Goal: Task Accomplishment & Management: Complete application form

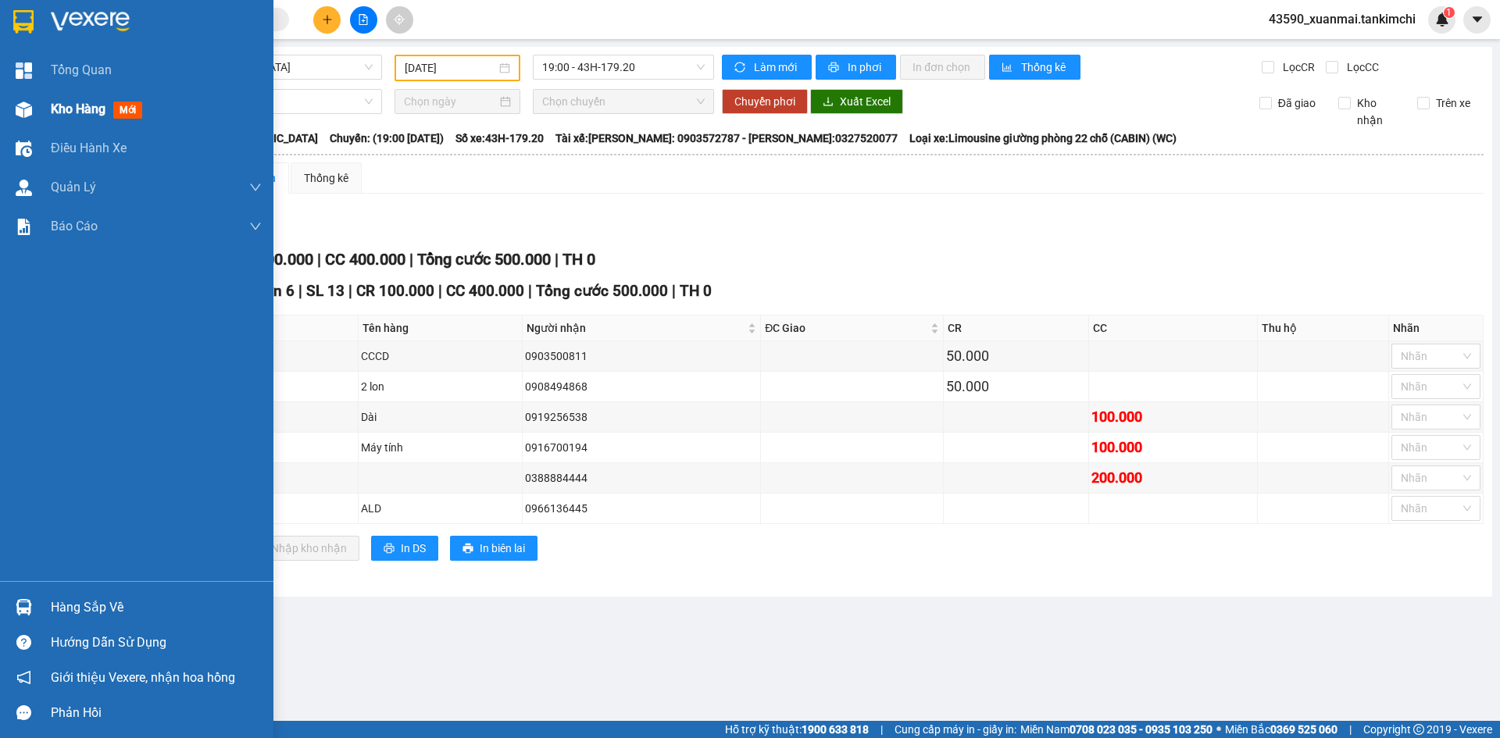
click at [48, 109] on div "Kho hàng mới" at bounding box center [136, 109] width 273 height 39
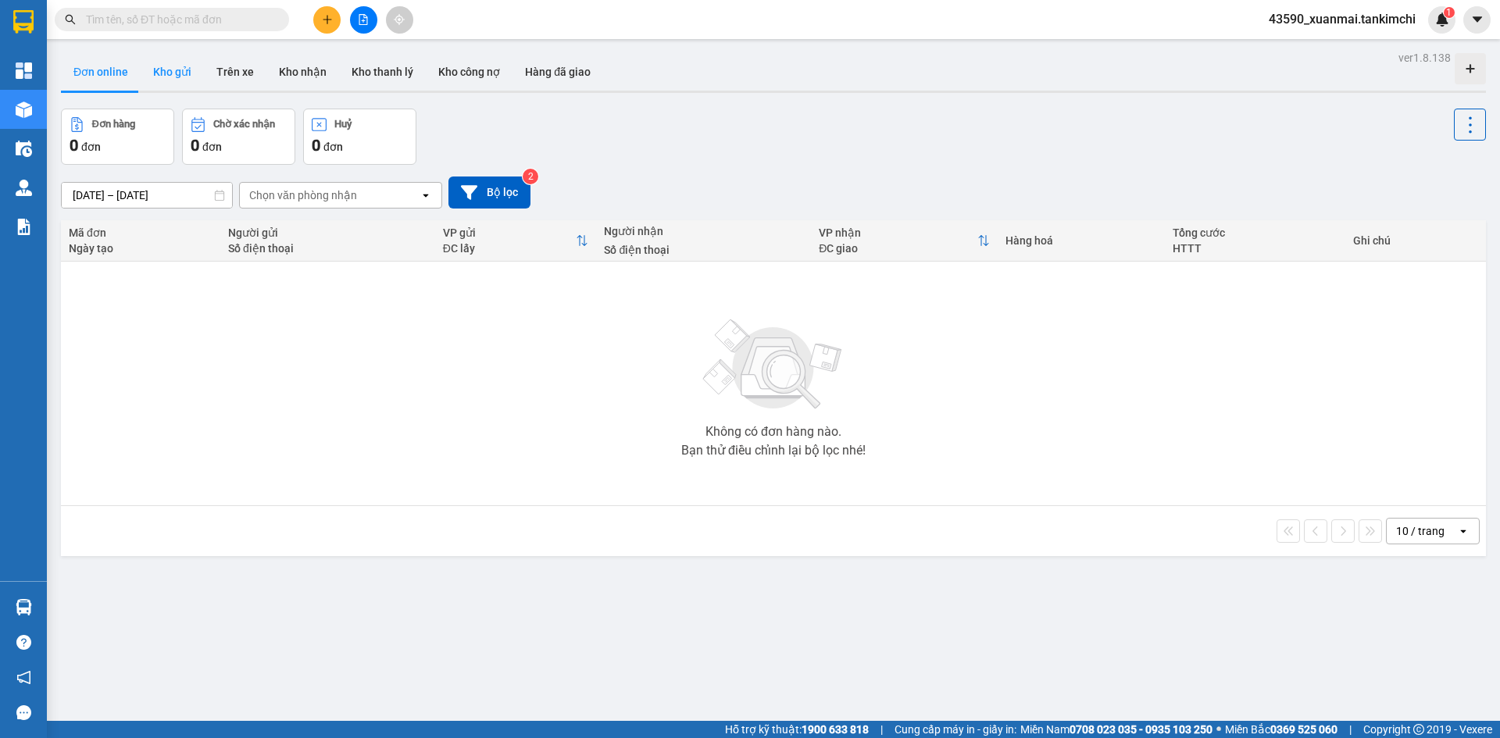
click at [188, 75] on button "Kho gửi" at bounding box center [172, 72] width 63 height 38
type input "[DATE] – [DATE]"
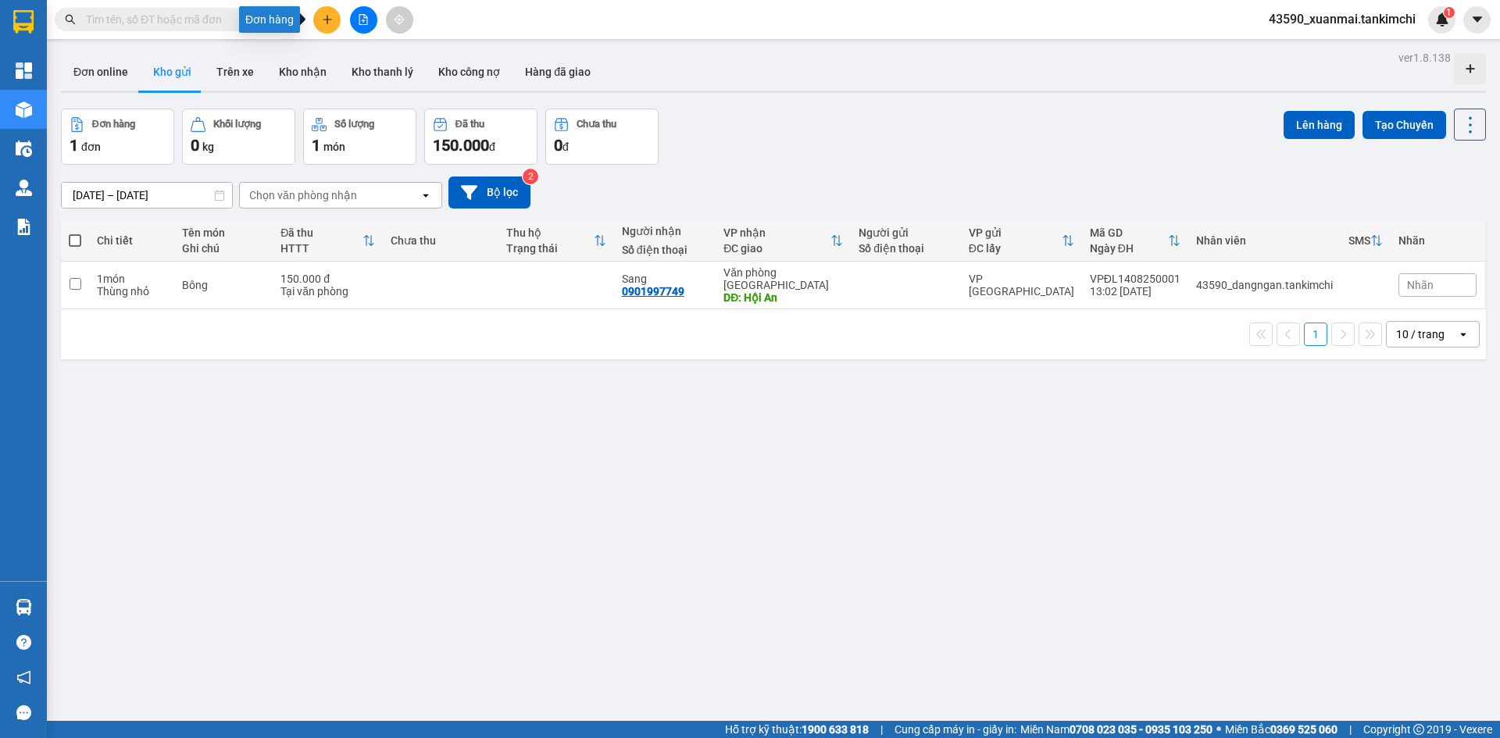
click at [316, 19] on button at bounding box center [326, 19] width 27 height 27
click at [363, 62] on div "Tạo đơn hàng" at bounding box center [389, 58] width 68 height 17
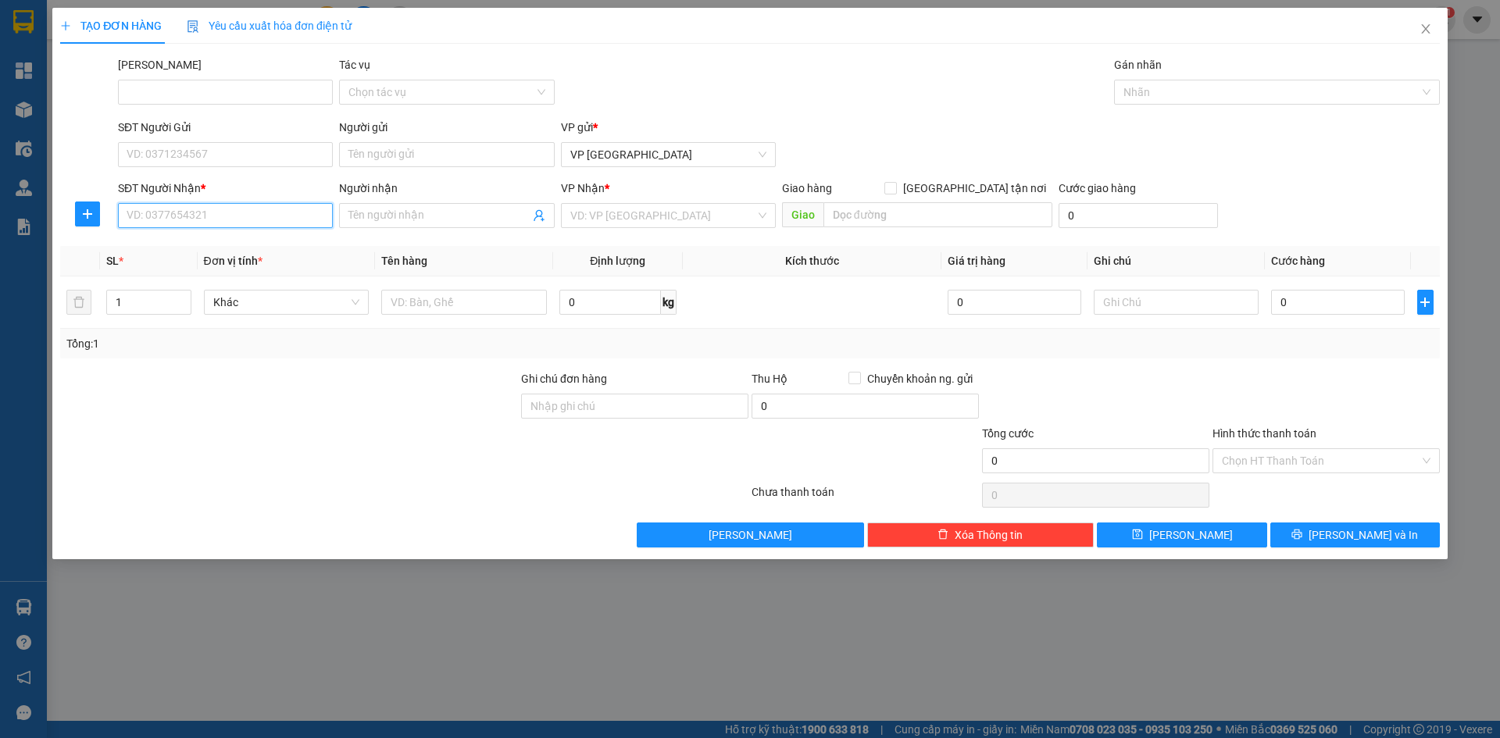
click at [249, 212] on input "SĐT Người Nhận *" at bounding box center [225, 215] width 215 height 25
click at [231, 248] on div "0788640935 - Hoa" at bounding box center [225, 246] width 196 height 17
type input "0788640935"
type input "Hoa"
click at [263, 300] on span "Hàng thông thường" at bounding box center [286, 302] width 147 height 23
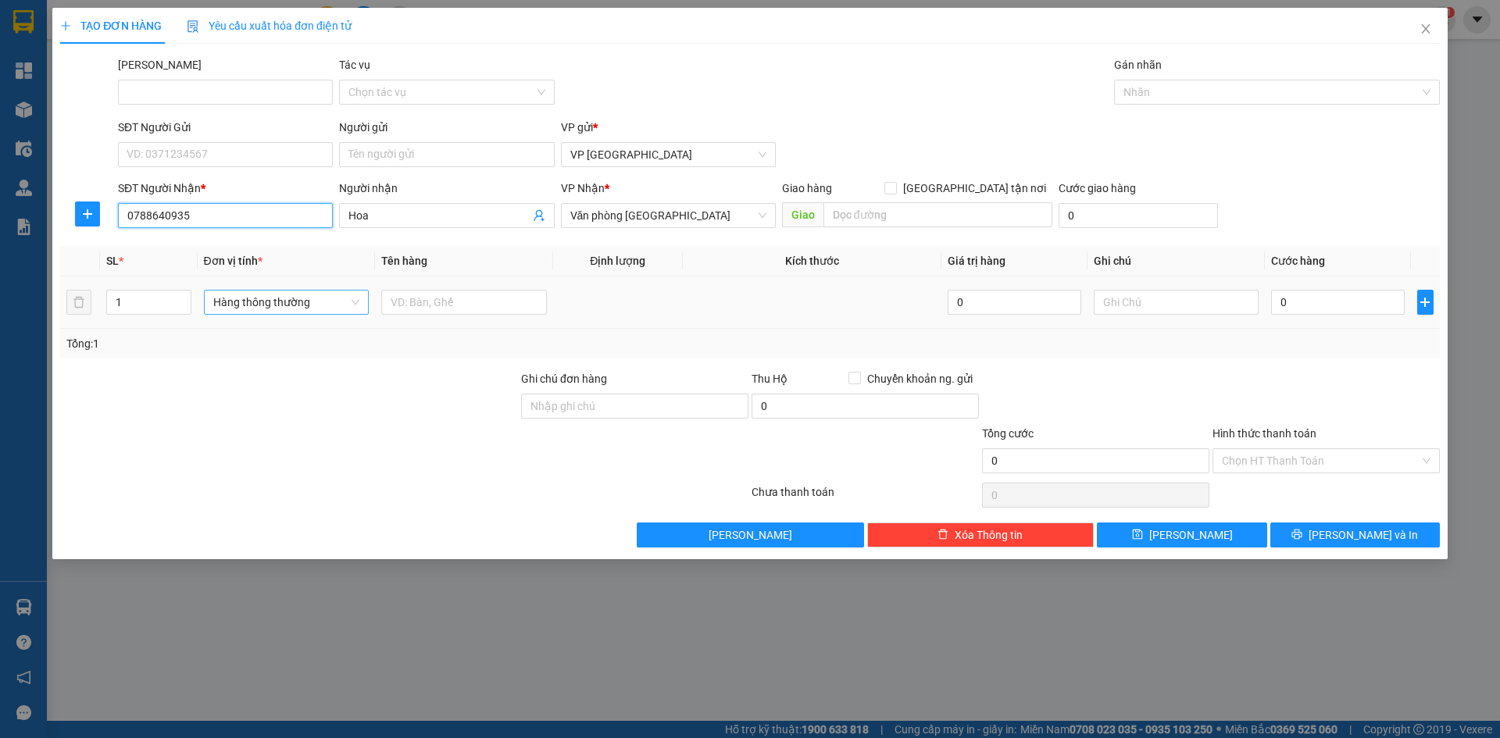
type input "0788640935"
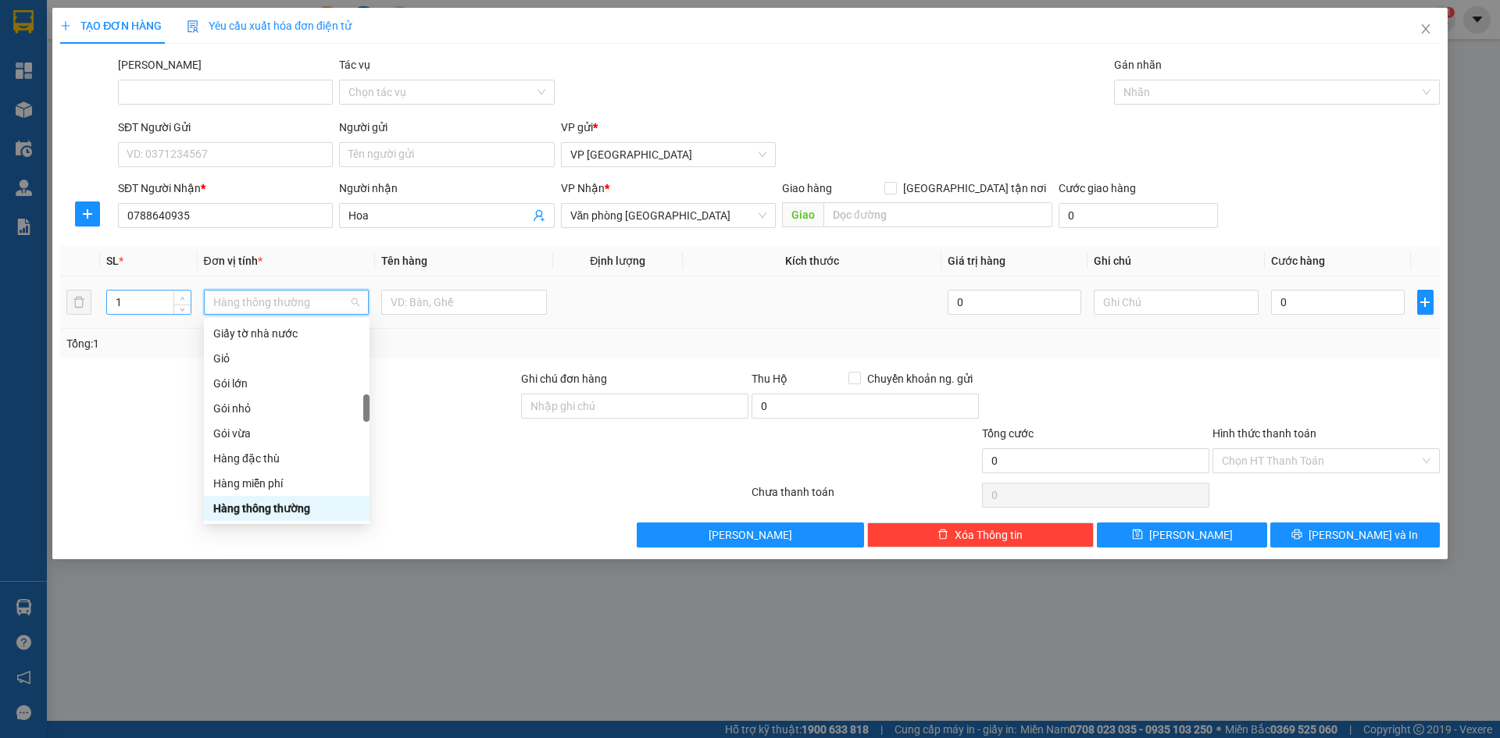
click at [182, 297] on icon "up" at bounding box center [182, 298] width 5 height 5
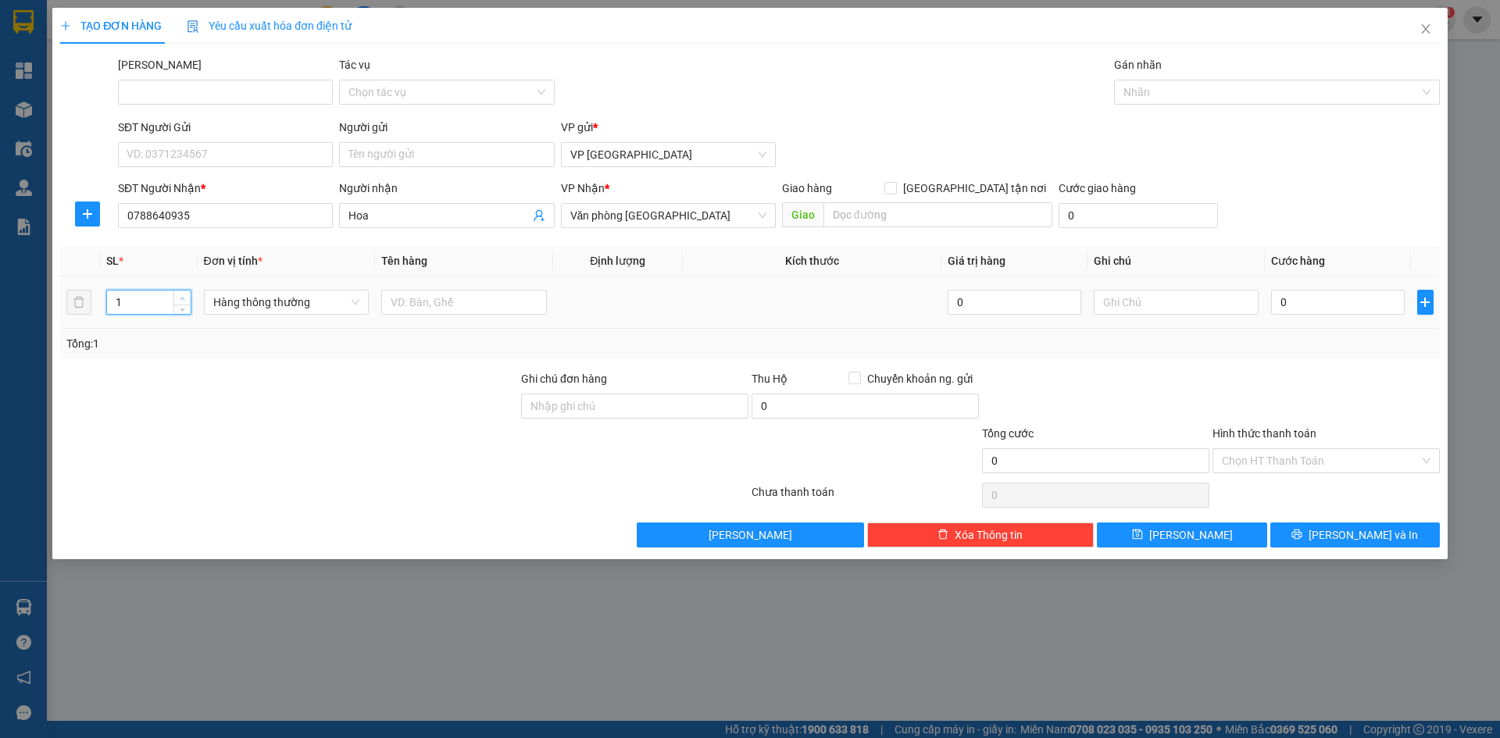
type input "2"
click at [182, 297] on icon "up" at bounding box center [182, 298] width 5 height 5
click at [239, 298] on span "Hàng thông thường" at bounding box center [286, 302] width 147 height 23
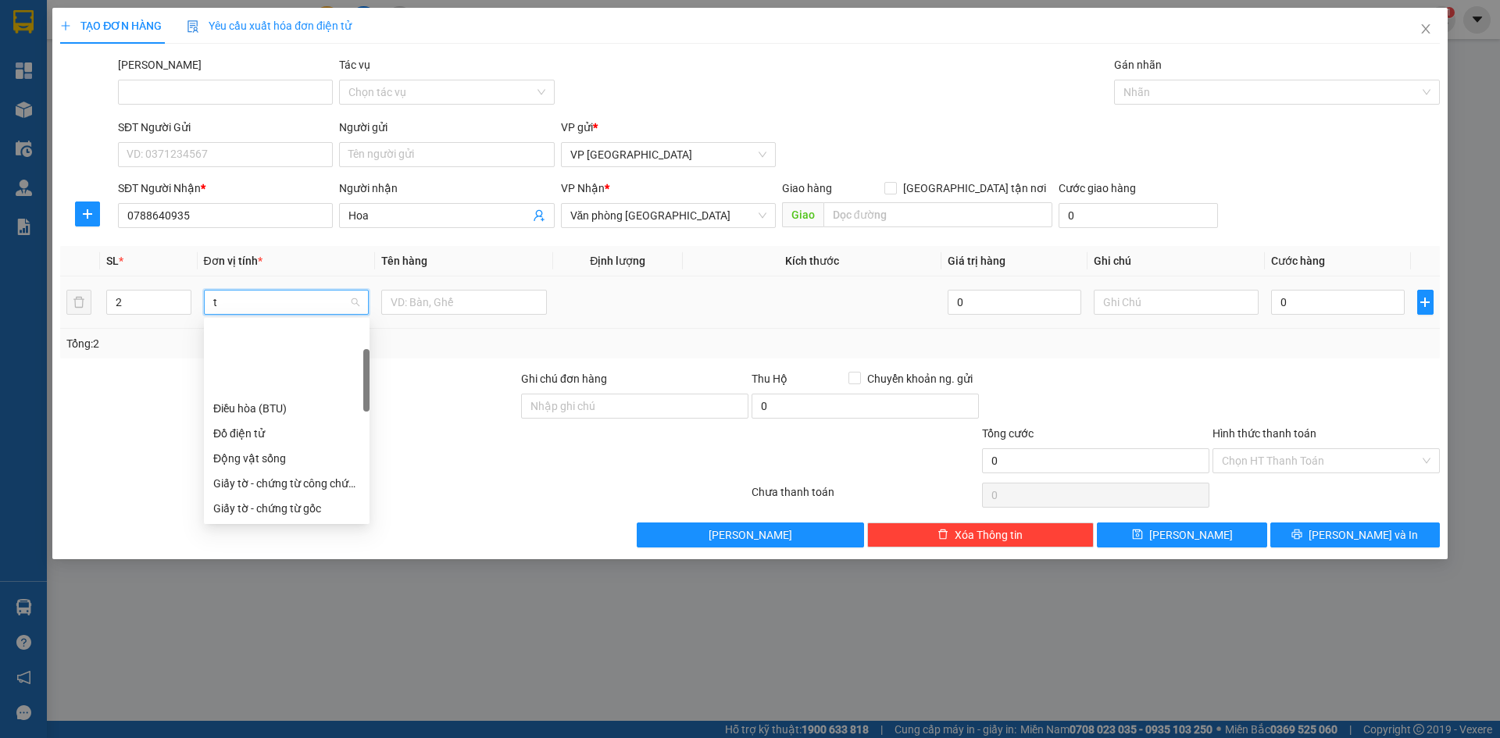
scroll to position [100, 0]
type input "th"
click at [274, 480] on div "Thùng vừa" at bounding box center [286, 483] width 147 height 17
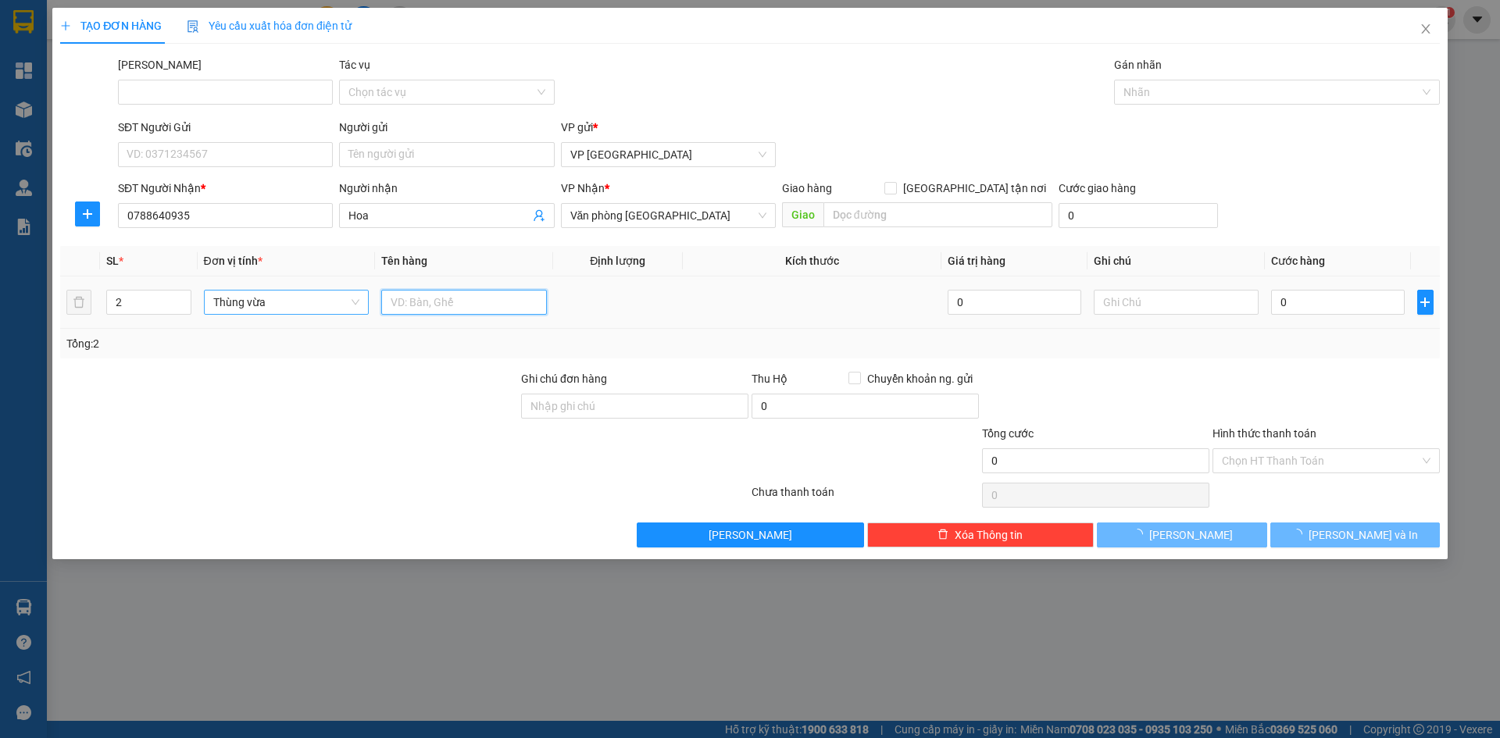
click at [405, 310] on input "text" at bounding box center [464, 302] width 166 height 25
drag, startPoint x: 419, startPoint y: 302, endPoint x: 460, endPoint y: 305, distance: 41.5
click at [460, 305] on input "Bông 300000" at bounding box center [464, 302] width 166 height 25
type input "Bông"
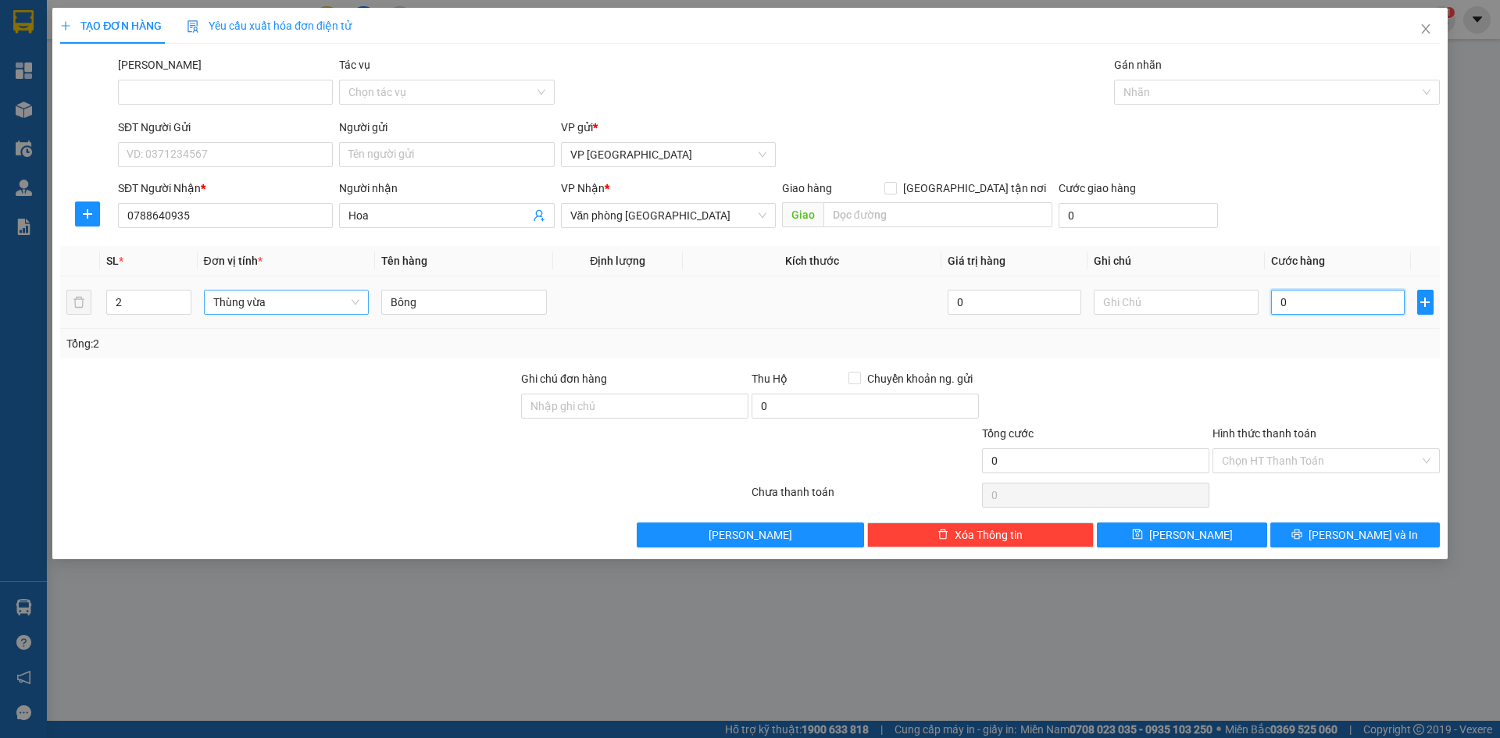
click at [1350, 293] on input "0" at bounding box center [1337, 302] width 133 height 25
paste input "300.00"
type input "300.000"
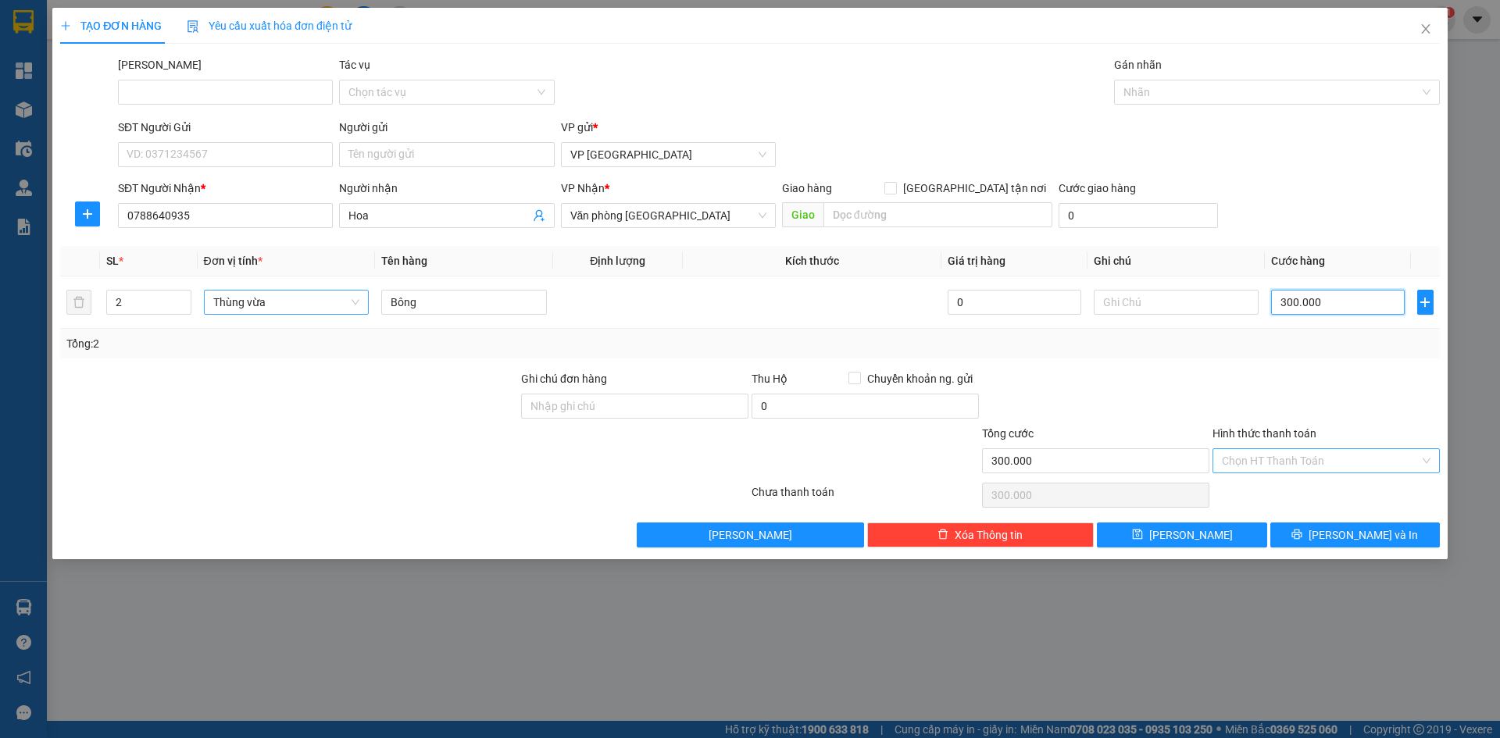
type input "300.000"
click at [1271, 456] on input "Hình thức thanh toán" at bounding box center [1321, 460] width 198 height 23
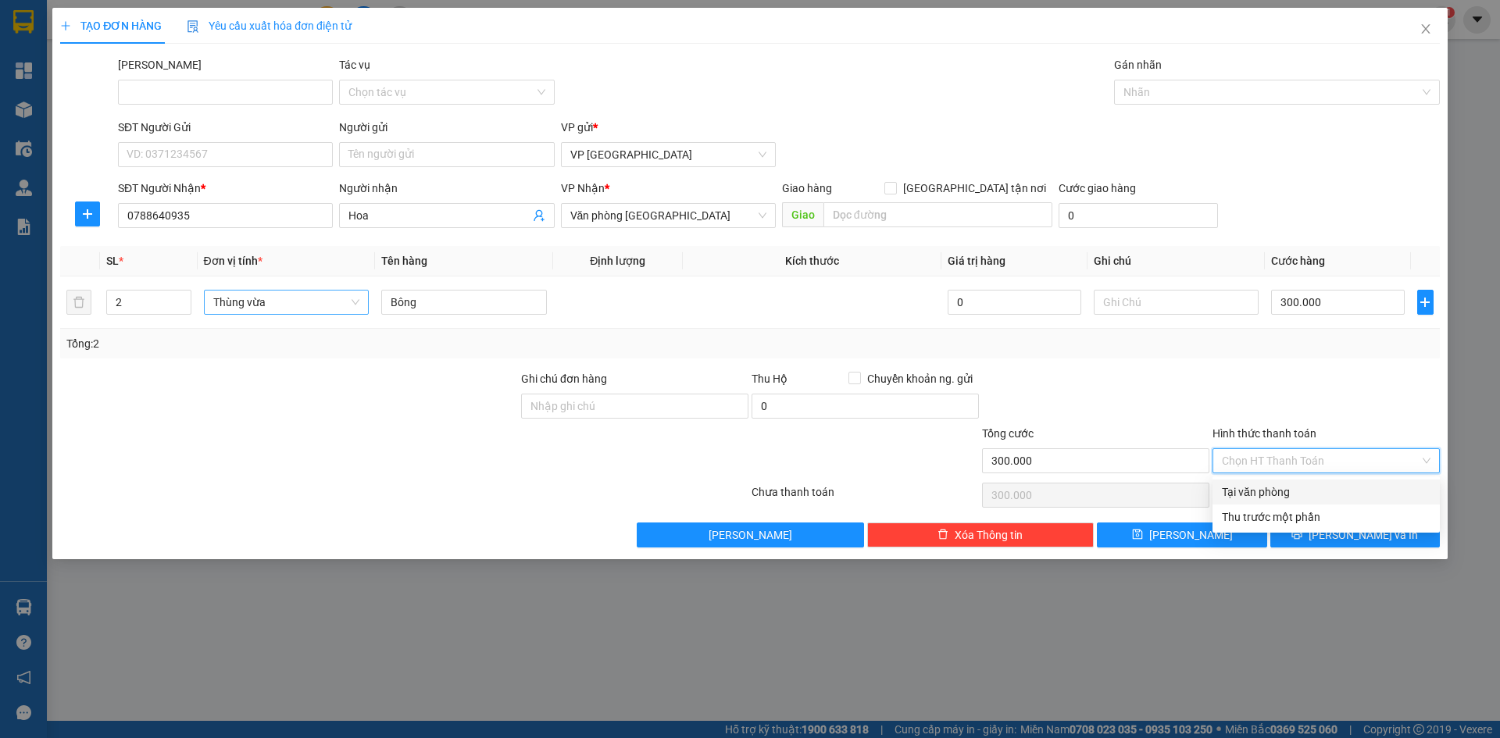
click at [1266, 494] on div "Tại văn phòng" at bounding box center [1326, 492] width 209 height 17
type input "0"
click at [1319, 538] on button "Lưu và In" at bounding box center [1356, 535] width 170 height 25
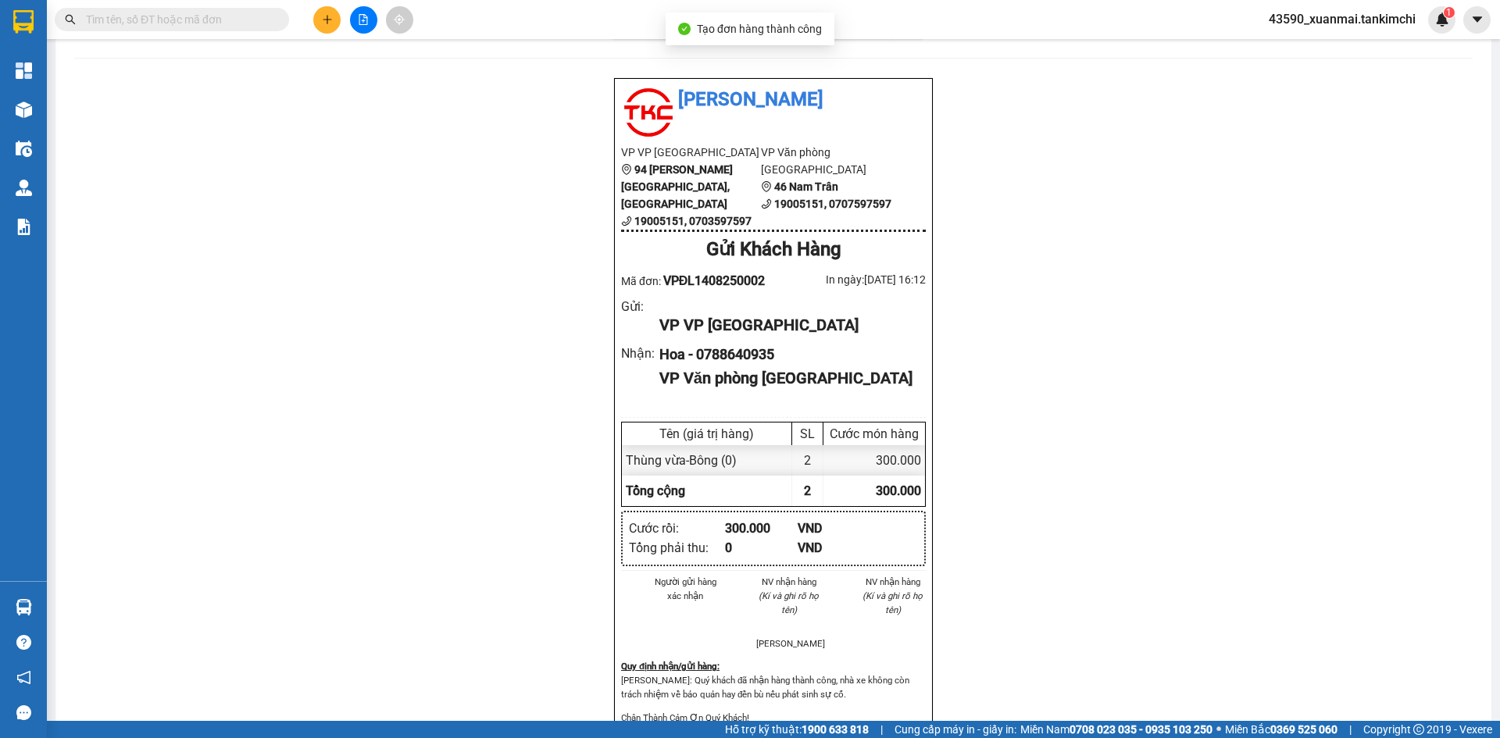
scroll to position [78, 0]
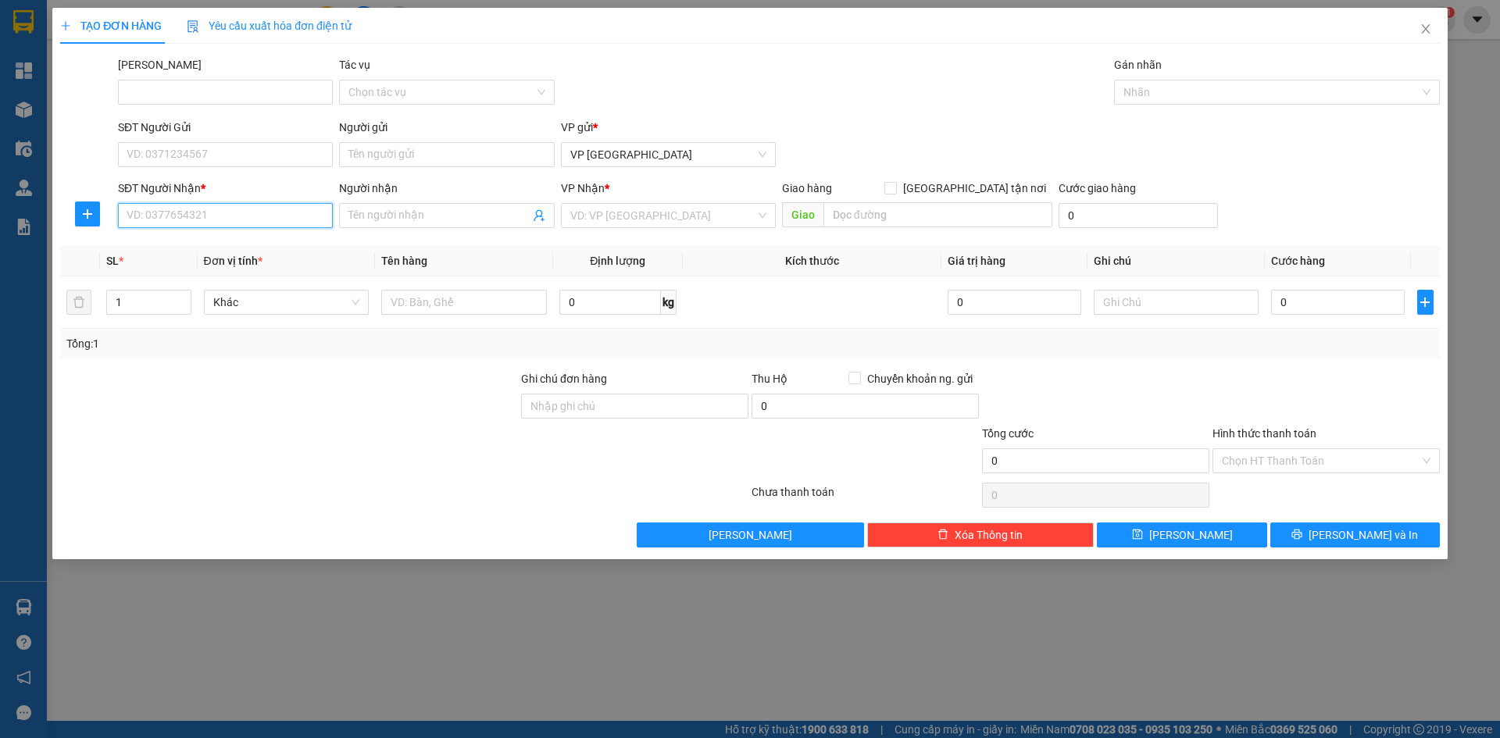
click at [178, 217] on input "SĐT Người Nhận *" at bounding box center [225, 215] width 215 height 25
type input "0"
click at [214, 158] on input "SĐT Người Gửi" at bounding box center [225, 154] width 215 height 25
click at [233, 183] on div "0917352735 - Anh Long" at bounding box center [225, 185] width 196 height 17
type input "0917352735"
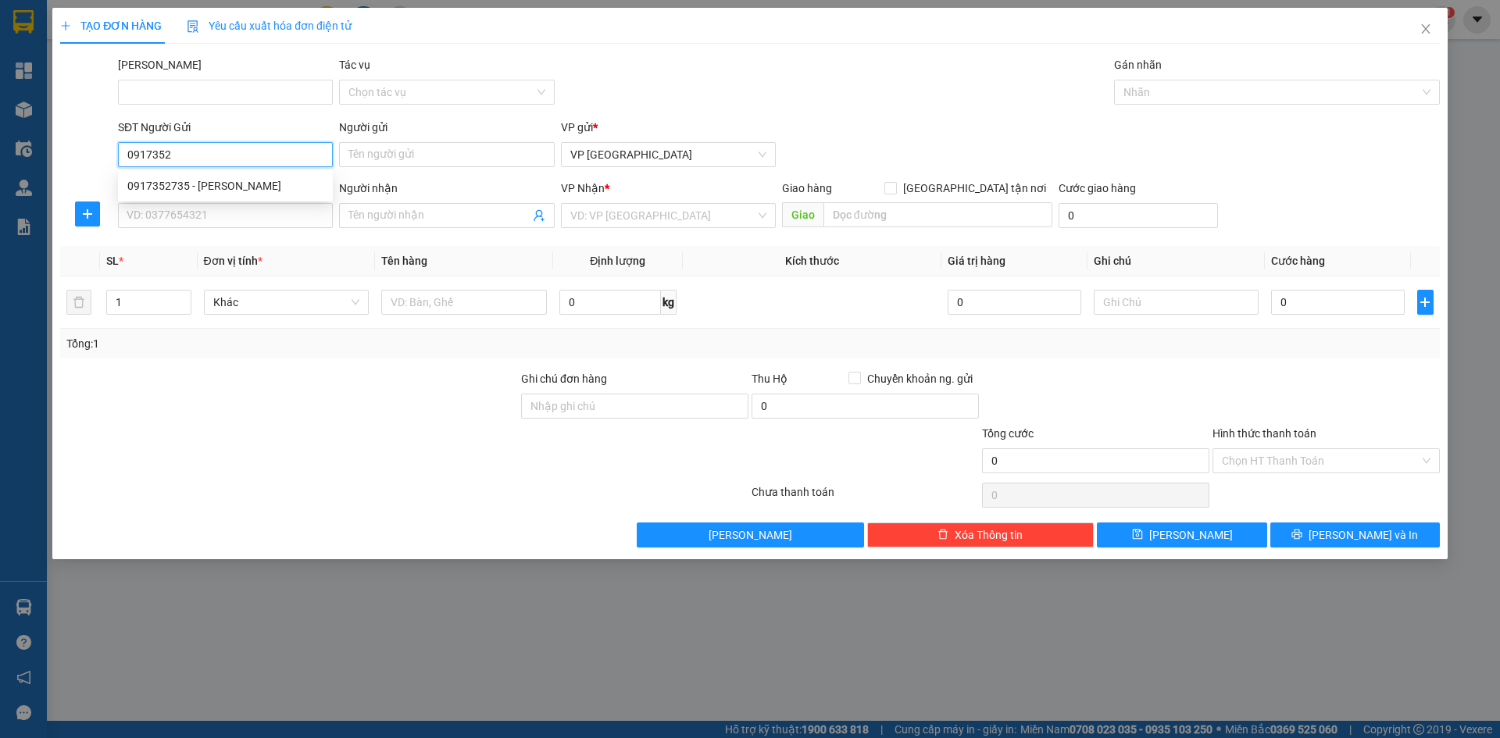
type input "Anh Long"
type input "0974048004"
type input "Hồng"
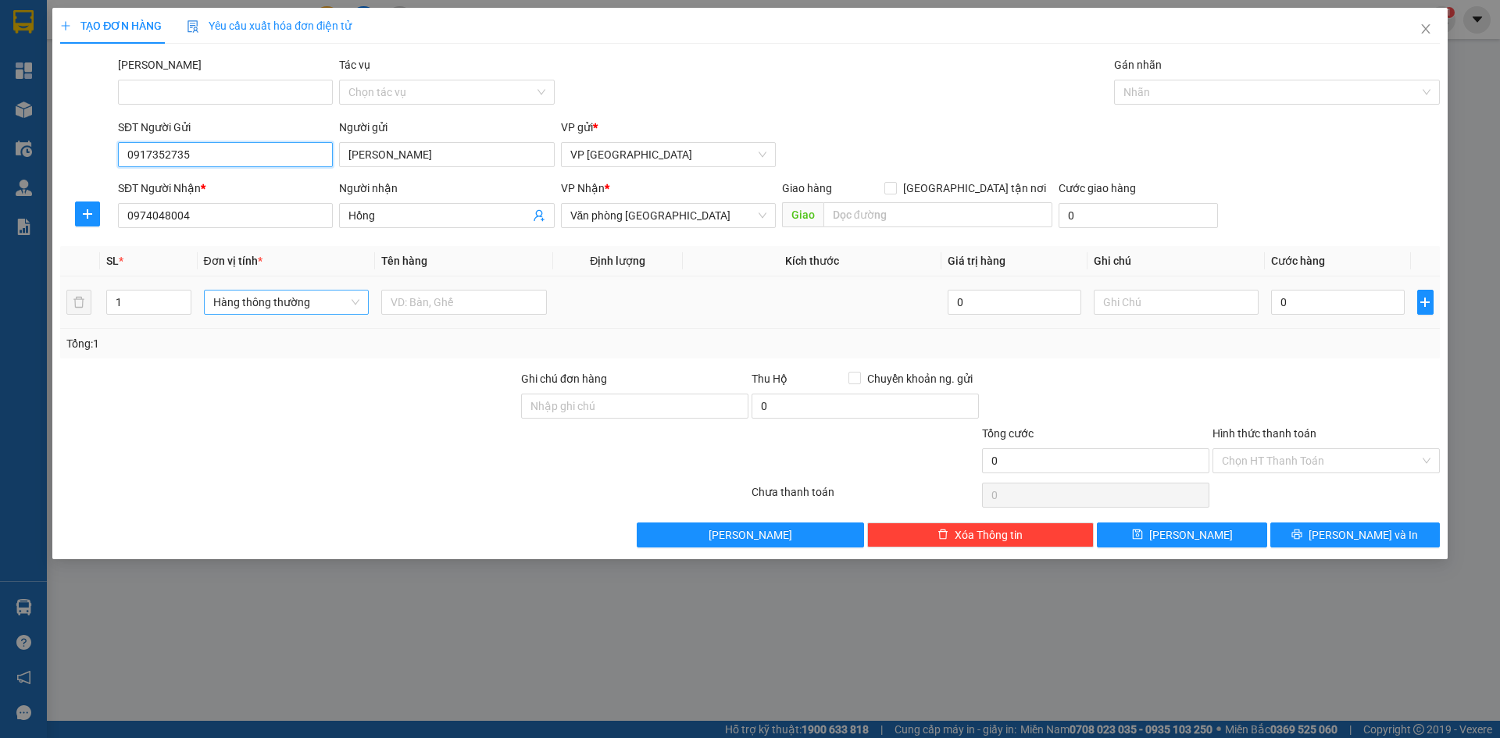
click at [299, 307] on span "Hàng thông thường" at bounding box center [286, 302] width 147 height 23
type input "0917352735"
type input "bì"
click at [269, 333] on div "Bì" at bounding box center [286, 333] width 147 height 17
click at [413, 306] on input "text" at bounding box center [464, 302] width 166 height 25
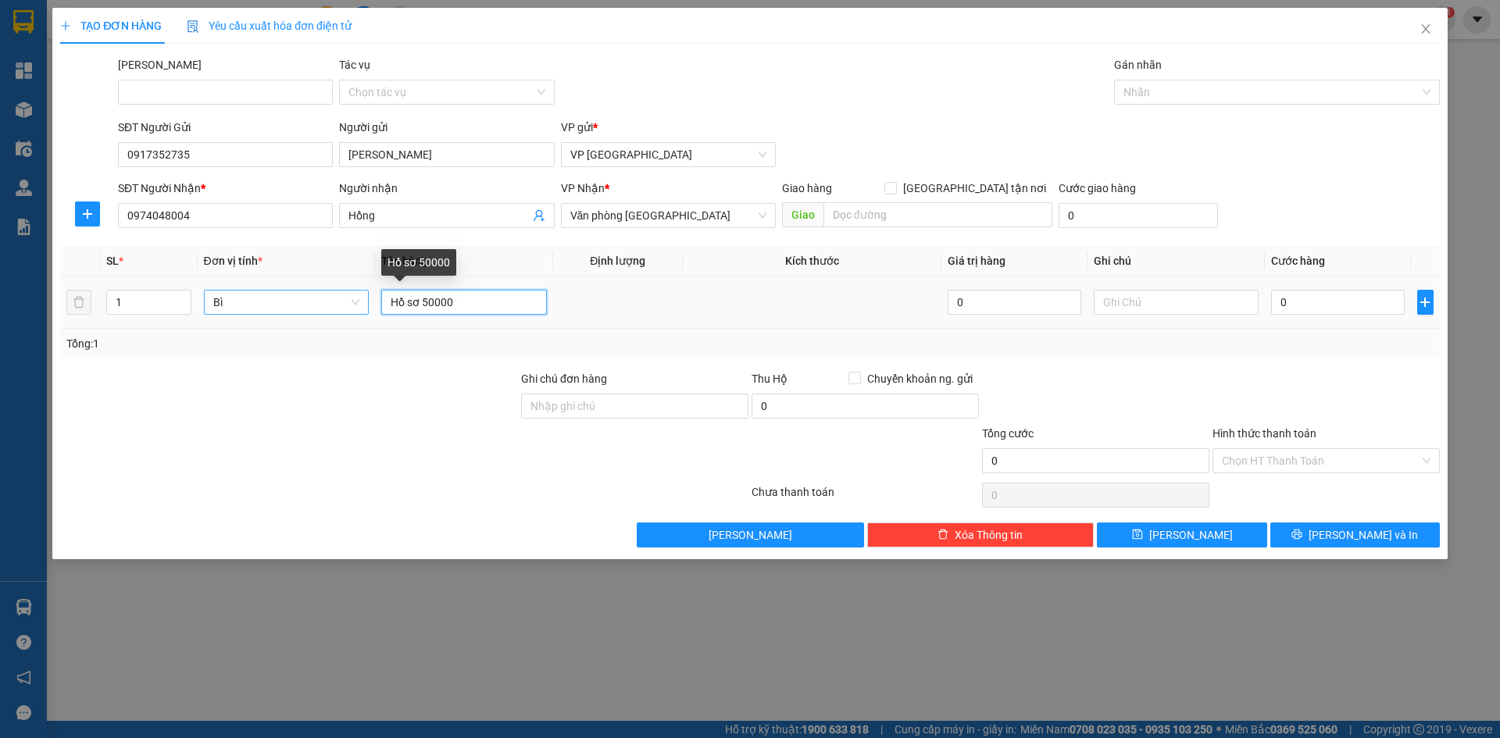
drag, startPoint x: 424, startPoint y: 305, endPoint x: 451, endPoint y: 306, distance: 27.4
click at [451, 306] on input "Hồ sơ 50000" at bounding box center [464, 302] width 166 height 25
type input "Hồ sơ"
click at [1289, 301] on input "0" at bounding box center [1337, 302] width 133 height 25
paste input "50.00"
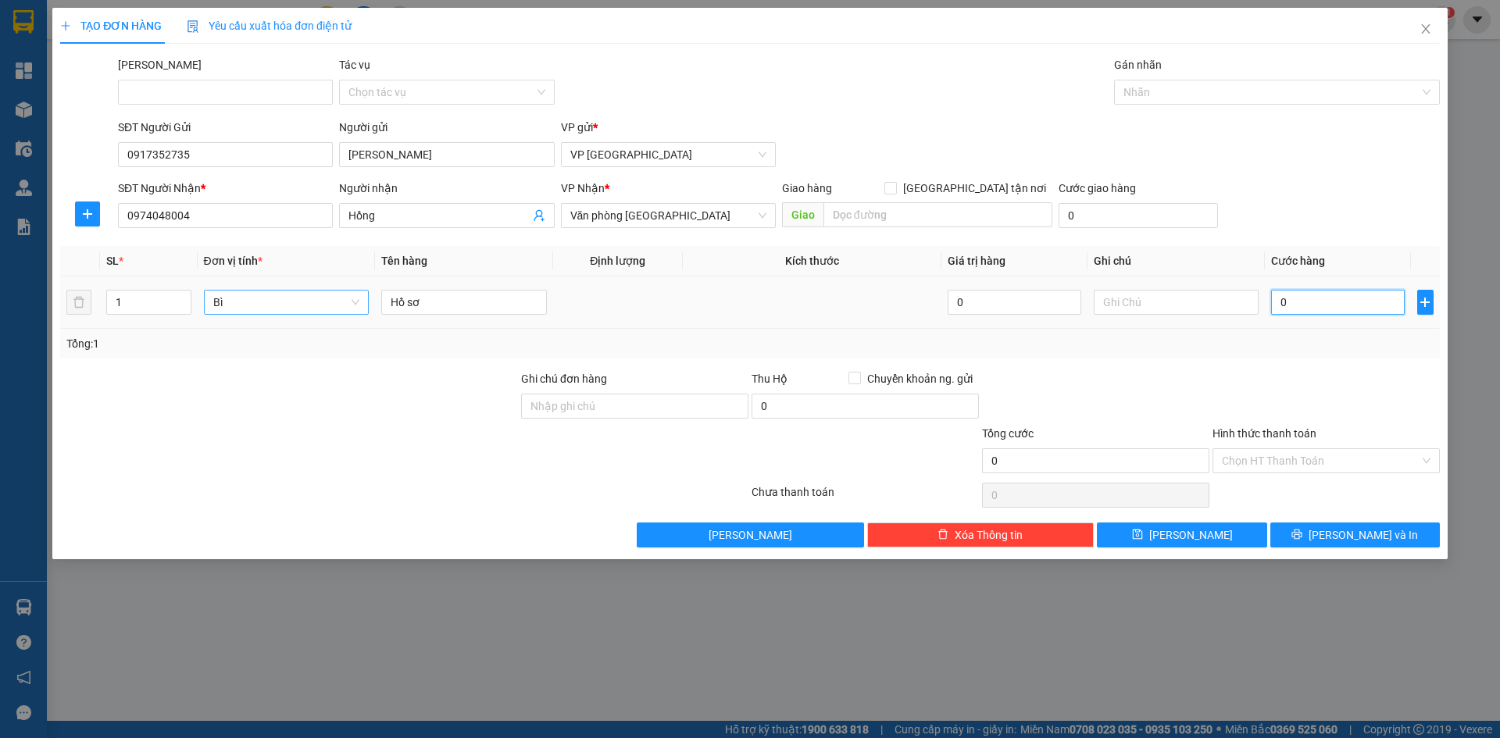
type input "50.000"
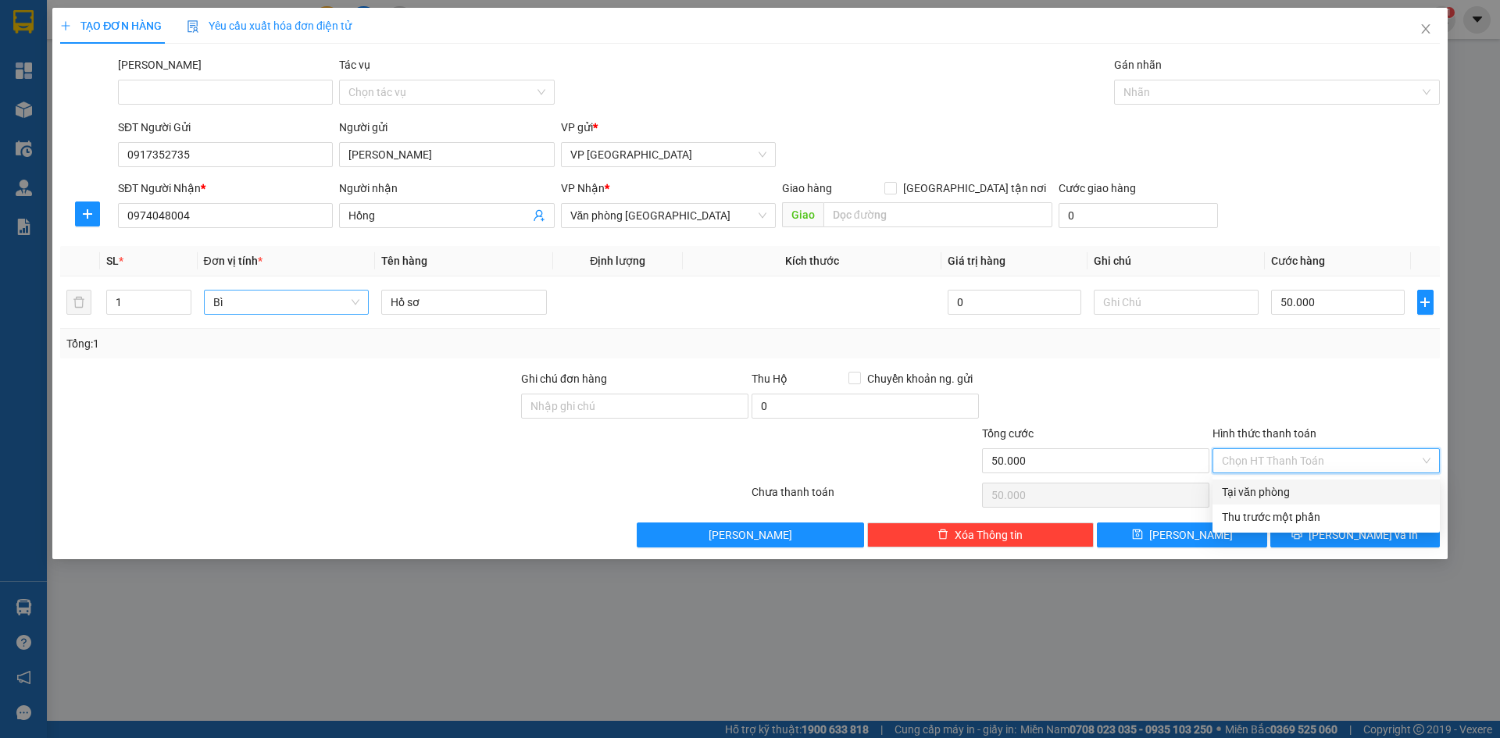
click at [1285, 456] on input "Hình thức thanh toán" at bounding box center [1321, 460] width 198 height 23
click at [1284, 490] on div "Tại văn phòng" at bounding box center [1326, 492] width 209 height 17
type input "0"
click at [1367, 537] on span "Lưu và In" at bounding box center [1363, 535] width 109 height 17
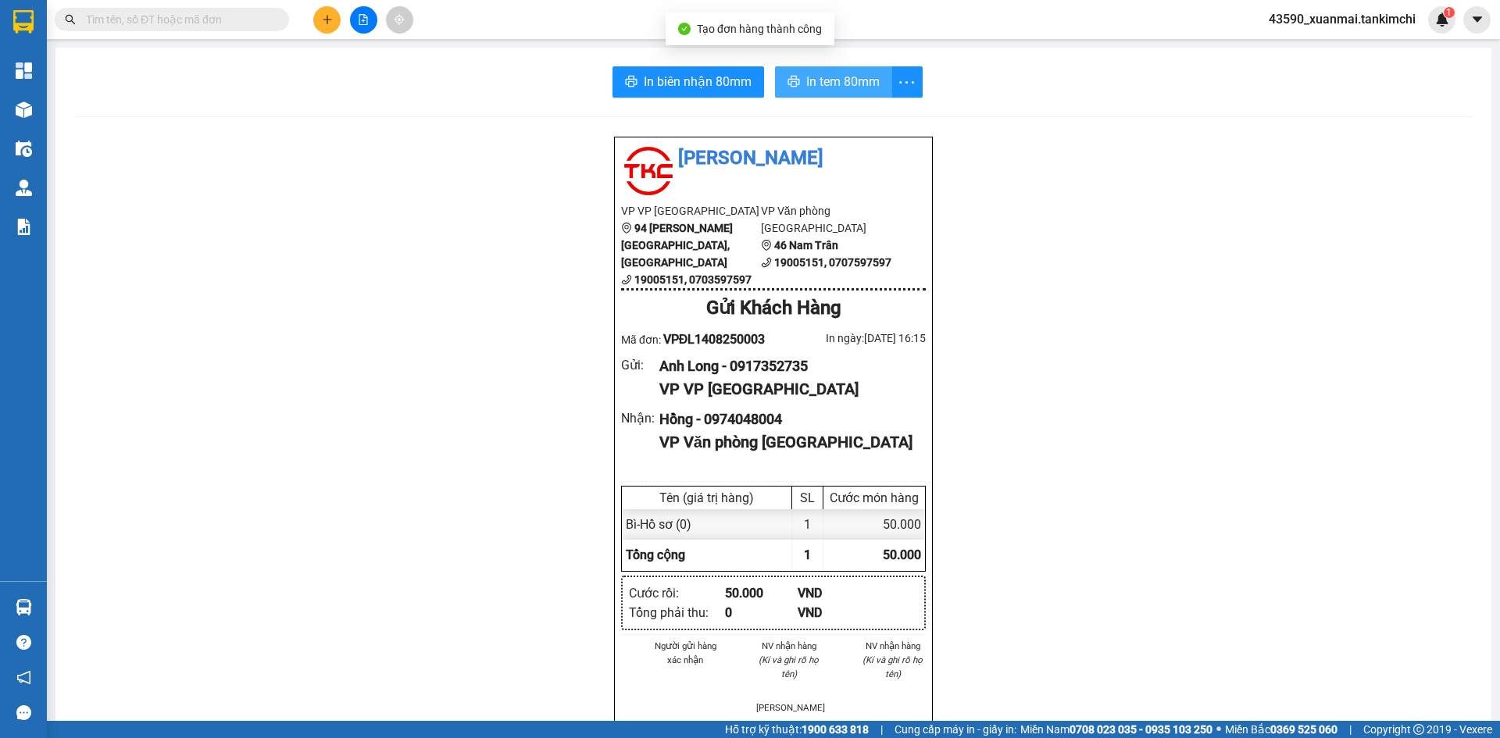
click at [834, 70] on button "In tem 80mm" at bounding box center [833, 81] width 117 height 31
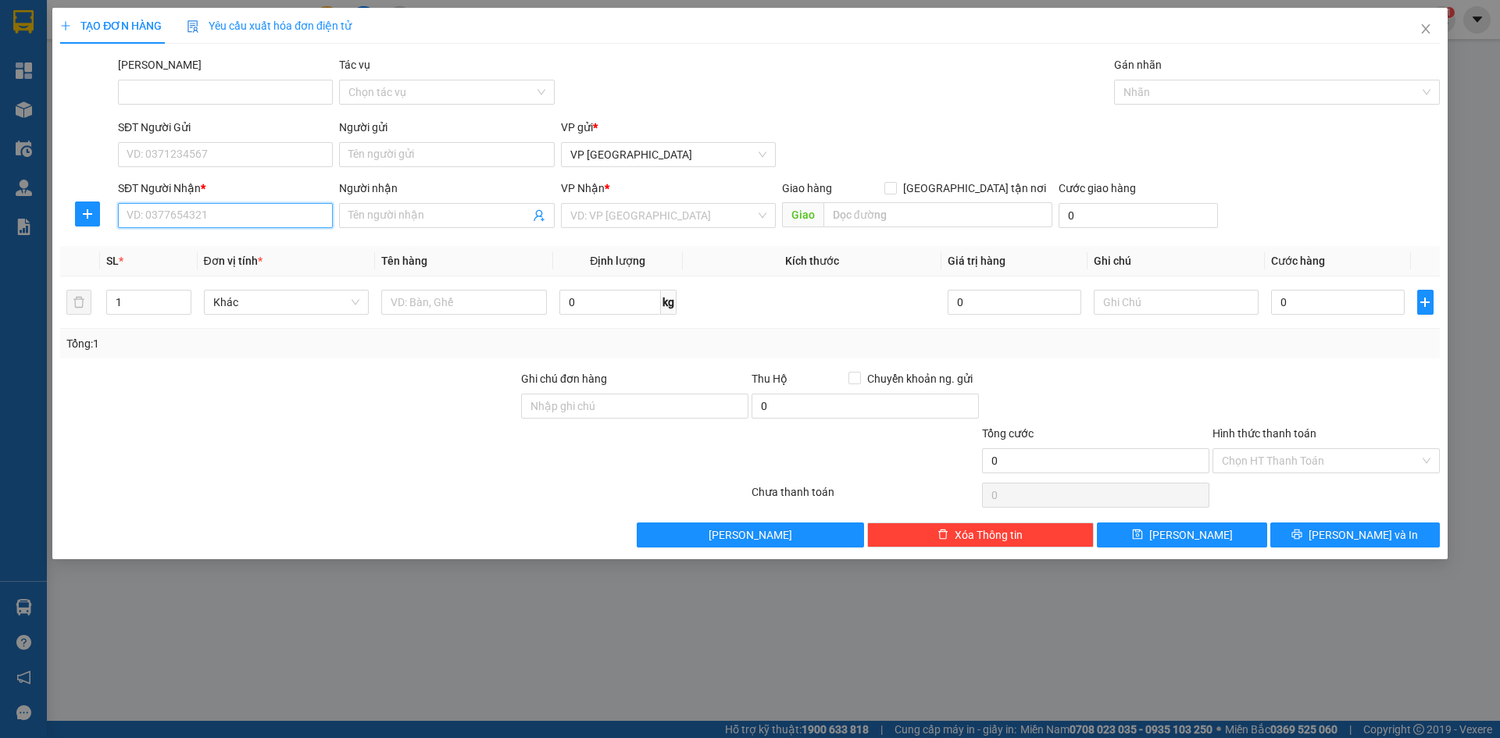
click at [179, 214] on input "SĐT Người Nhận *" at bounding box center [225, 215] width 215 height 25
click at [230, 252] on div "0935616024 - Tiên" at bounding box center [225, 246] width 196 height 17
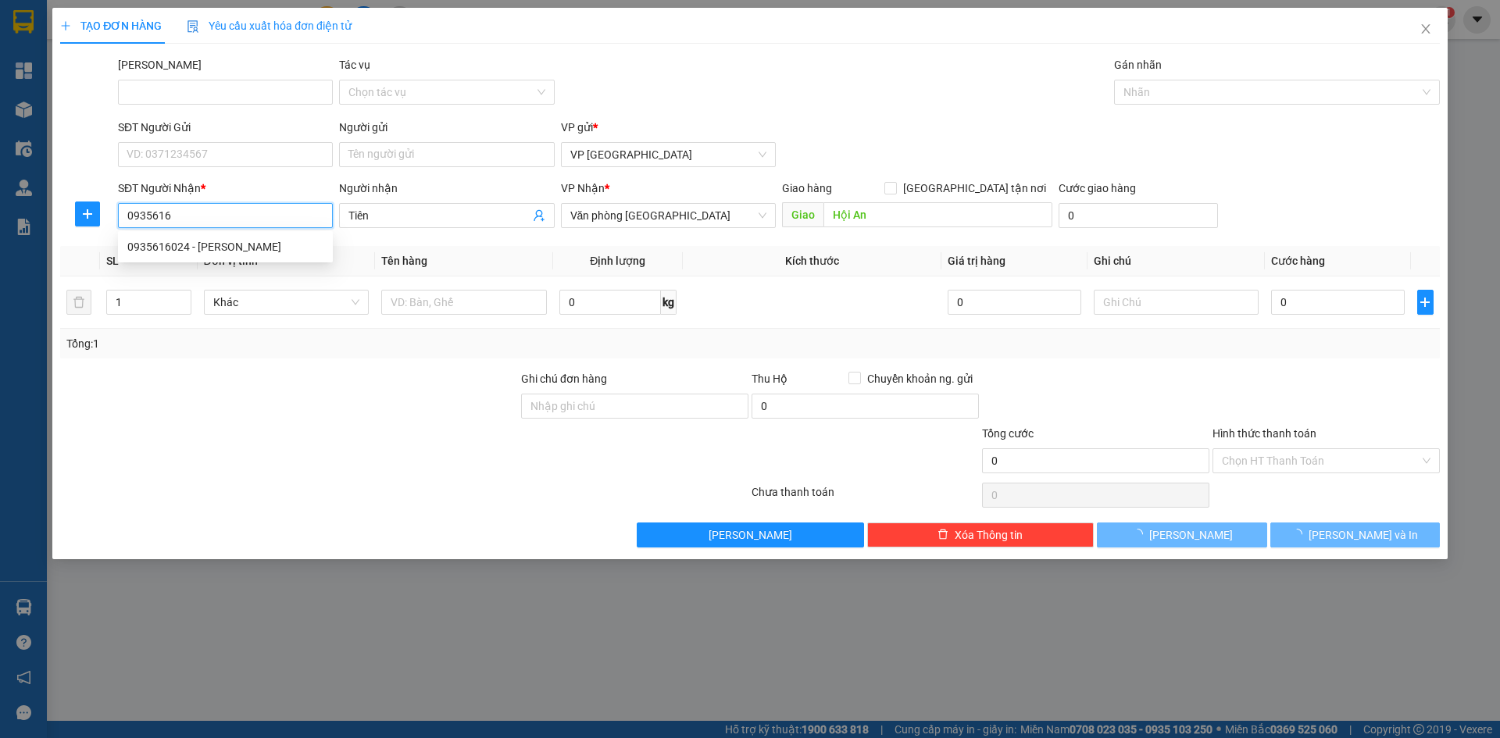
type input "0935616024"
type input "Tiên"
type input "Hội An"
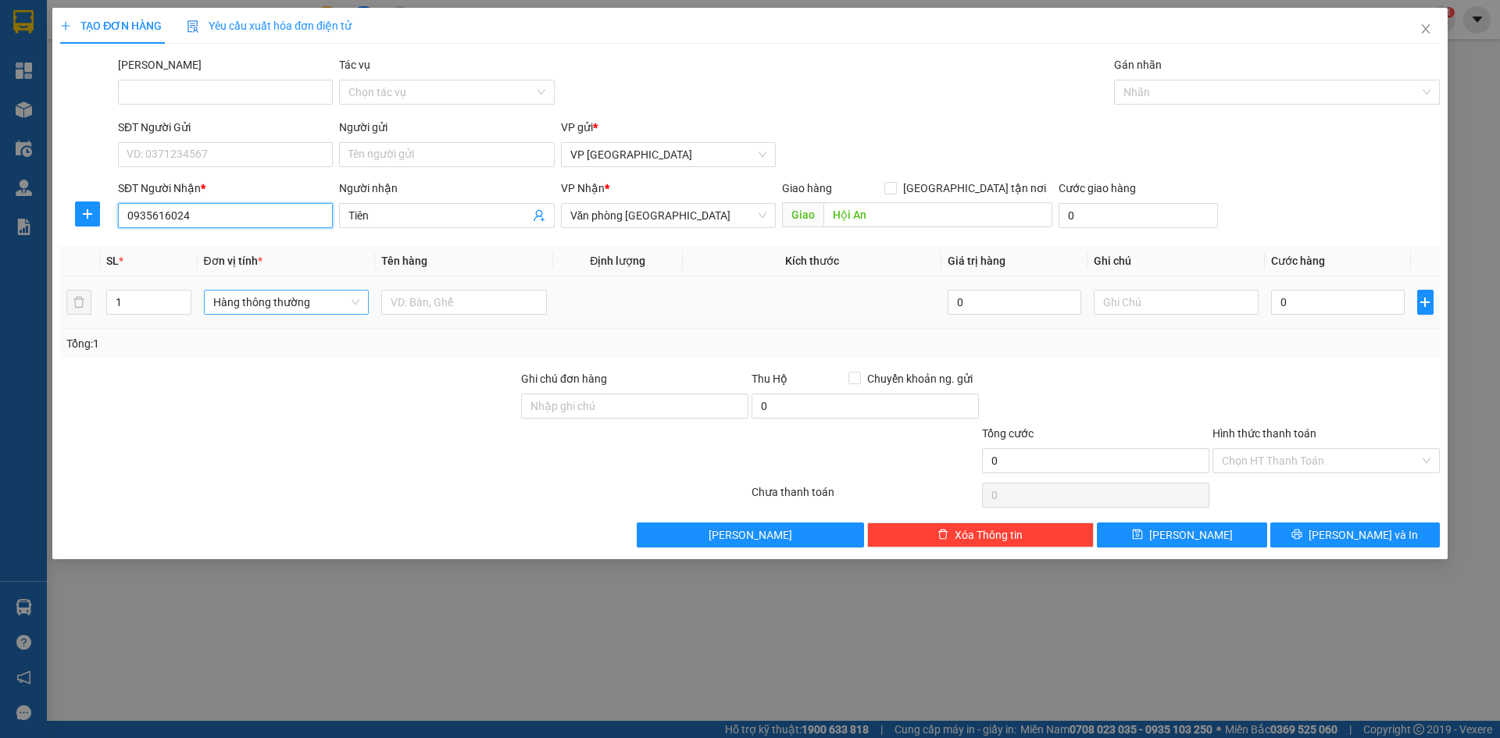
click at [260, 306] on span "Hàng thông thường" at bounding box center [286, 302] width 147 height 23
type input "0935616024"
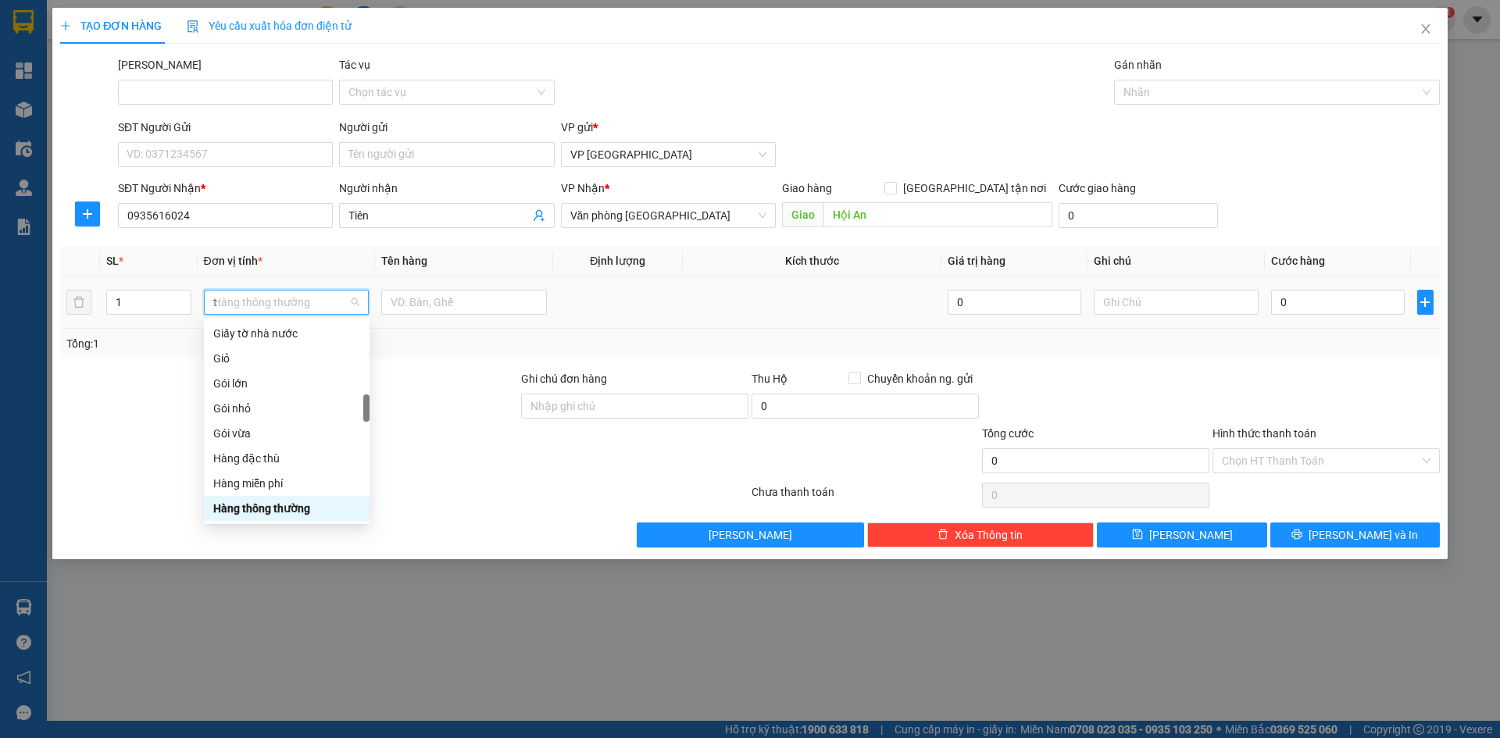
scroll to position [244, 0]
type input "th"
click at [263, 481] on div "Thùng vừa" at bounding box center [286, 483] width 147 height 17
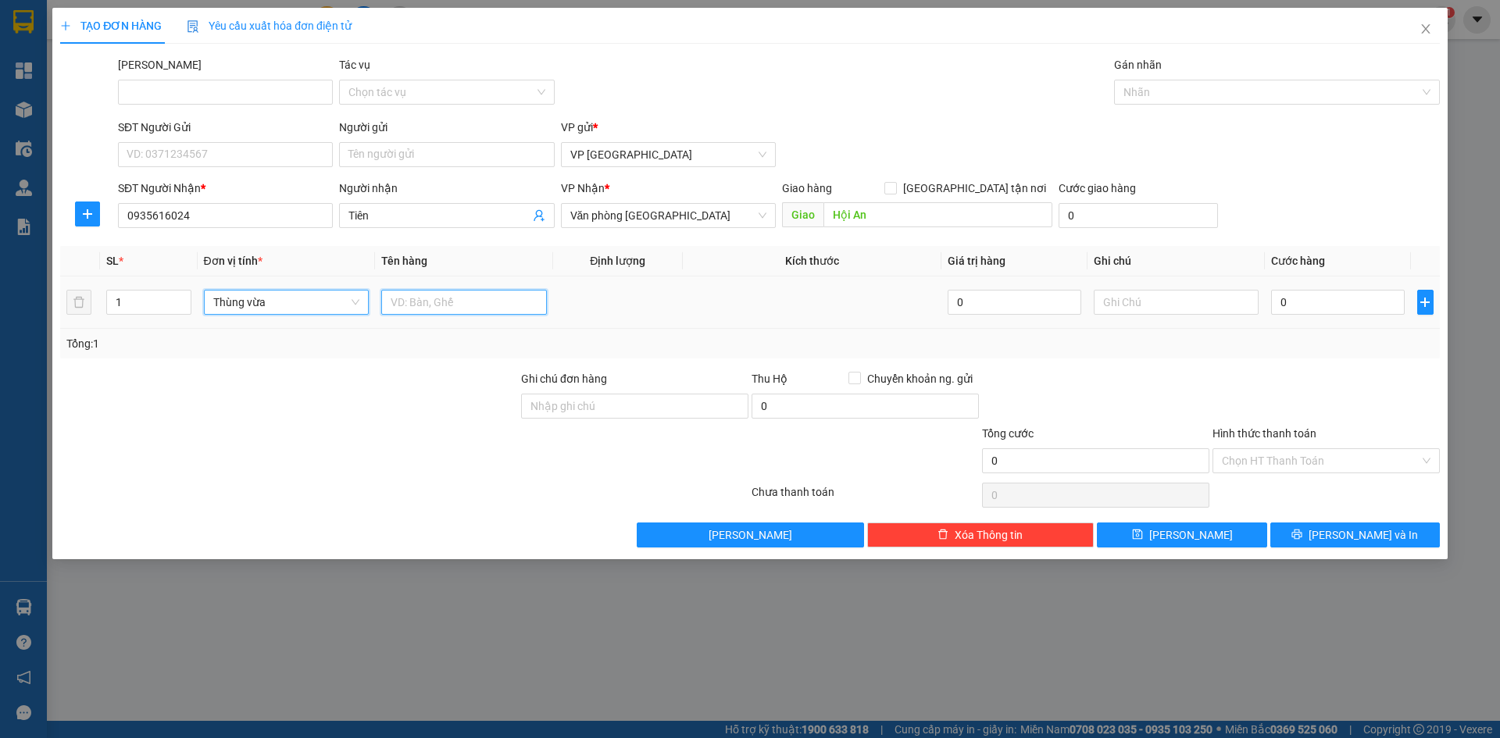
click at [418, 295] on input "text" at bounding box center [464, 302] width 166 height 25
drag, startPoint x: 421, startPoint y: 301, endPoint x: 456, endPoint y: 304, distance: 34.5
click at [456, 304] on input "Bông 150000" at bounding box center [464, 302] width 166 height 25
type input "Bông"
click at [1299, 292] on input "0" at bounding box center [1337, 302] width 133 height 25
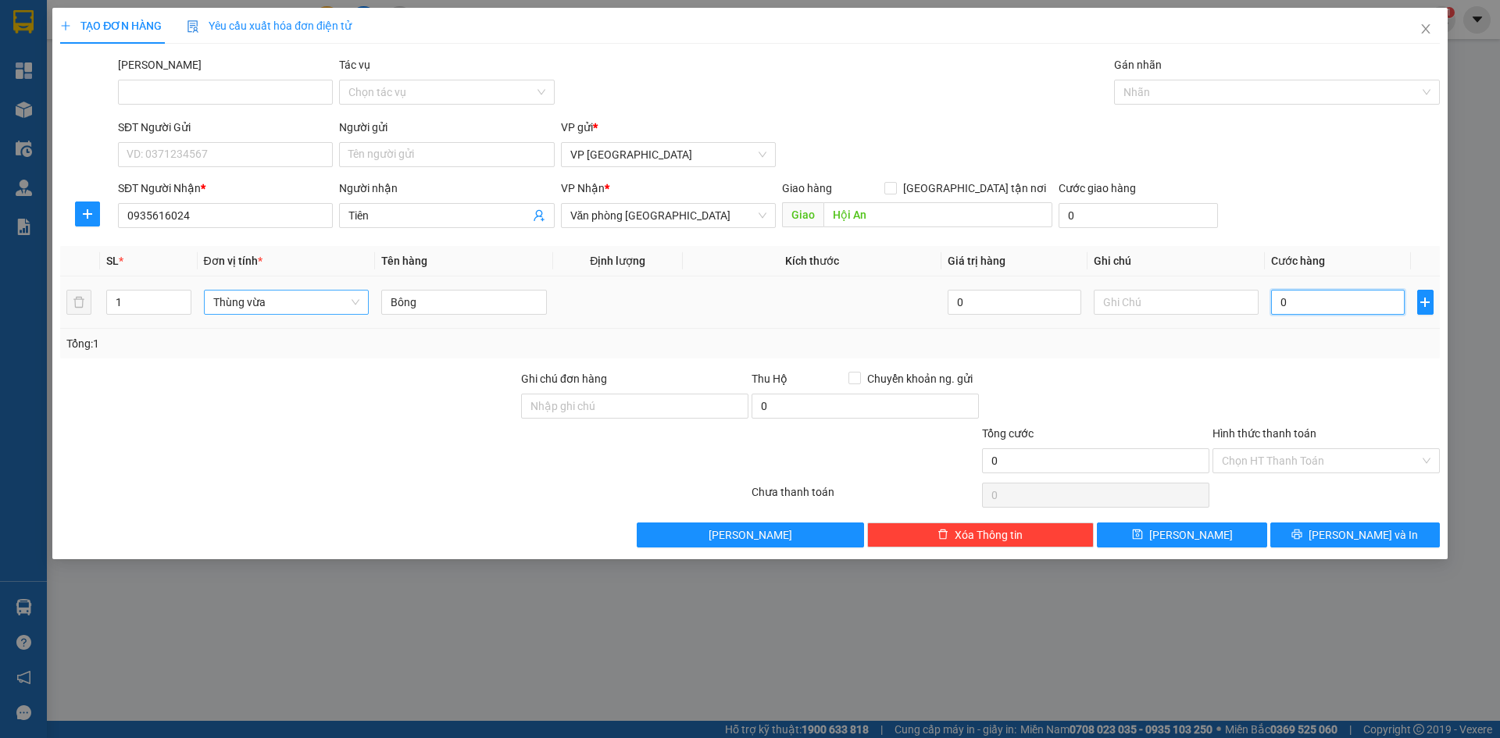
paste input "150.00"
type input "150.000"
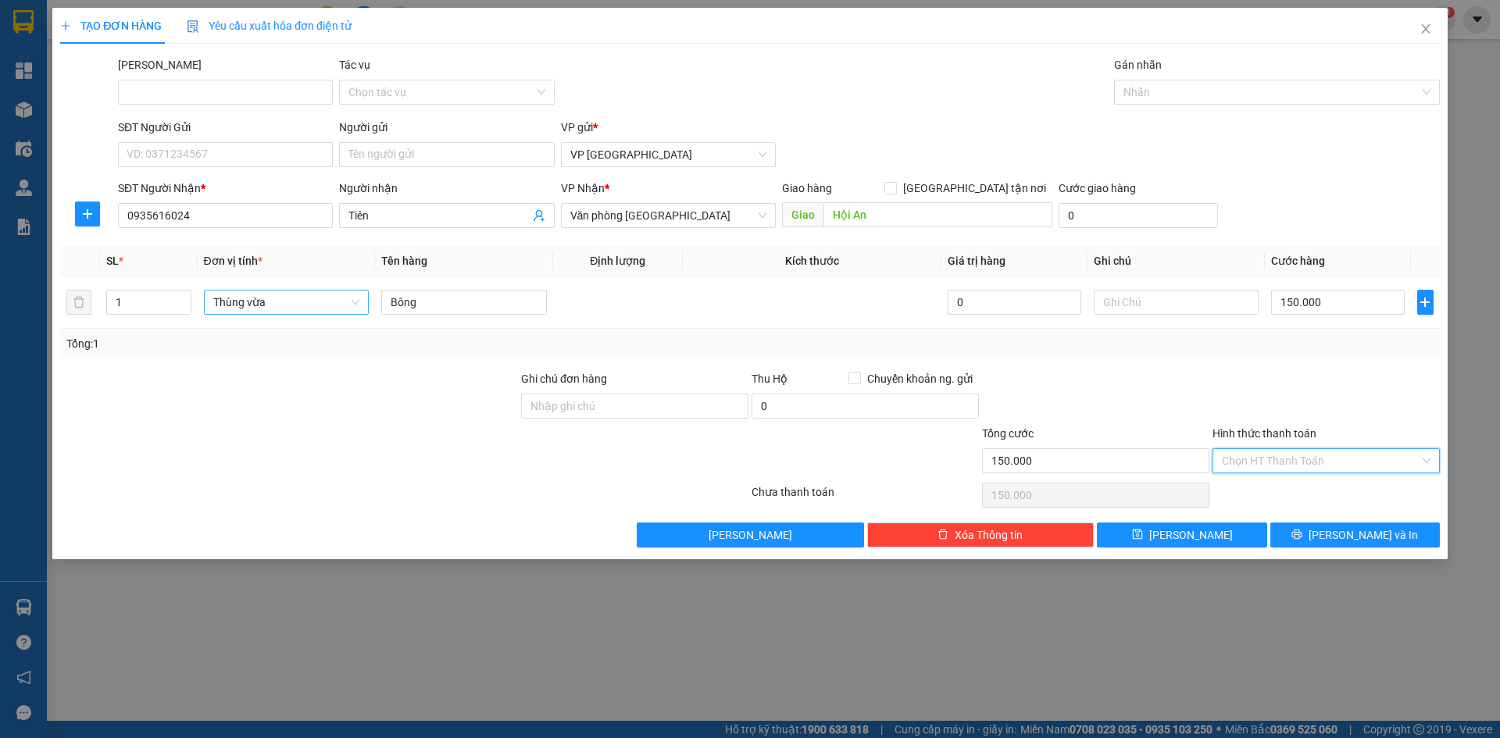
click at [1308, 463] on input "Hình thức thanh toán" at bounding box center [1321, 460] width 198 height 23
click at [1298, 492] on div "Tại văn phòng" at bounding box center [1326, 492] width 209 height 17
type input "0"
click at [1303, 531] on icon "printer" at bounding box center [1297, 534] width 11 height 11
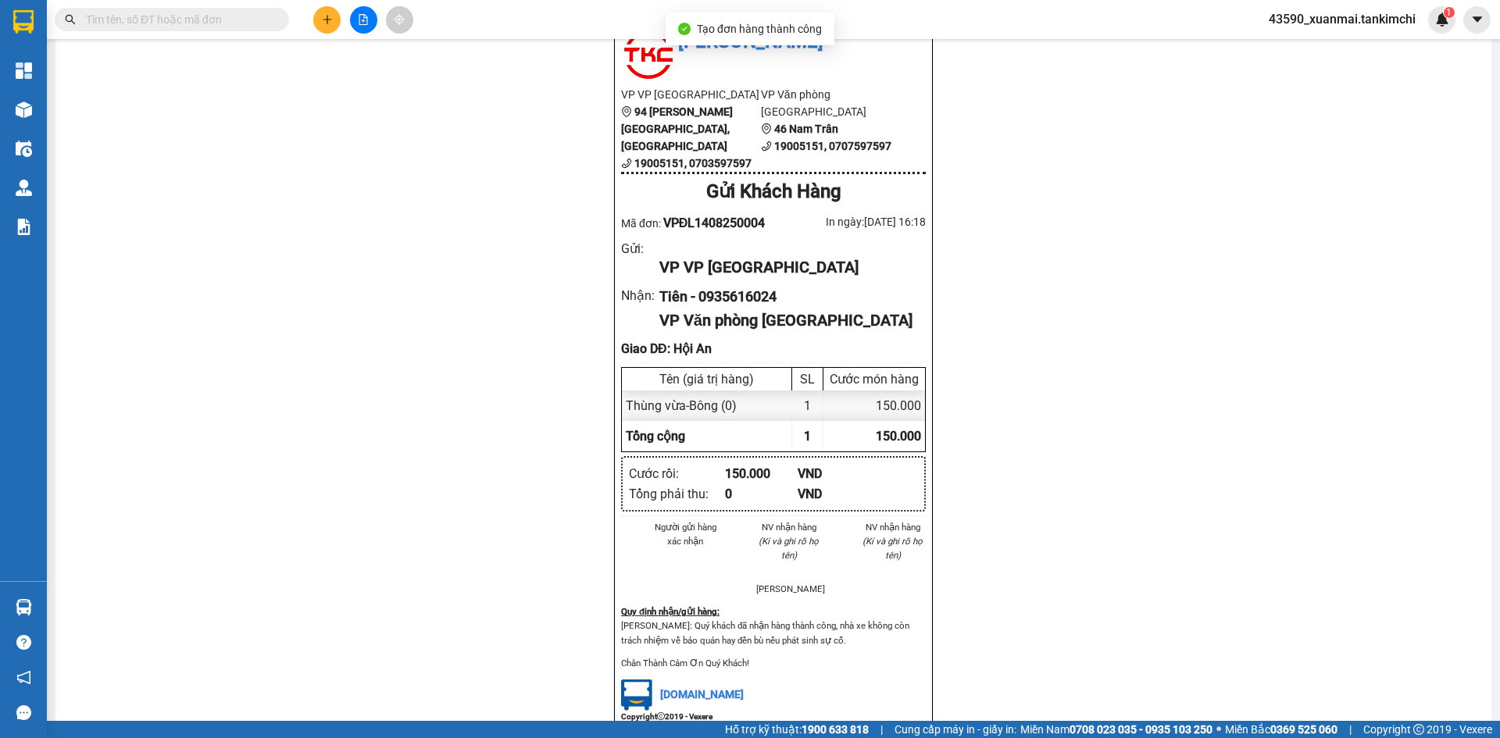
scroll to position [78, 0]
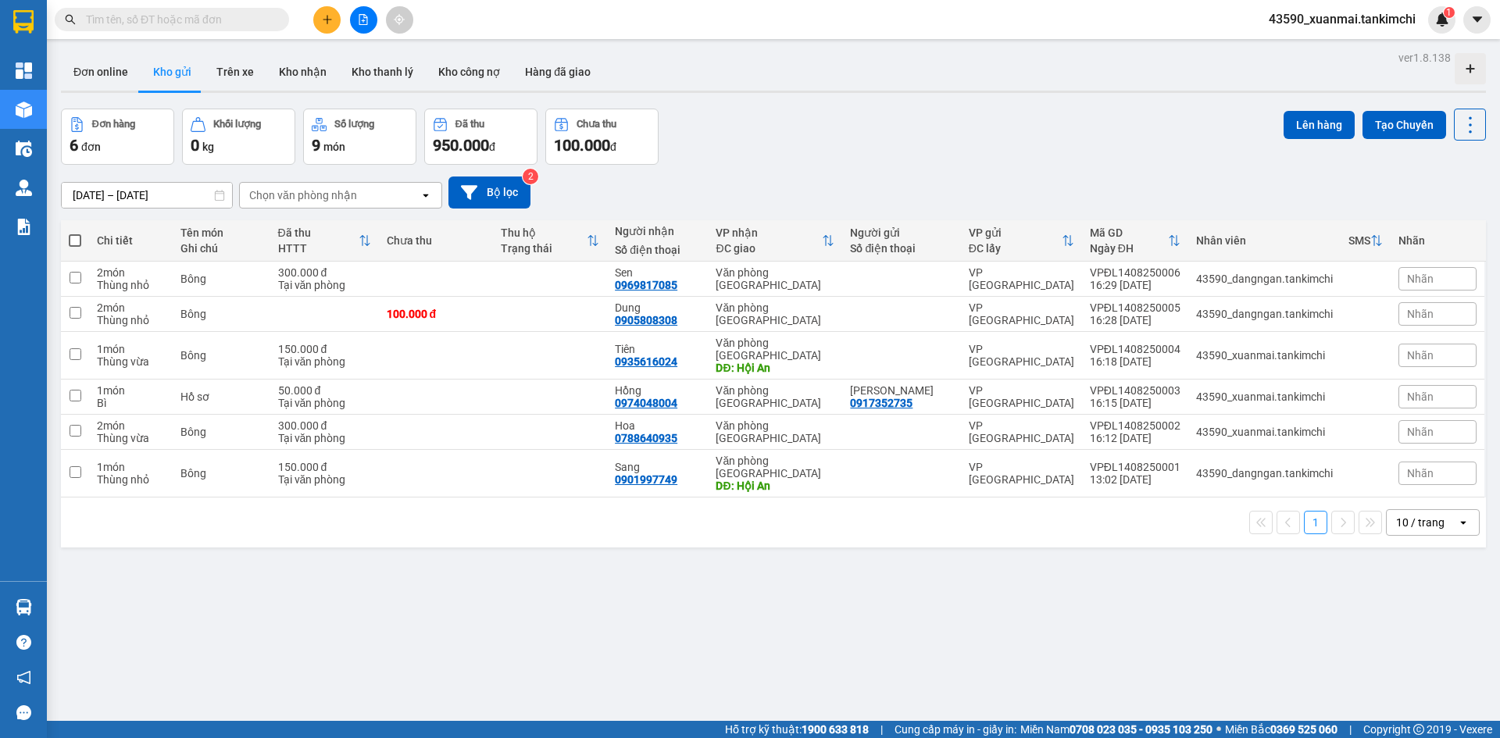
click at [371, 237] on icon at bounding box center [365, 240] width 13 height 13
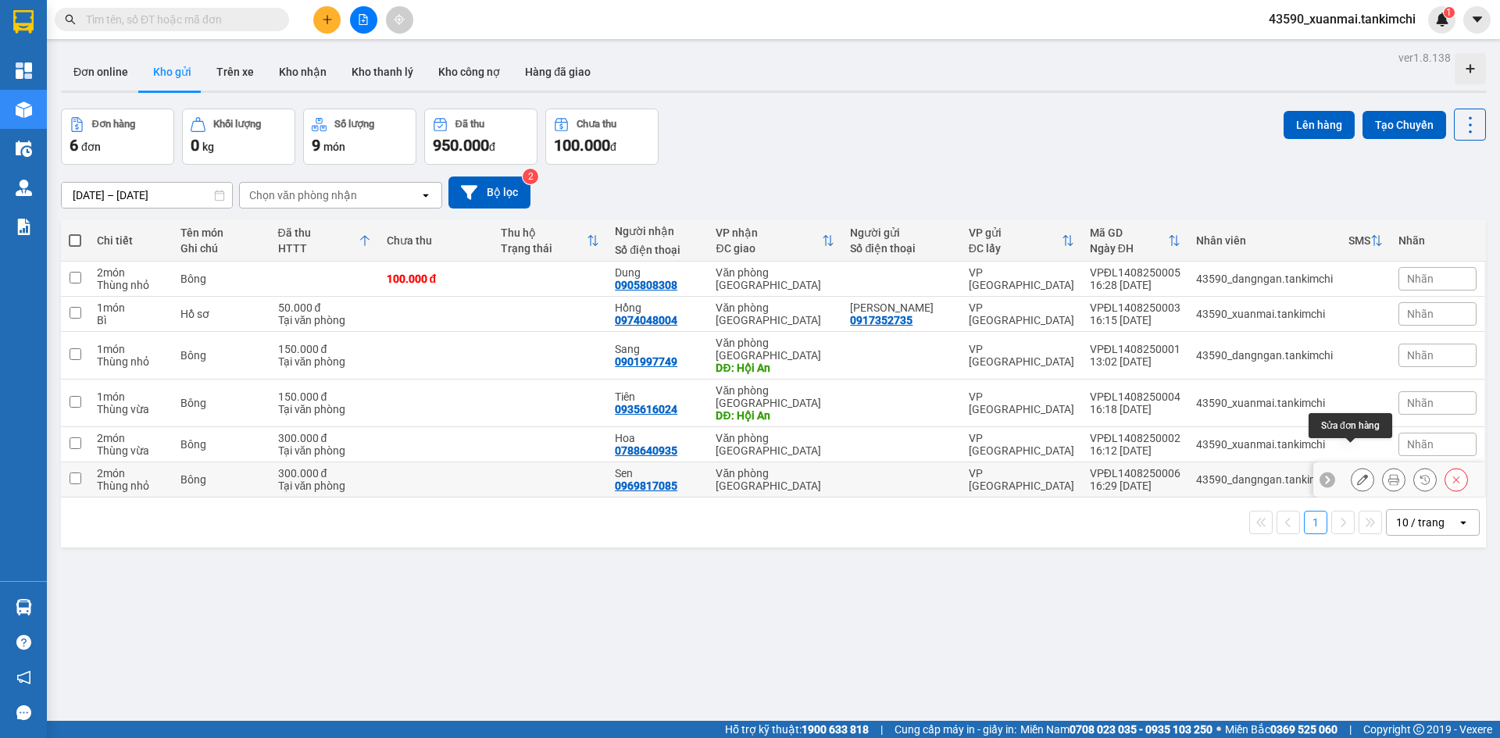
click at [1357, 474] on icon at bounding box center [1362, 479] width 11 height 11
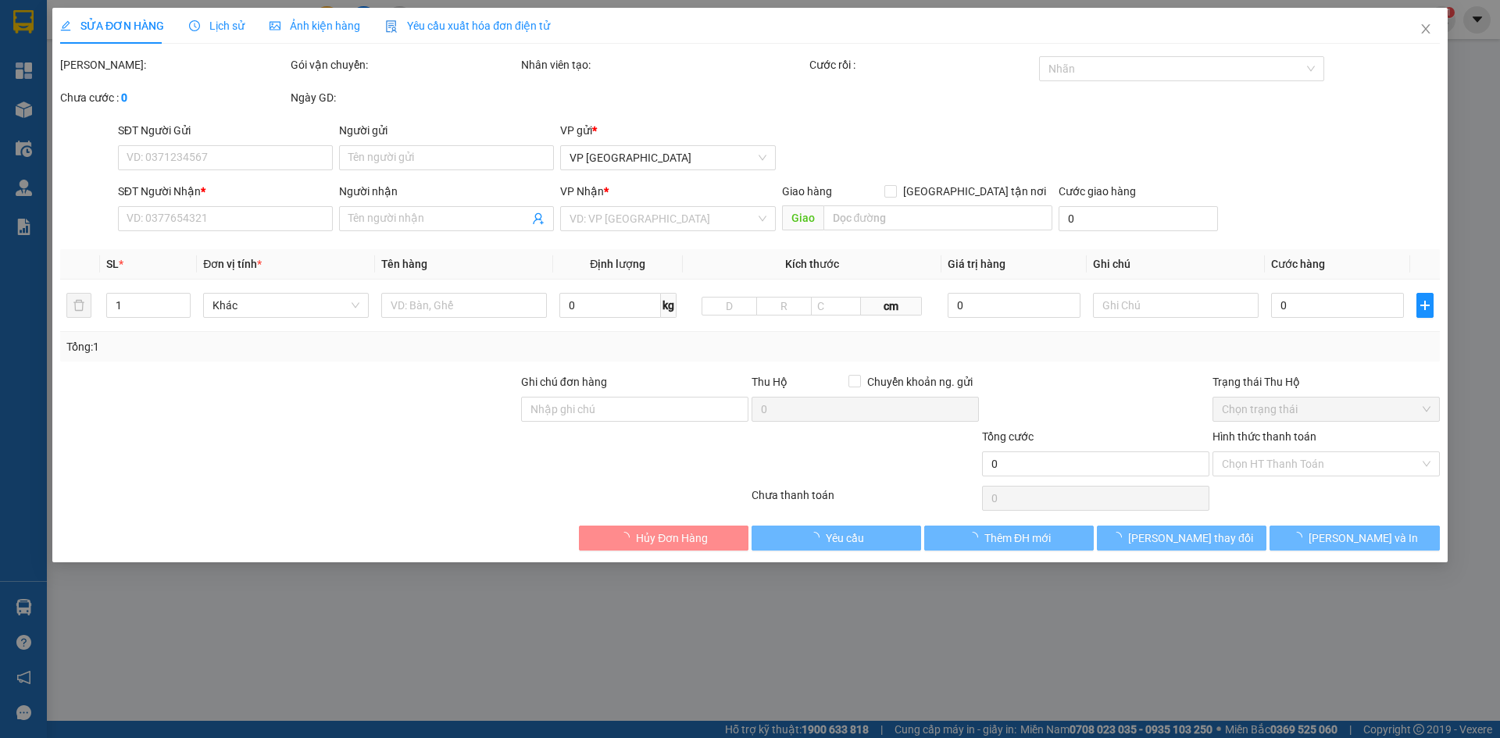
type input "0969817085"
type input "Sen"
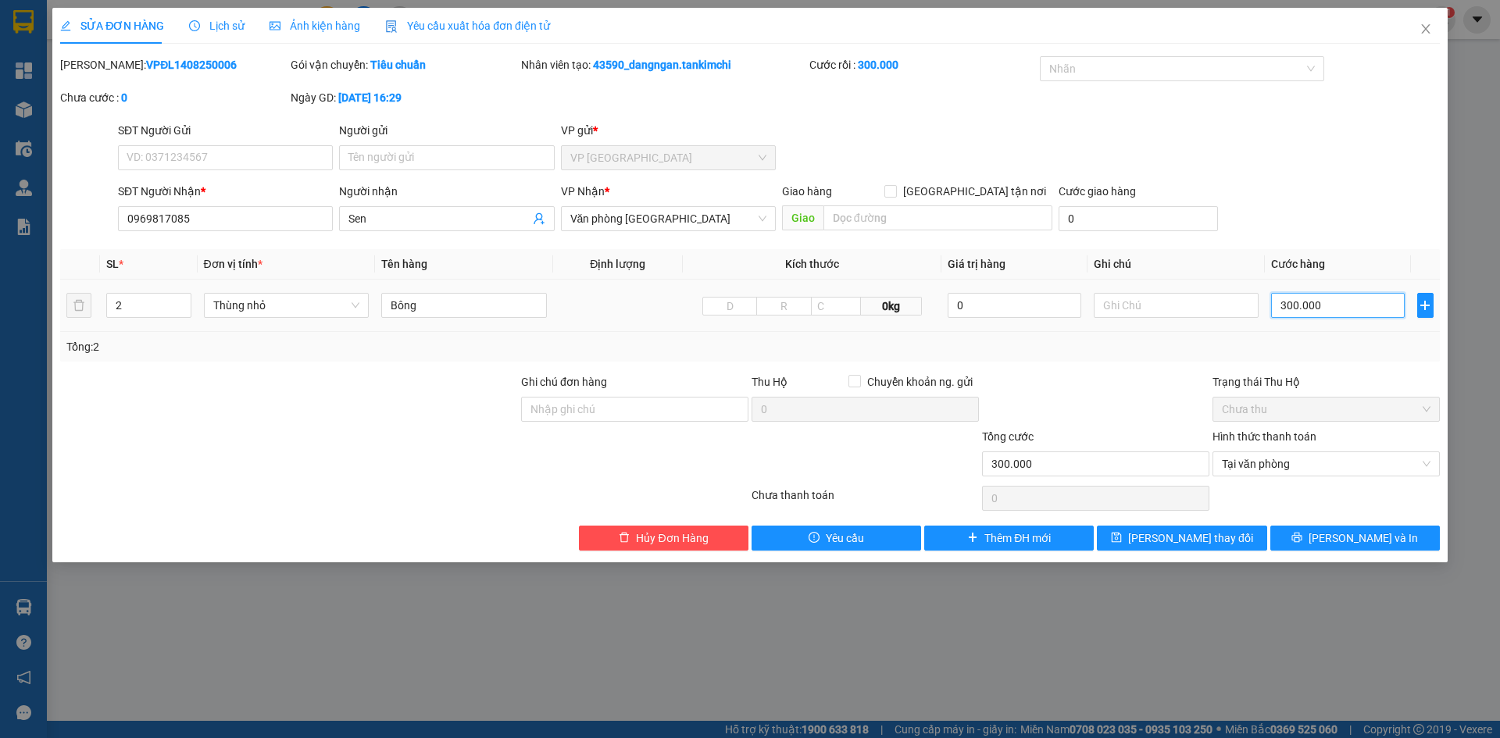
click at [1294, 306] on input "300.000" at bounding box center [1337, 305] width 133 height 25
type input "30.000"
type input "0"
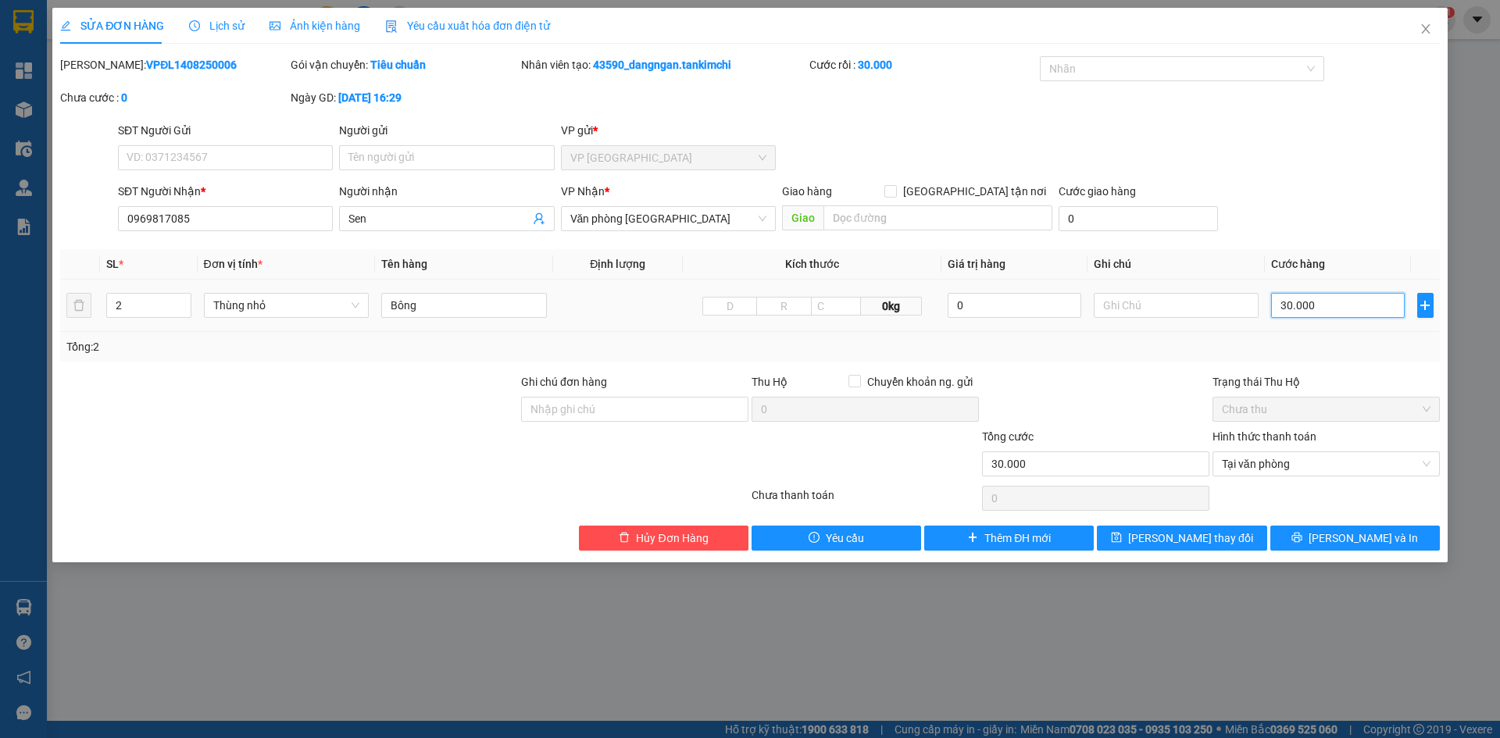
type input "0.000"
type input "20.000"
type input "250.000"
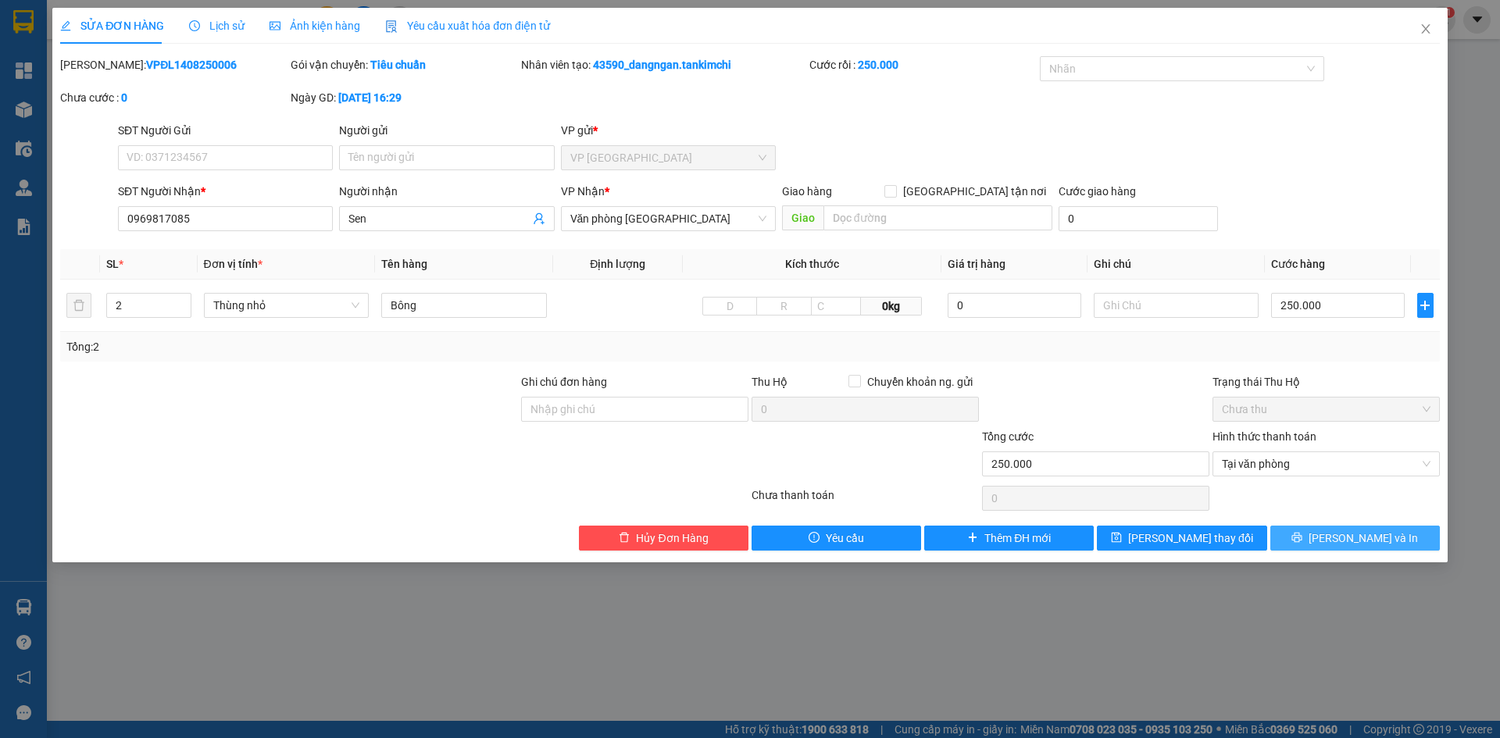
click at [1336, 538] on button "Lưu và In" at bounding box center [1356, 538] width 170 height 25
type input "250.000"
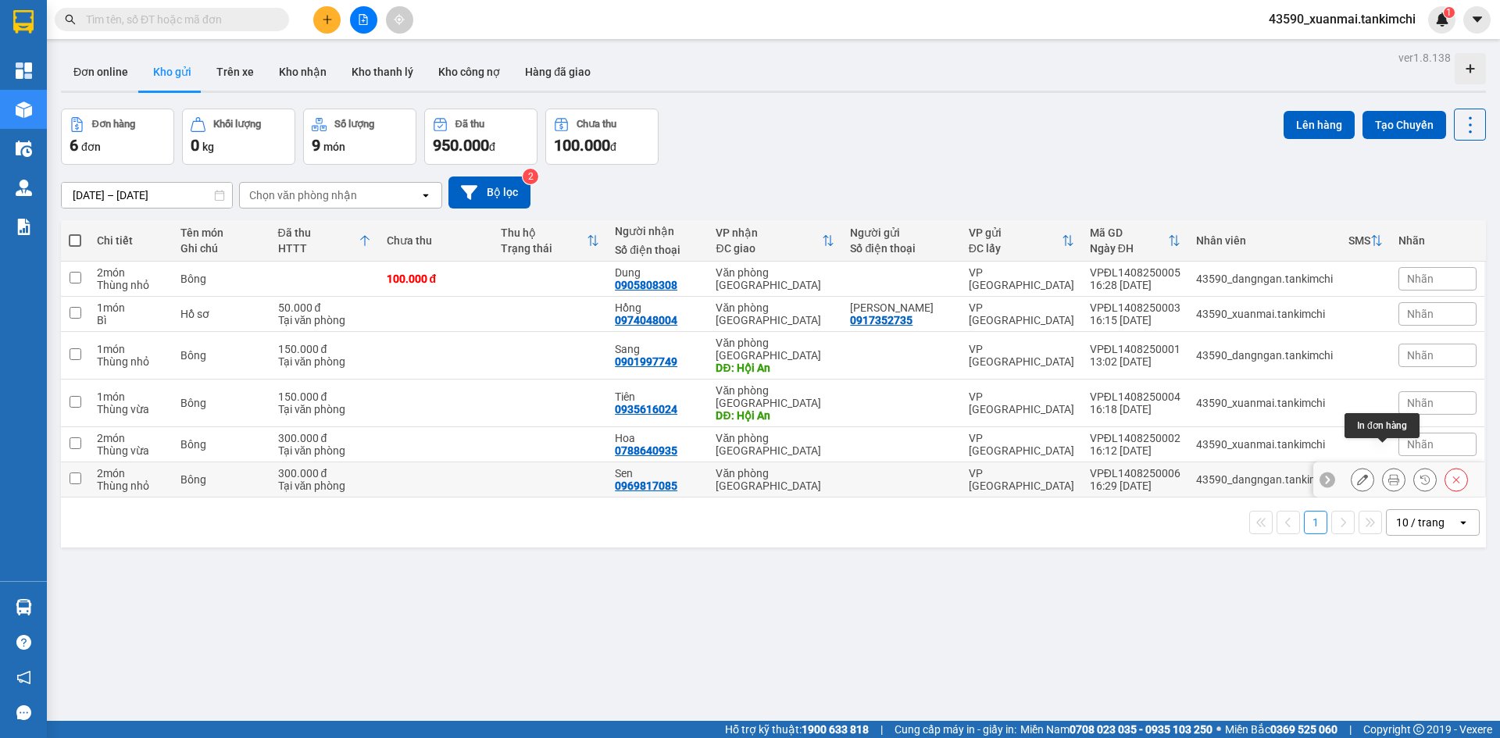
click at [1389, 474] on icon at bounding box center [1394, 479] width 11 height 11
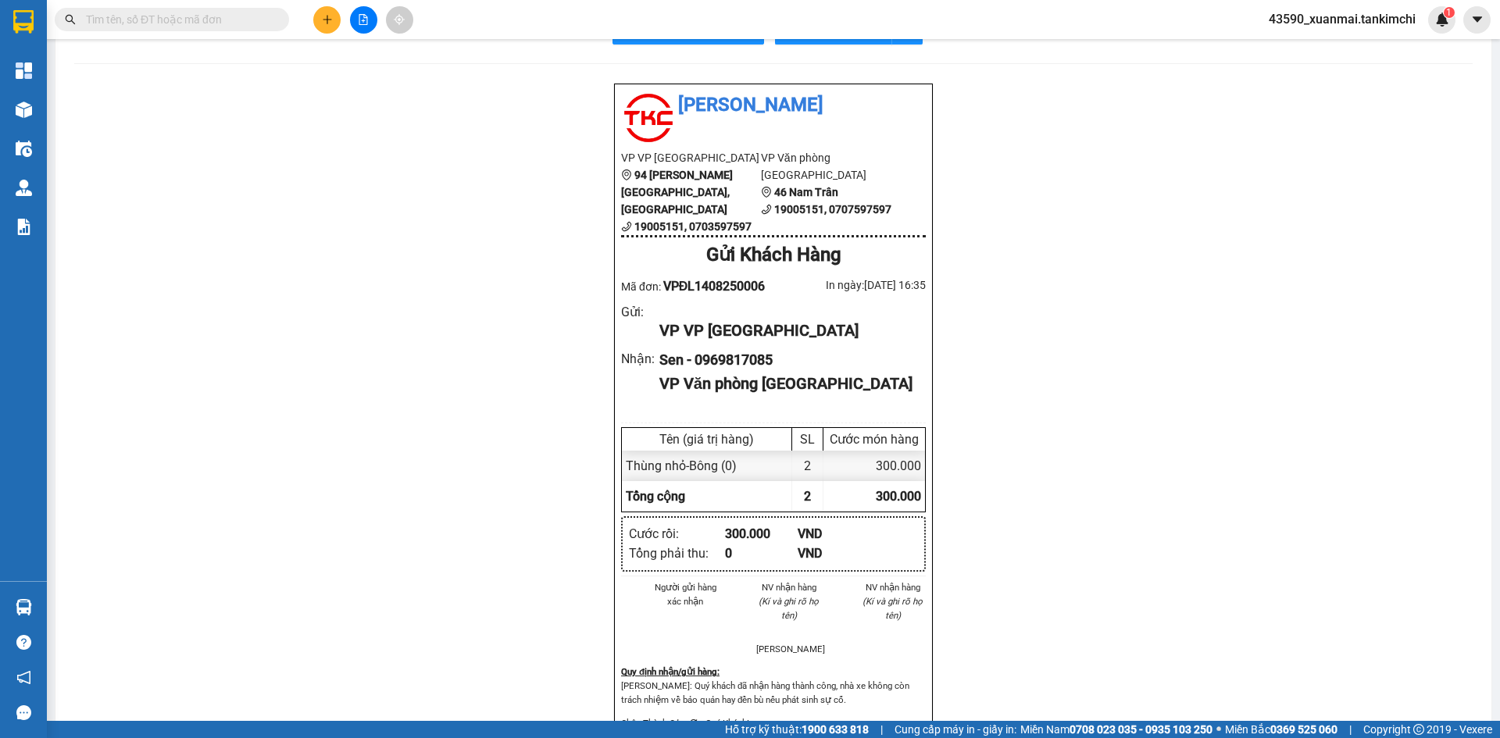
scroll to position [78, 0]
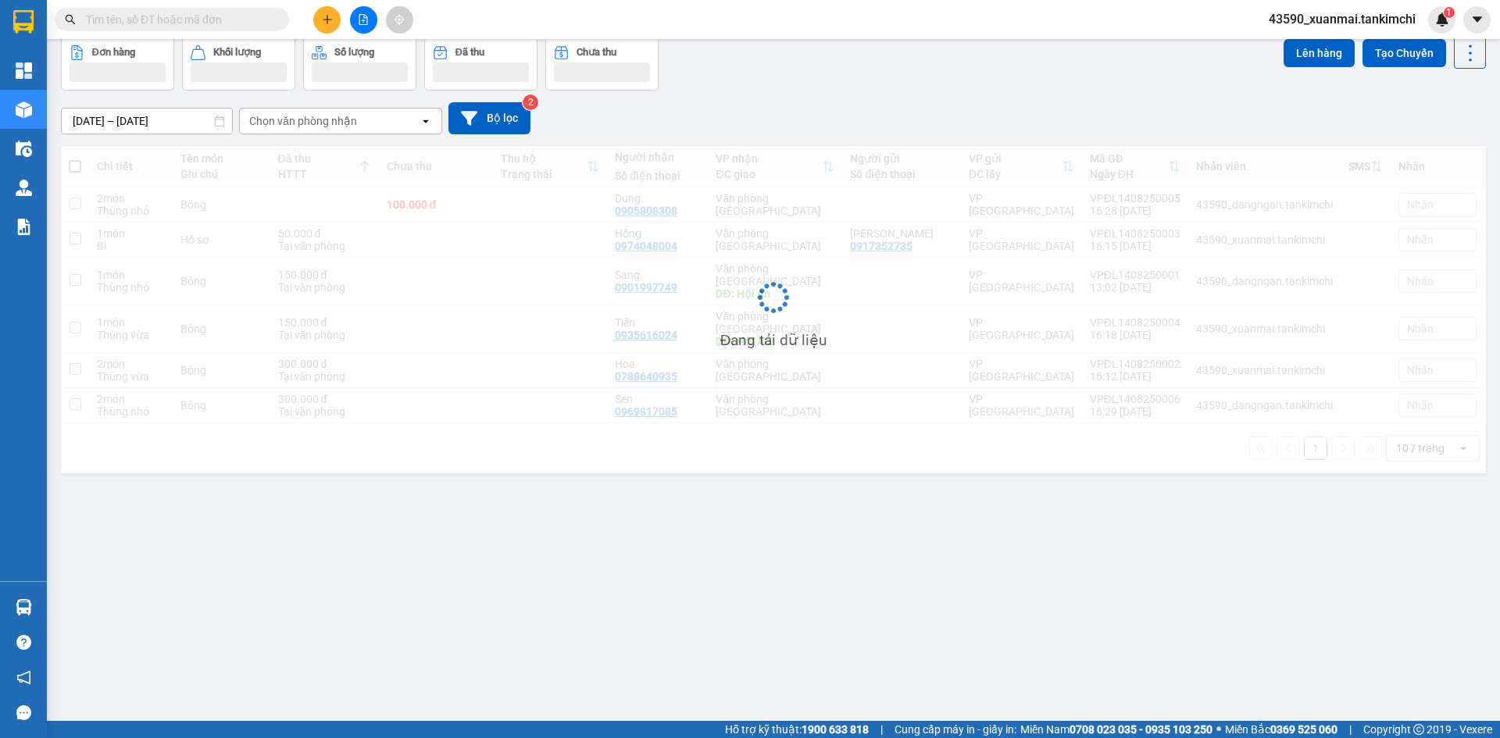
scroll to position [72, 0]
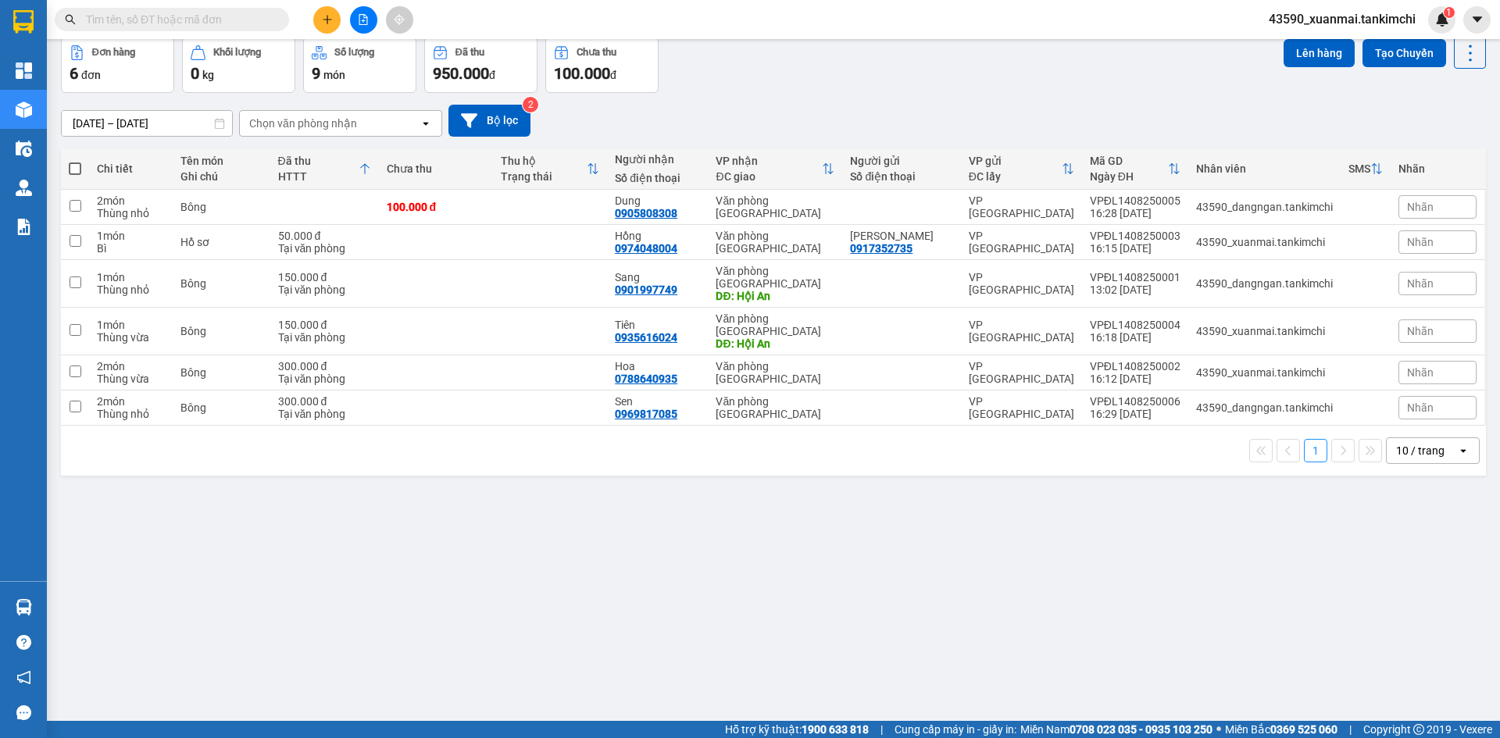
click at [594, 559] on div "ver 1.8.138 Đơn online Kho gửi Trên xe Kho nhận Kho thanh lý Kho công nợ Hàng đ…" at bounding box center [774, 344] width 1438 height 738
click at [327, 20] on icon "plus" at bounding box center [327, 19] width 9 height 1
click at [387, 59] on div "Tạo đơn hàng" at bounding box center [389, 58] width 68 height 17
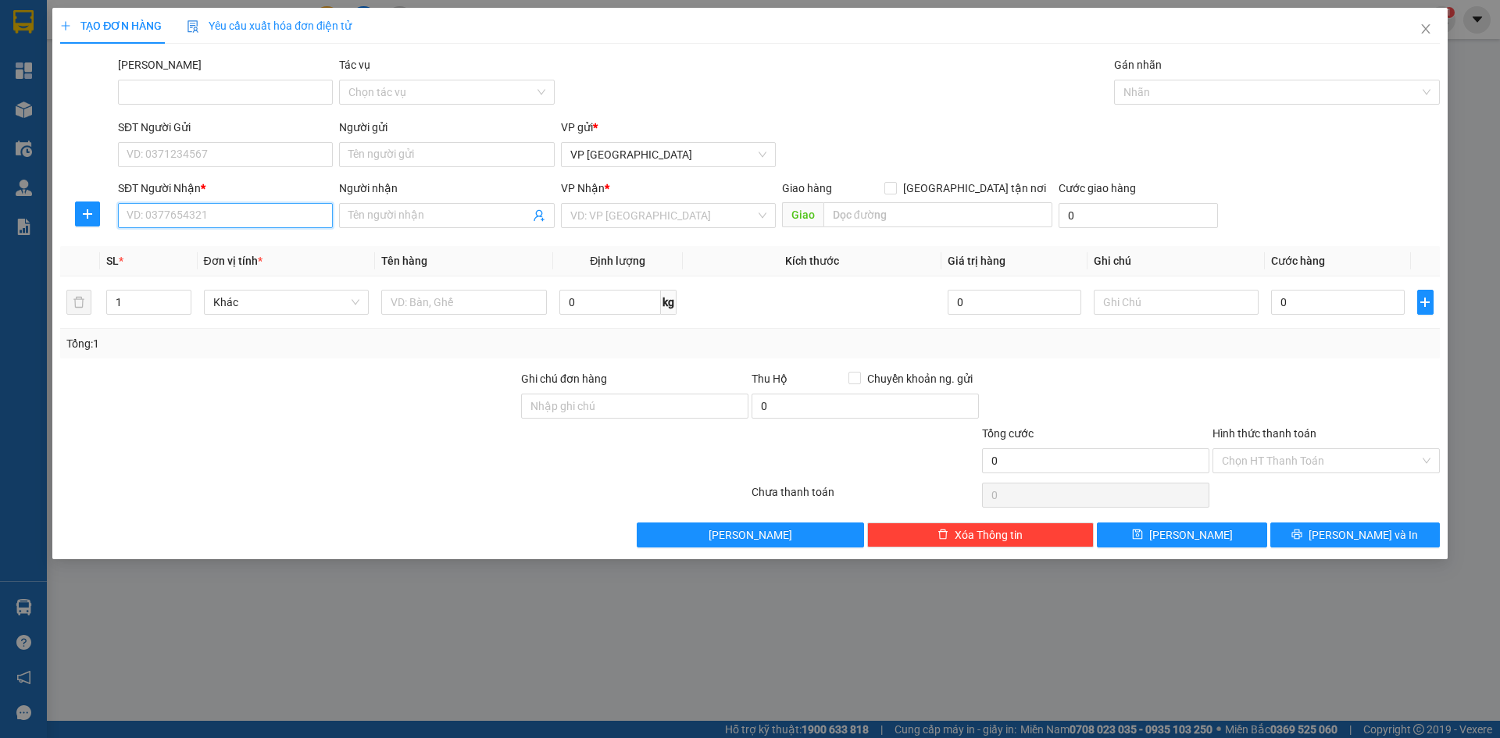
click at [213, 216] on input "SĐT Người Nhận *" at bounding box center [225, 215] width 215 height 25
click at [240, 251] on div "0949917290 - Nguyệt" at bounding box center [225, 246] width 196 height 17
type input "0949917290"
type input "Nguyệt"
click at [290, 301] on span "Hàng thông thường" at bounding box center [286, 302] width 147 height 23
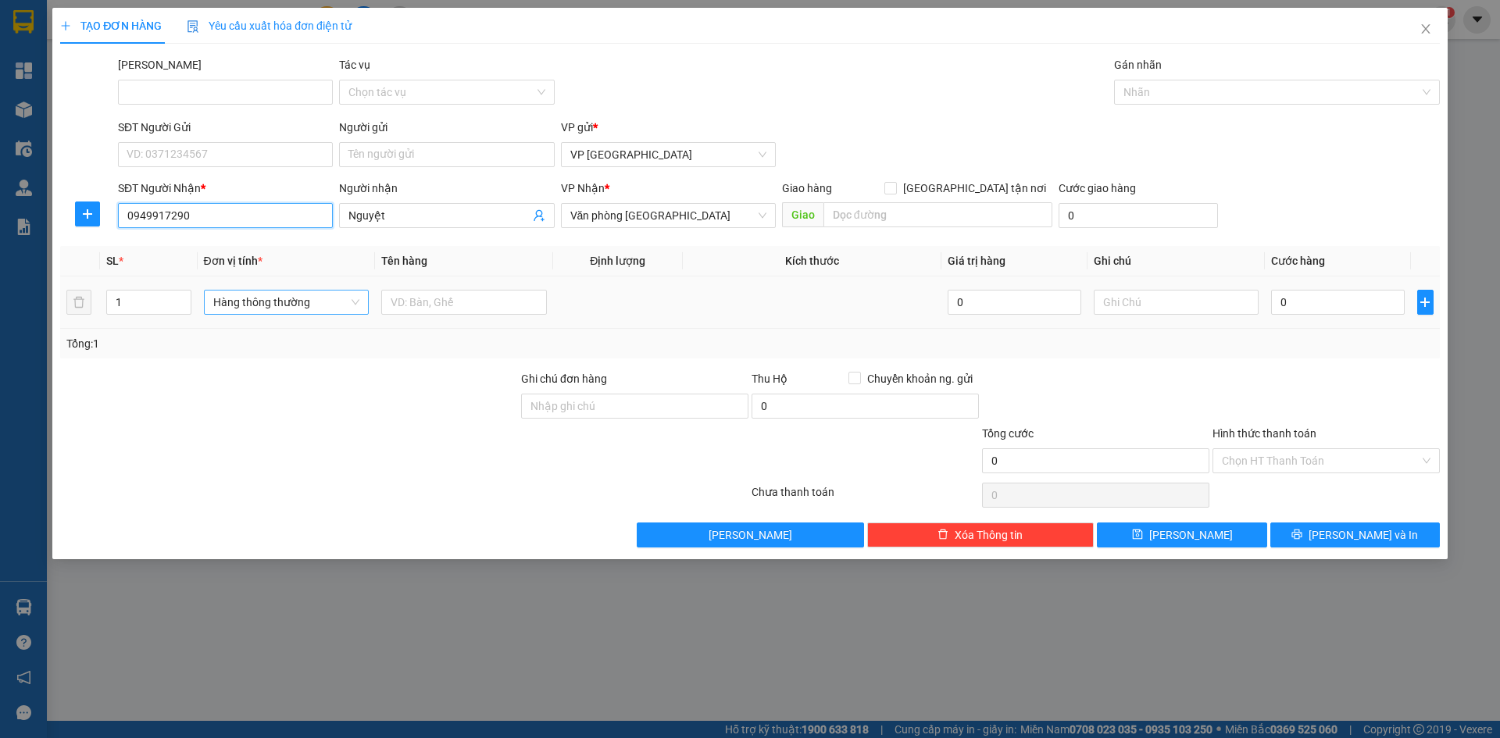
type input "0949917290"
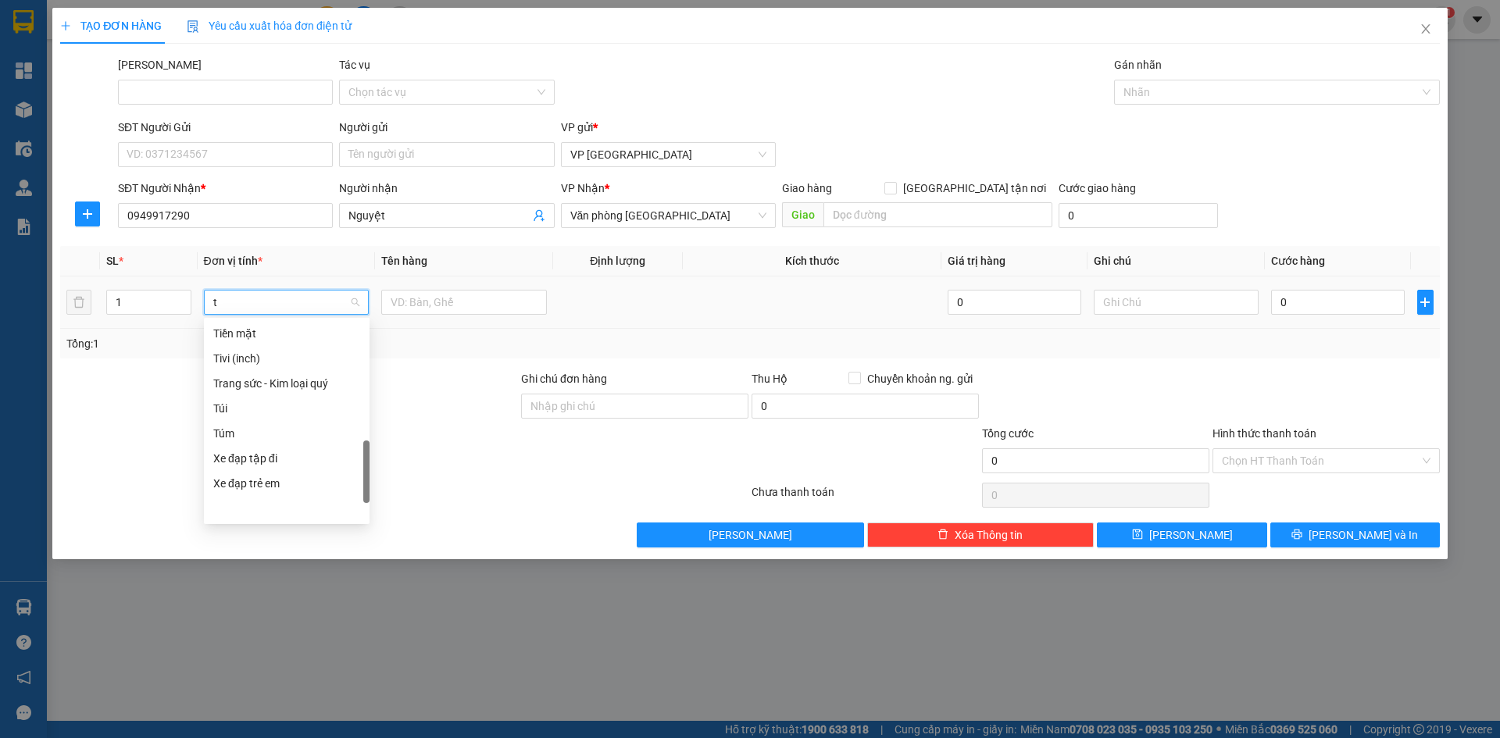
scroll to position [244, 0]
type input "th"
click at [282, 478] on div "Thùng vừa" at bounding box center [286, 483] width 147 height 17
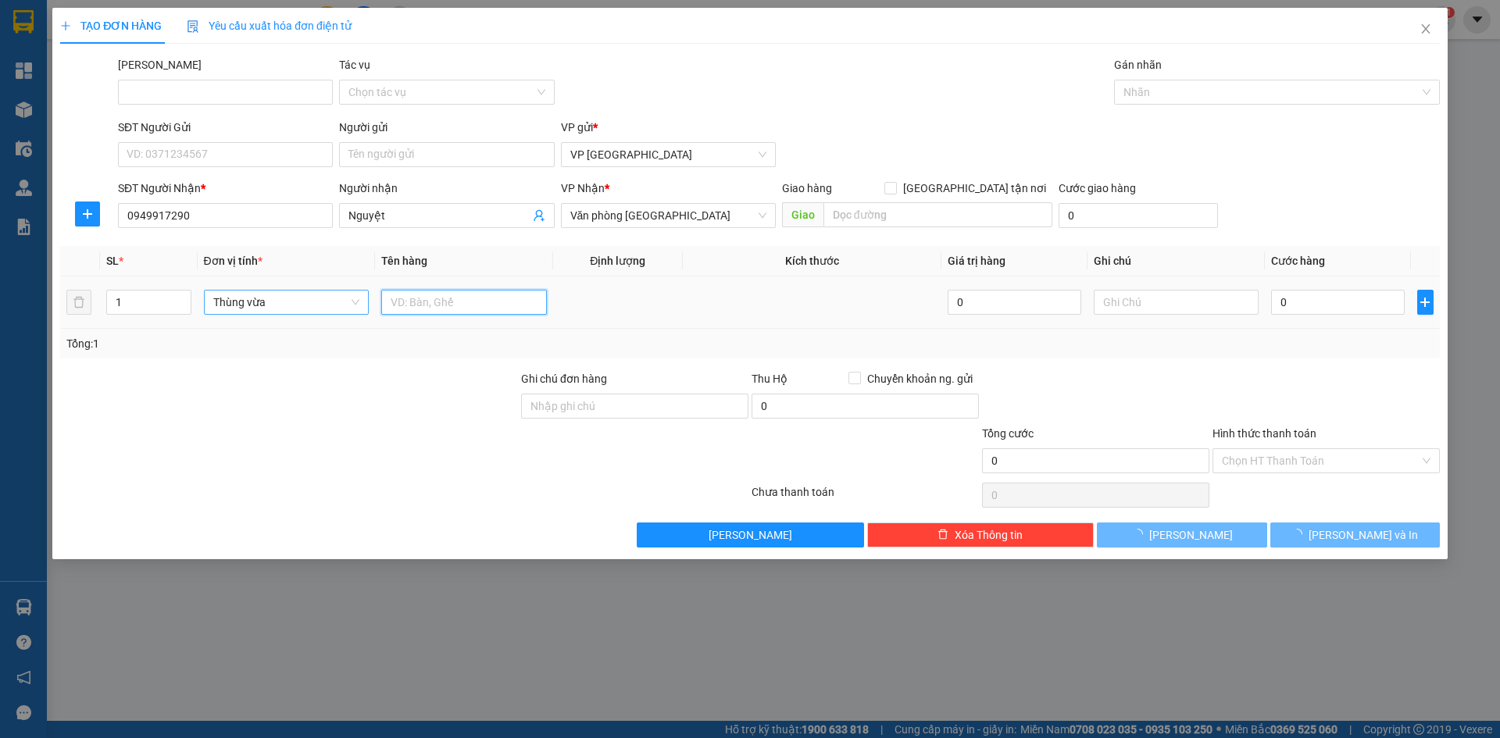
click at [414, 307] on input "text" at bounding box center [464, 302] width 166 height 25
click at [320, 298] on span "Thùng vừa" at bounding box center [286, 302] width 147 height 23
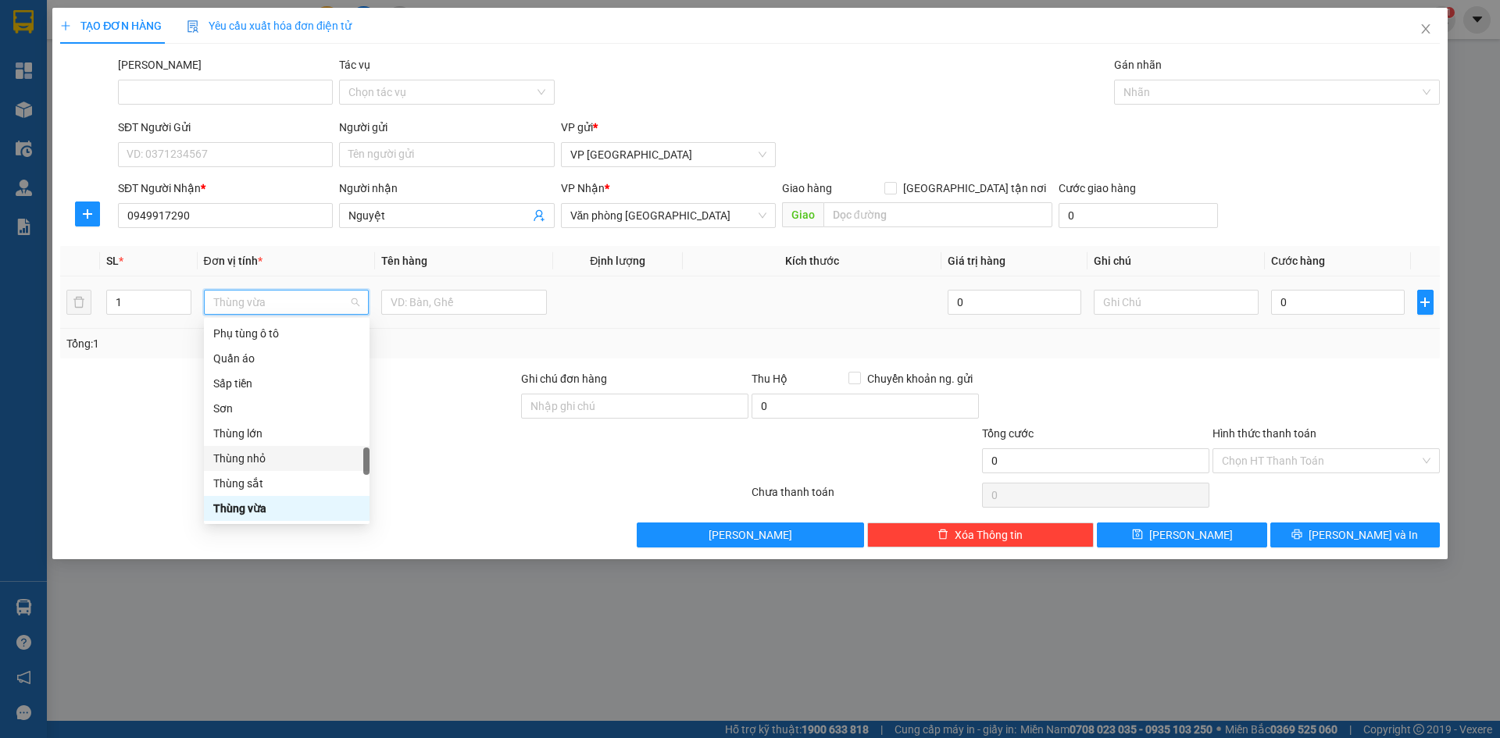
click at [265, 452] on div "Thùng nhỏ" at bounding box center [286, 458] width 147 height 17
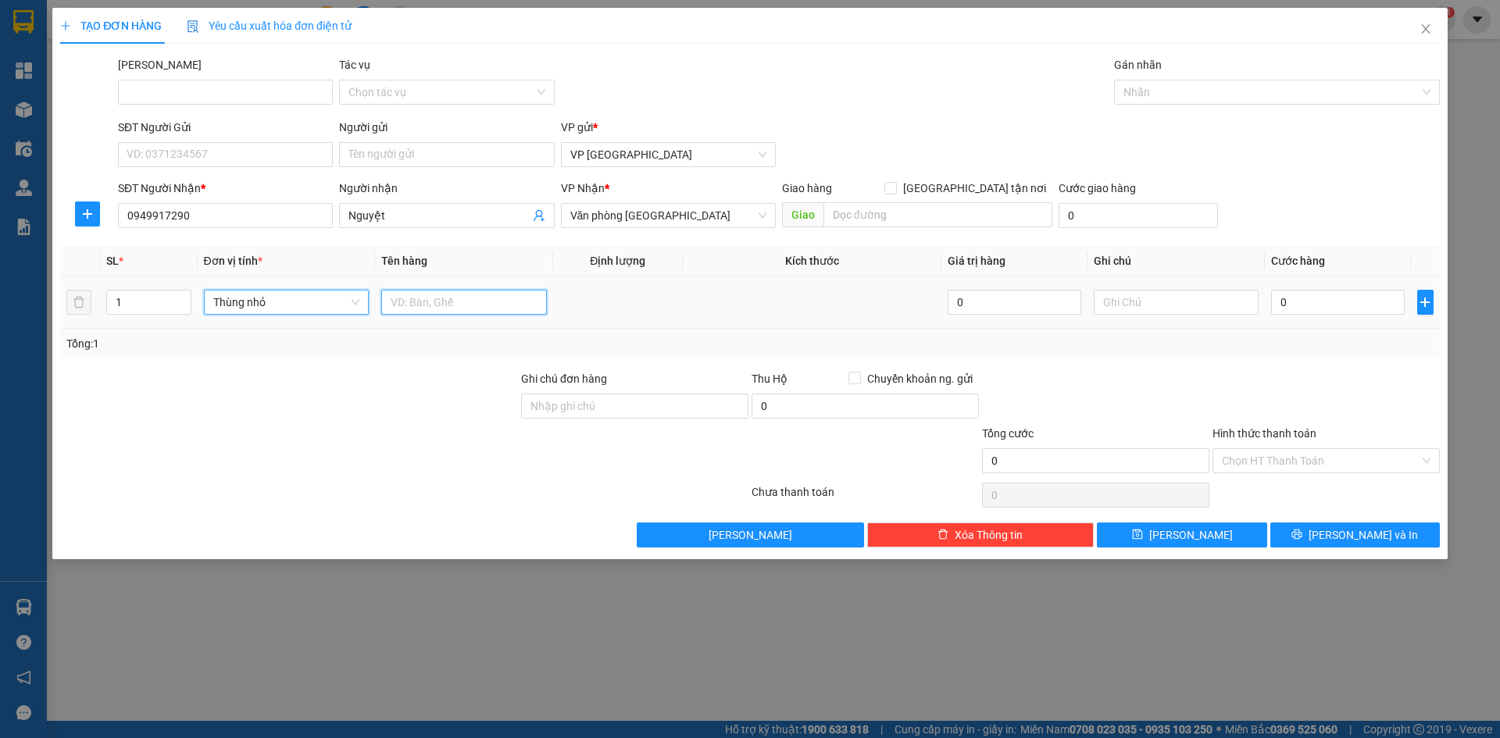
click at [405, 305] on input "text" at bounding box center [464, 302] width 166 height 25
drag, startPoint x: 421, startPoint y: 307, endPoint x: 456, endPoint y: 303, distance: 35.4
click at [456, 303] on input "Bông 120000" at bounding box center [464, 302] width 166 height 25
type input "Bông"
click at [1361, 305] on input "0" at bounding box center [1337, 302] width 133 height 25
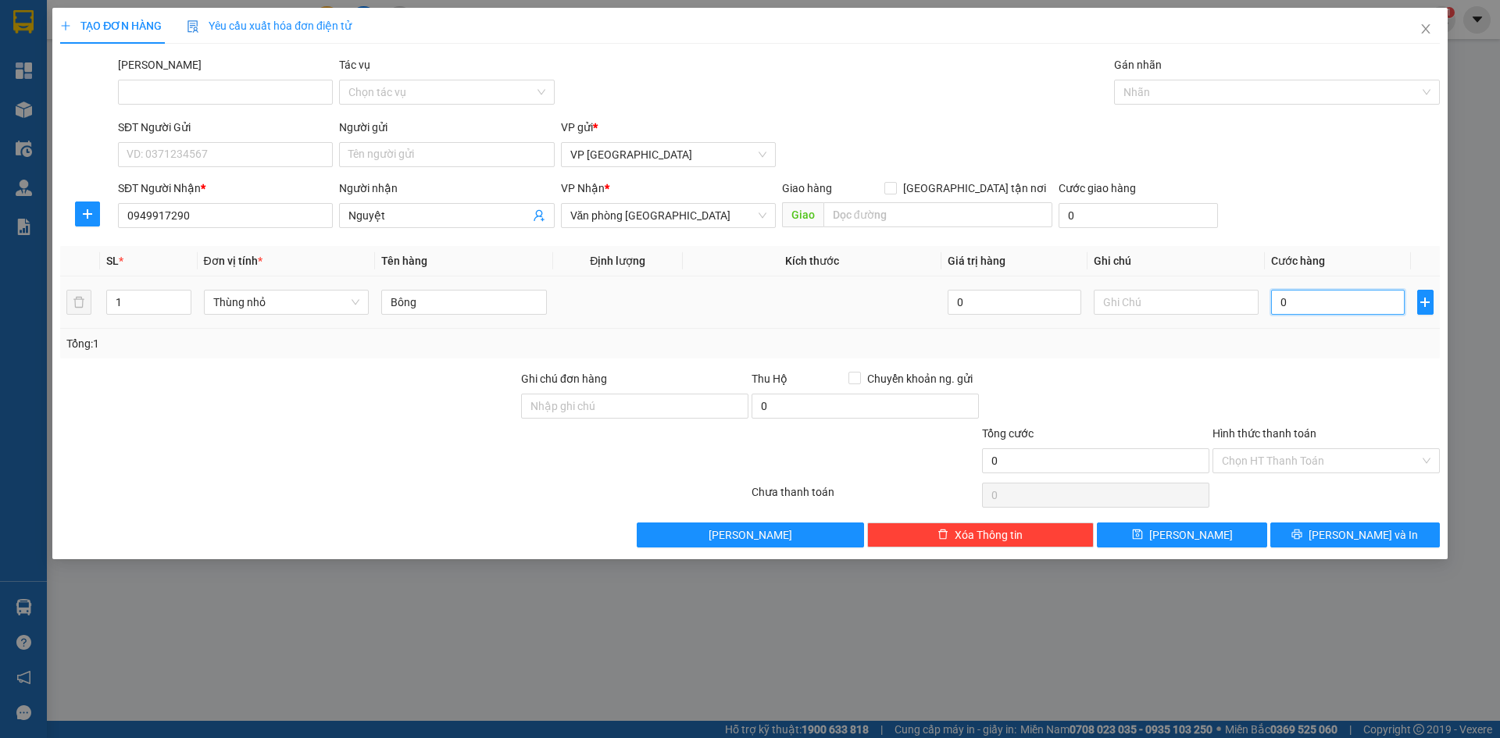
paste input "120.00"
type input "120.000"
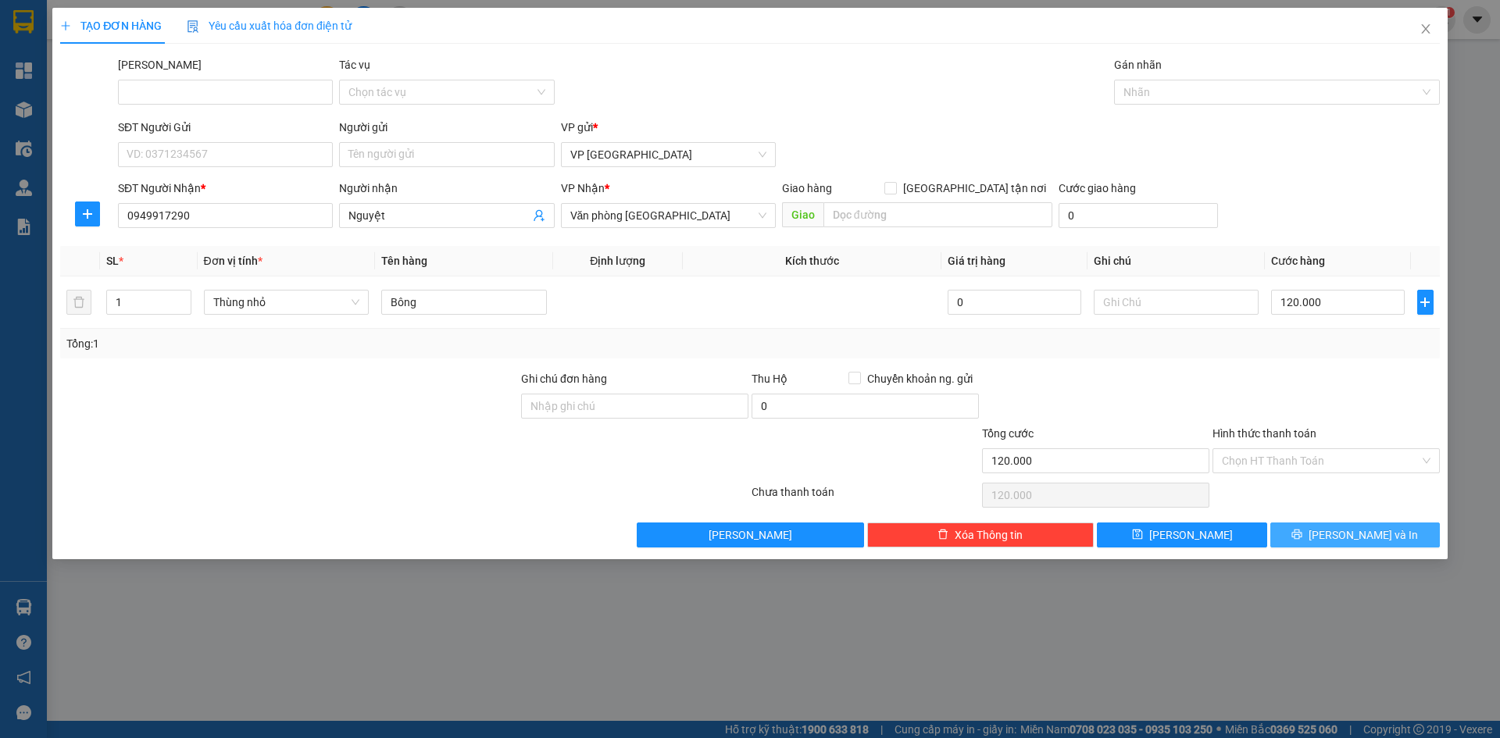
click at [1343, 535] on span "Lưu và In" at bounding box center [1363, 535] width 109 height 17
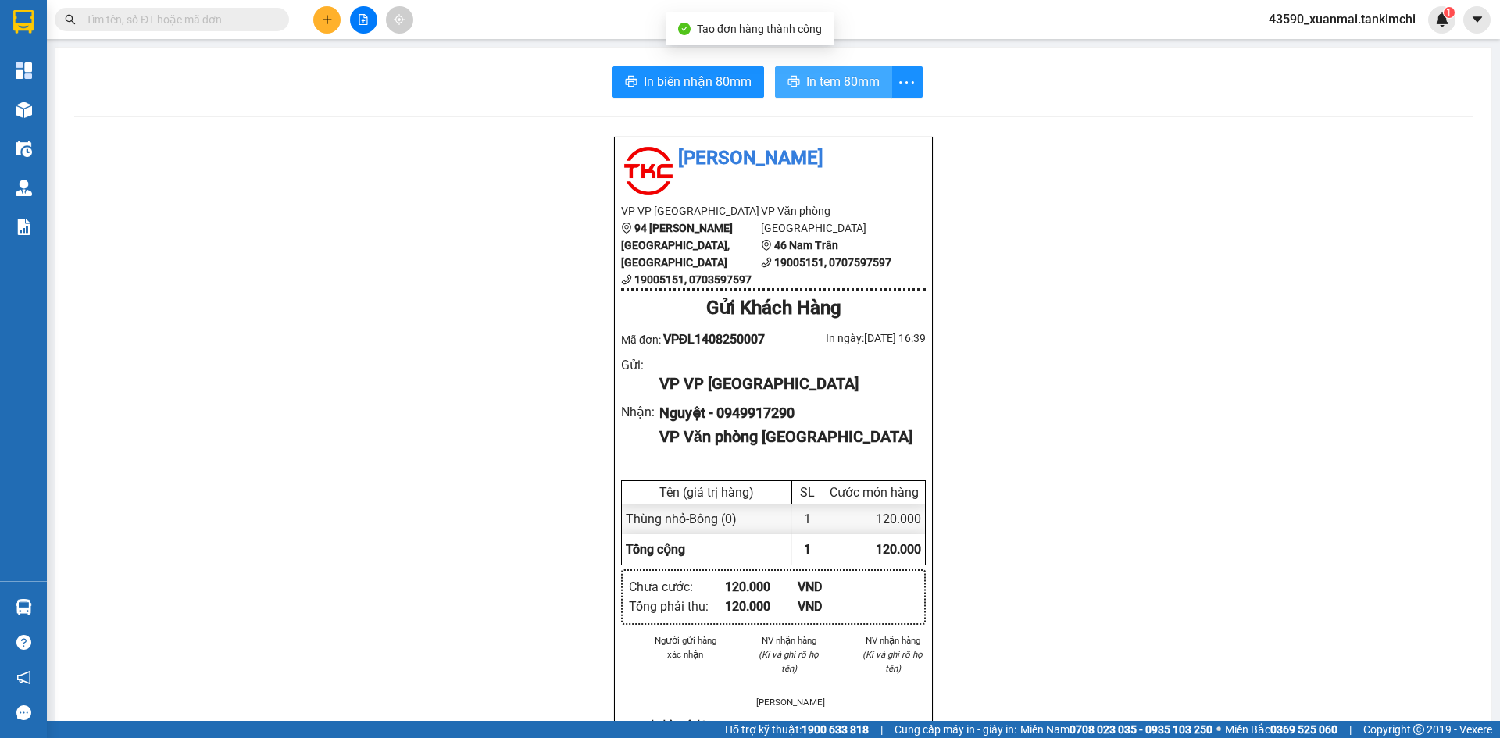
click at [860, 80] on span "In tem 80mm" at bounding box center [842, 82] width 73 height 20
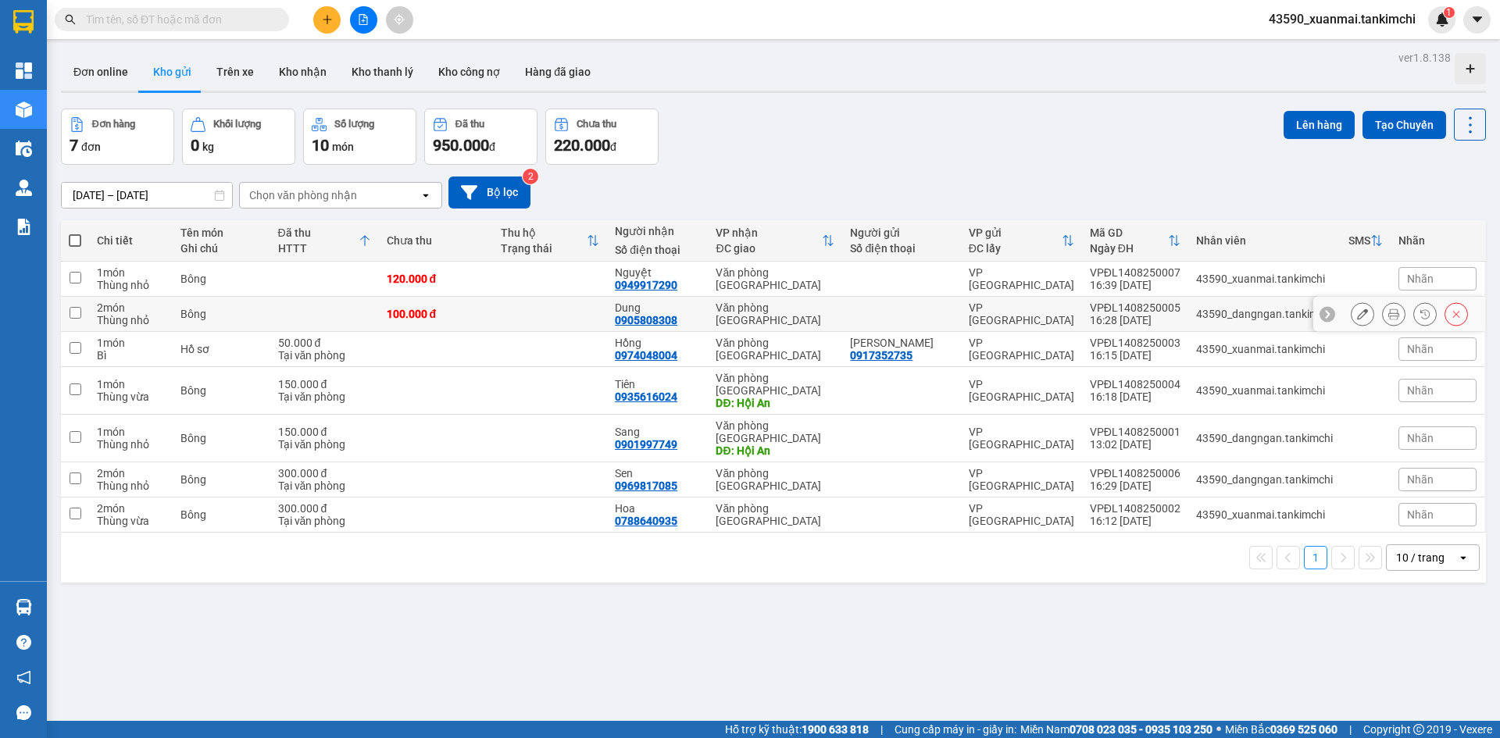
click at [1389, 313] on icon at bounding box center [1394, 314] width 11 height 11
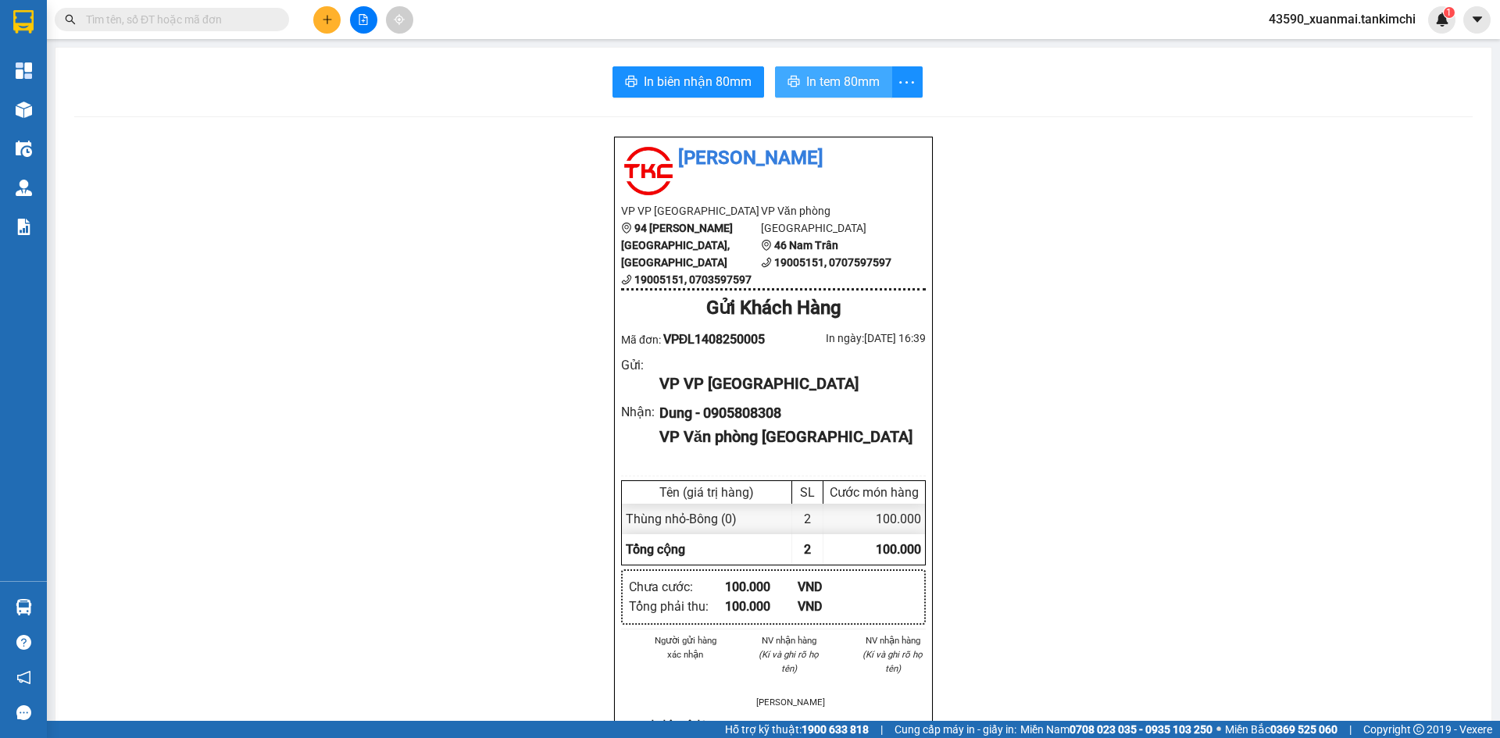
click at [850, 81] on span "In tem 80mm" at bounding box center [842, 82] width 73 height 20
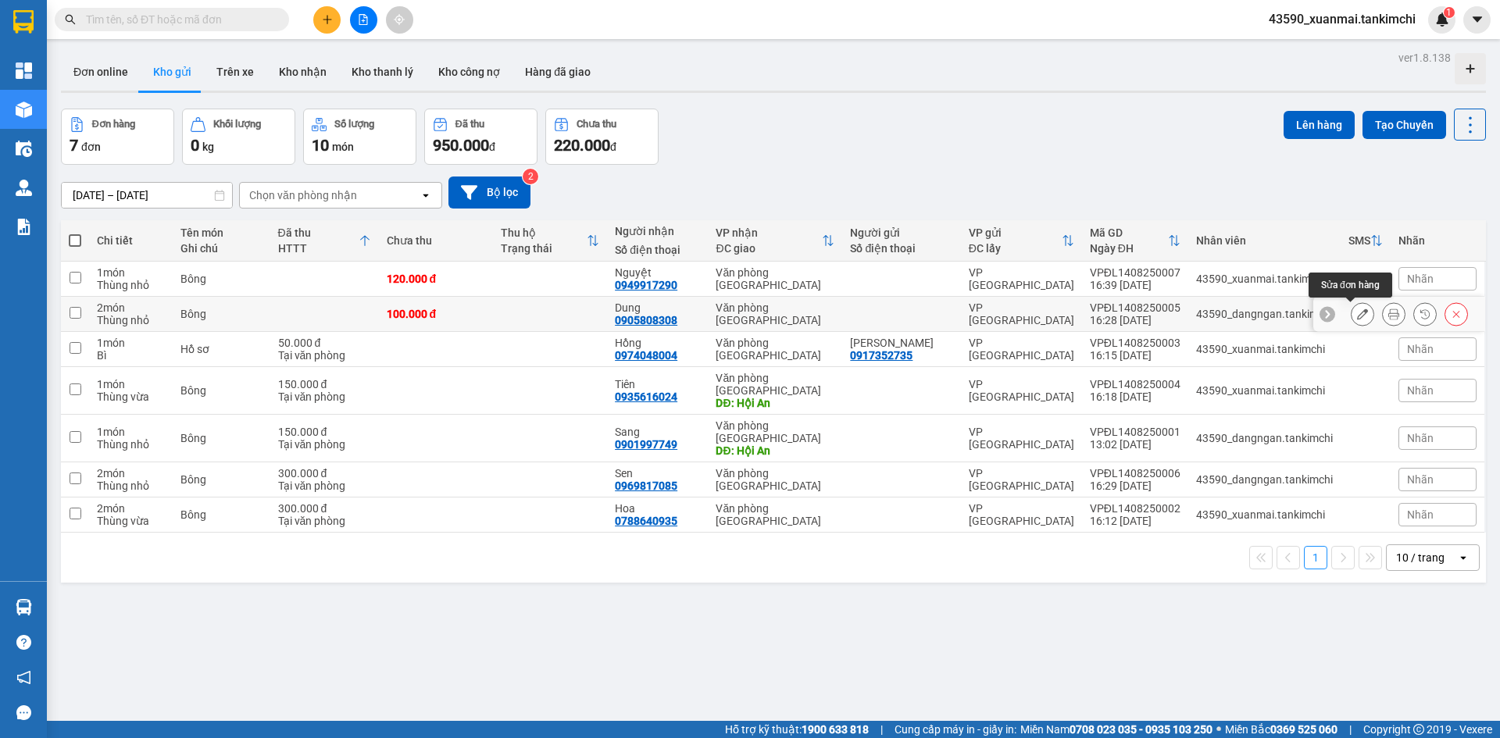
click at [1357, 315] on button at bounding box center [1363, 314] width 22 height 27
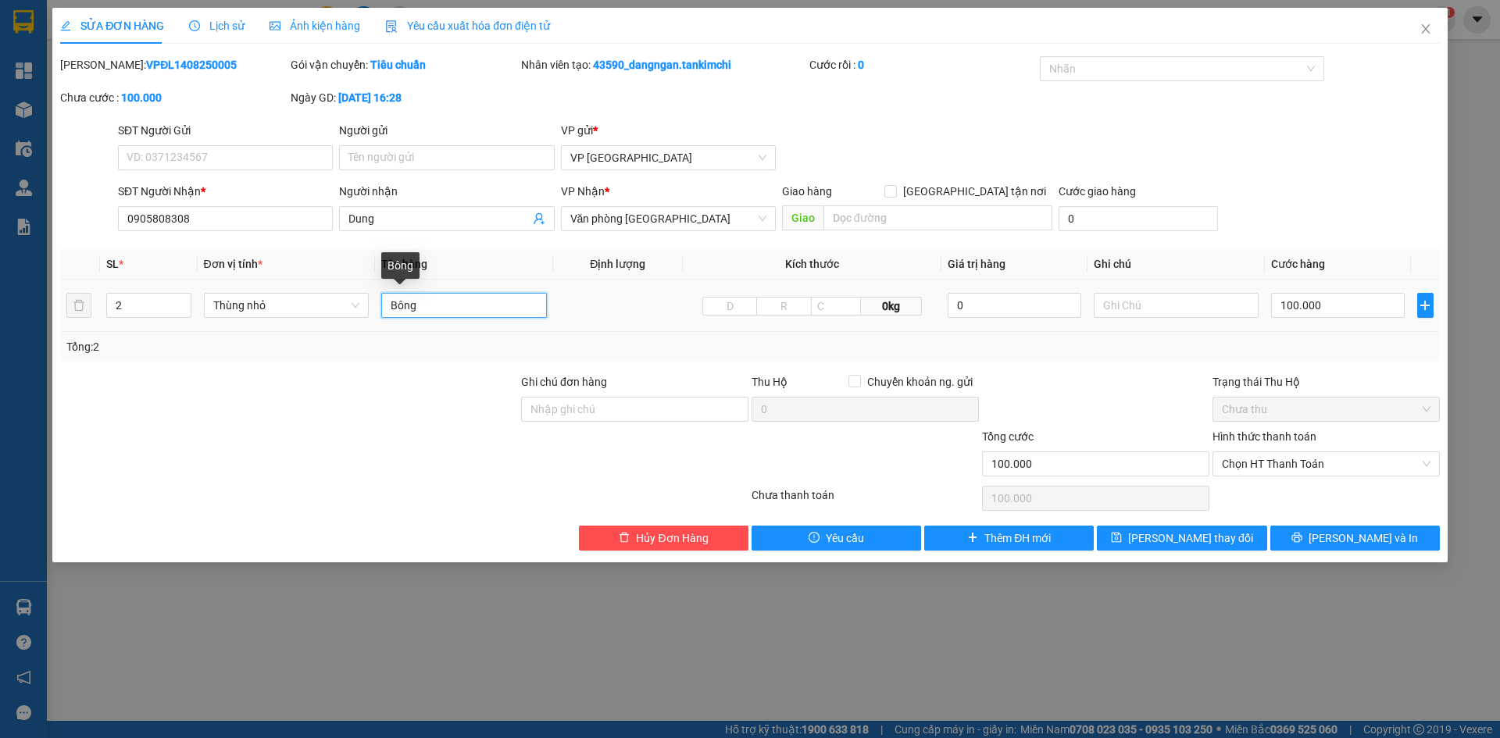
click at [432, 307] on input "Bông" at bounding box center [464, 305] width 166 height 25
type input "Bông (thùng đôi)"
click at [1203, 541] on span "Lưu thay đổi" at bounding box center [1190, 538] width 125 height 17
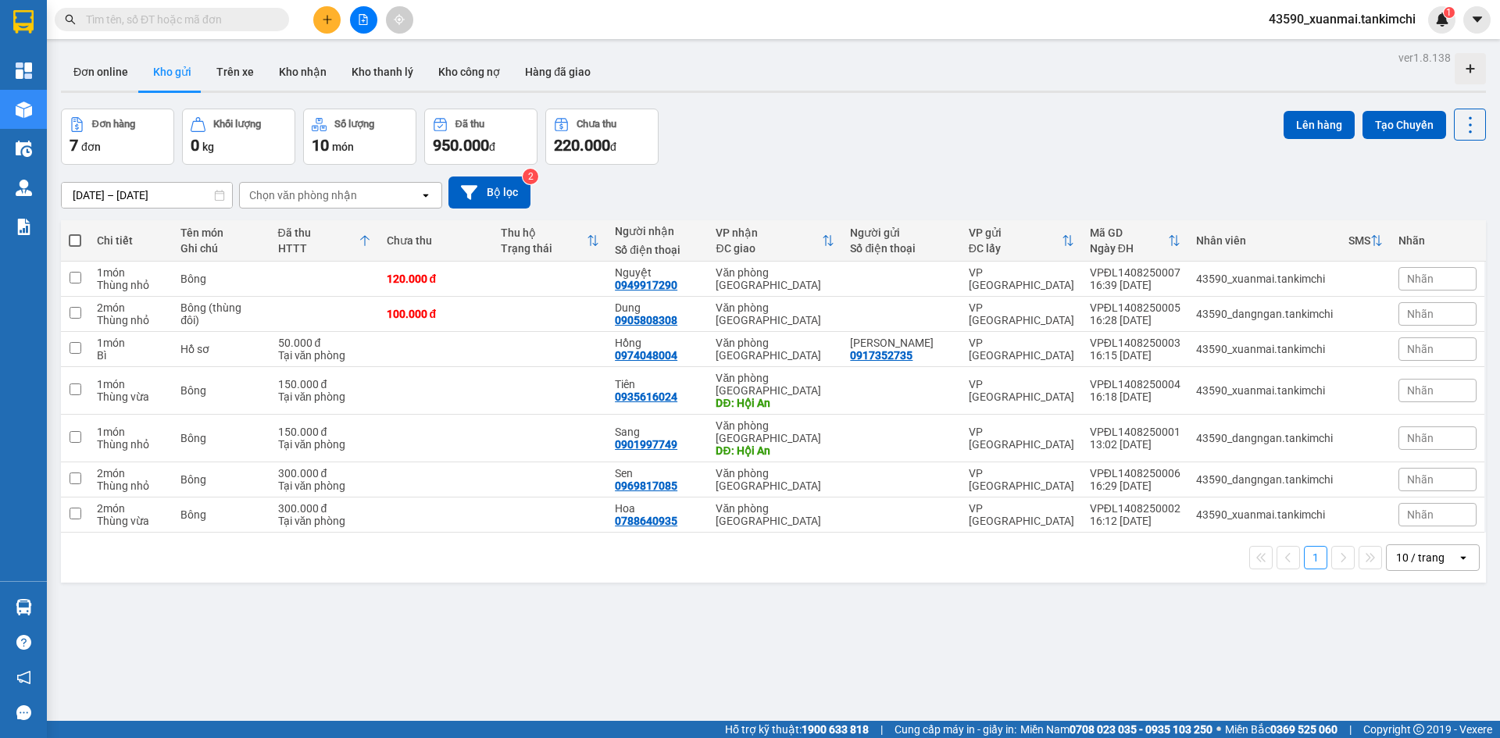
click at [77, 243] on span at bounding box center [75, 240] width 13 height 13
click at [75, 233] on input "checkbox" at bounding box center [75, 233] width 0 height 0
checkbox input "true"
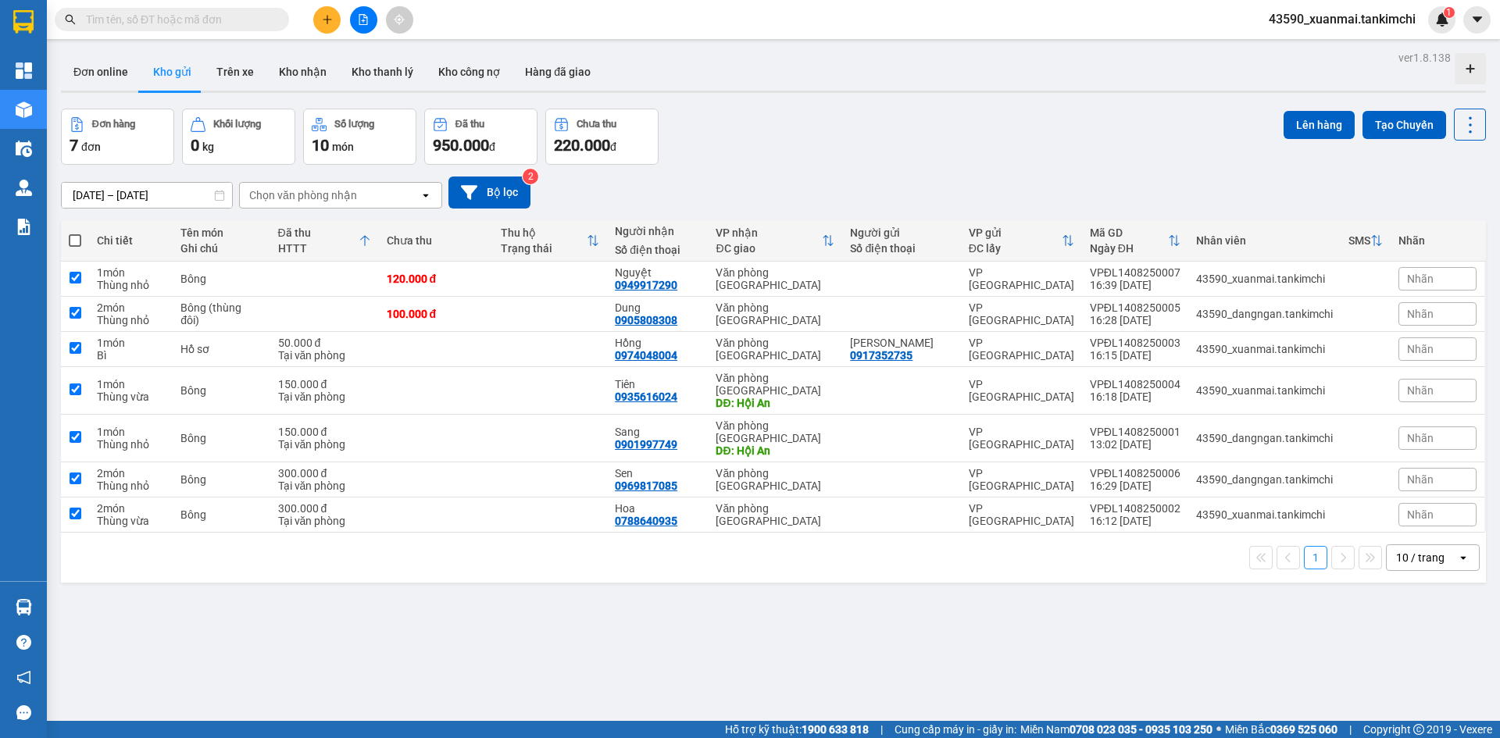
checkbox input "true"
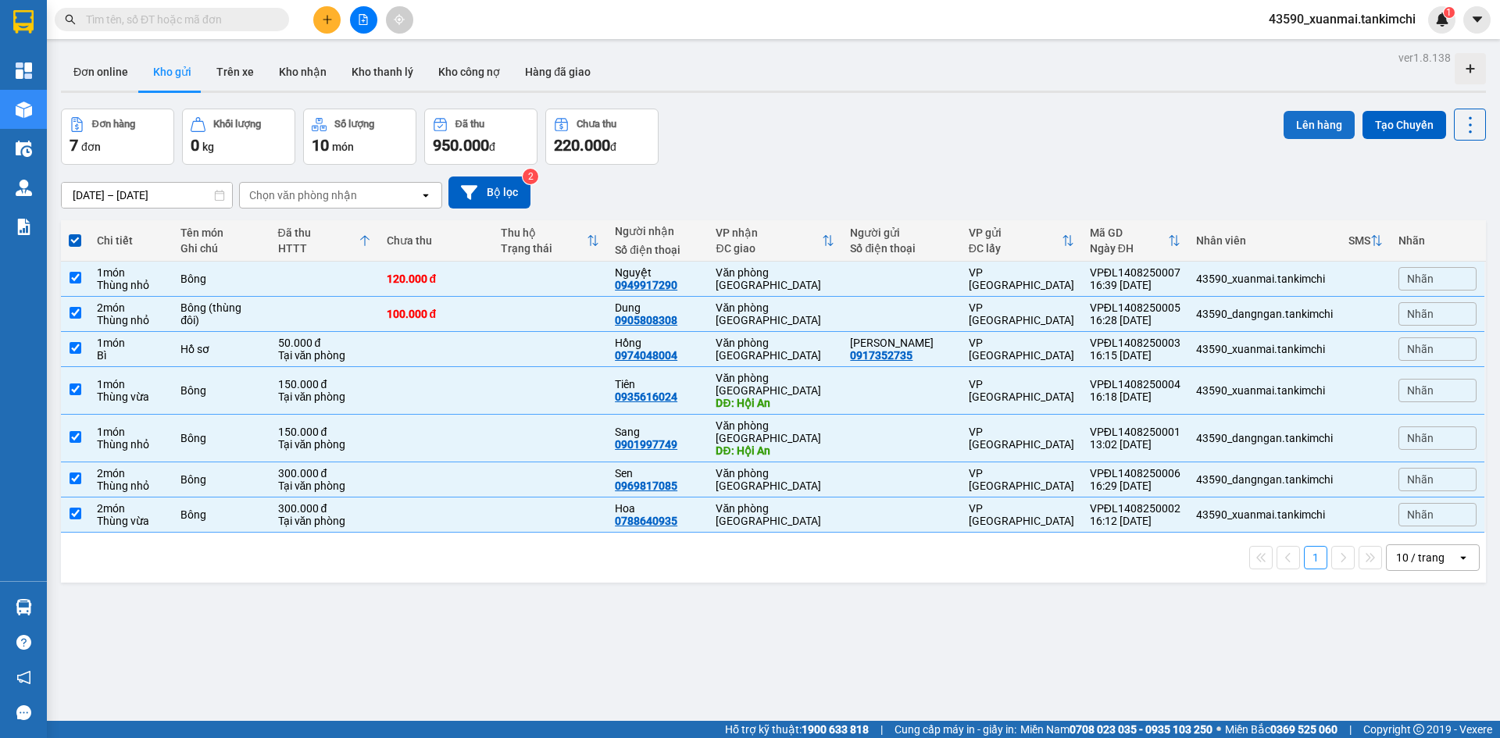
click at [1316, 124] on button "Lên hàng" at bounding box center [1319, 125] width 71 height 28
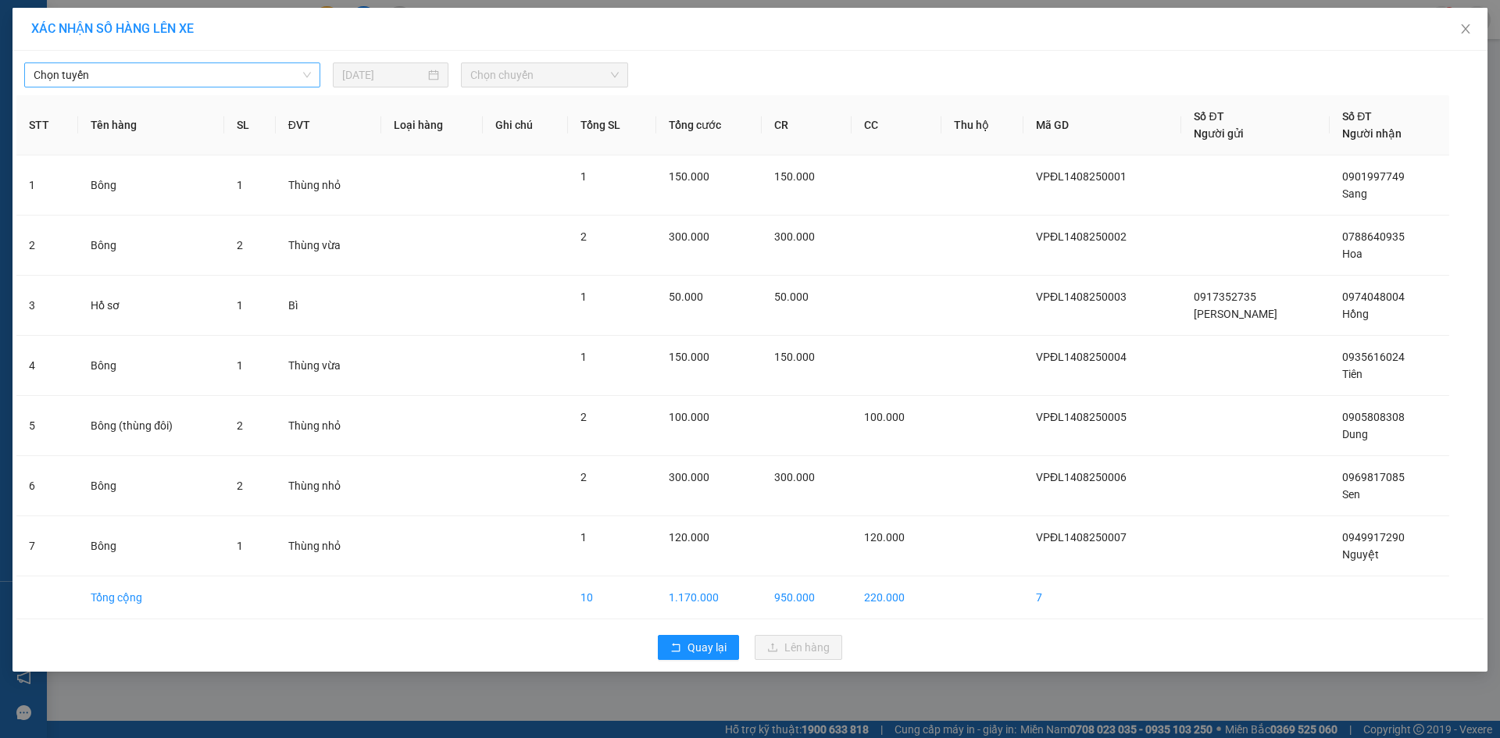
click at [157, 78] on span "Chọn tuyến" at bounding box center [172, 74] width 277 height 23
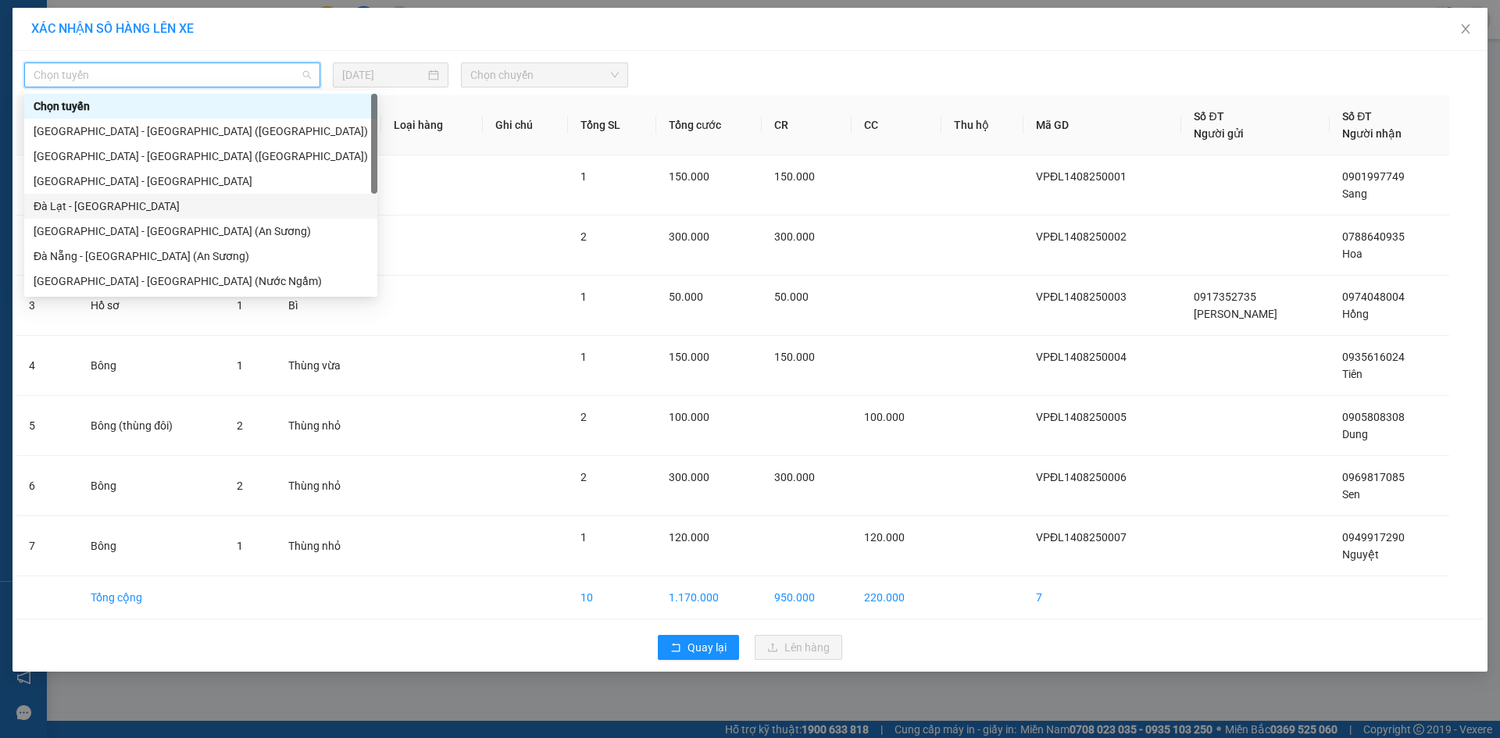
click at [90, 203] on div "Đà Lạt - Đà Nẵng" at bounding box center [201, 206] width 334 height 17
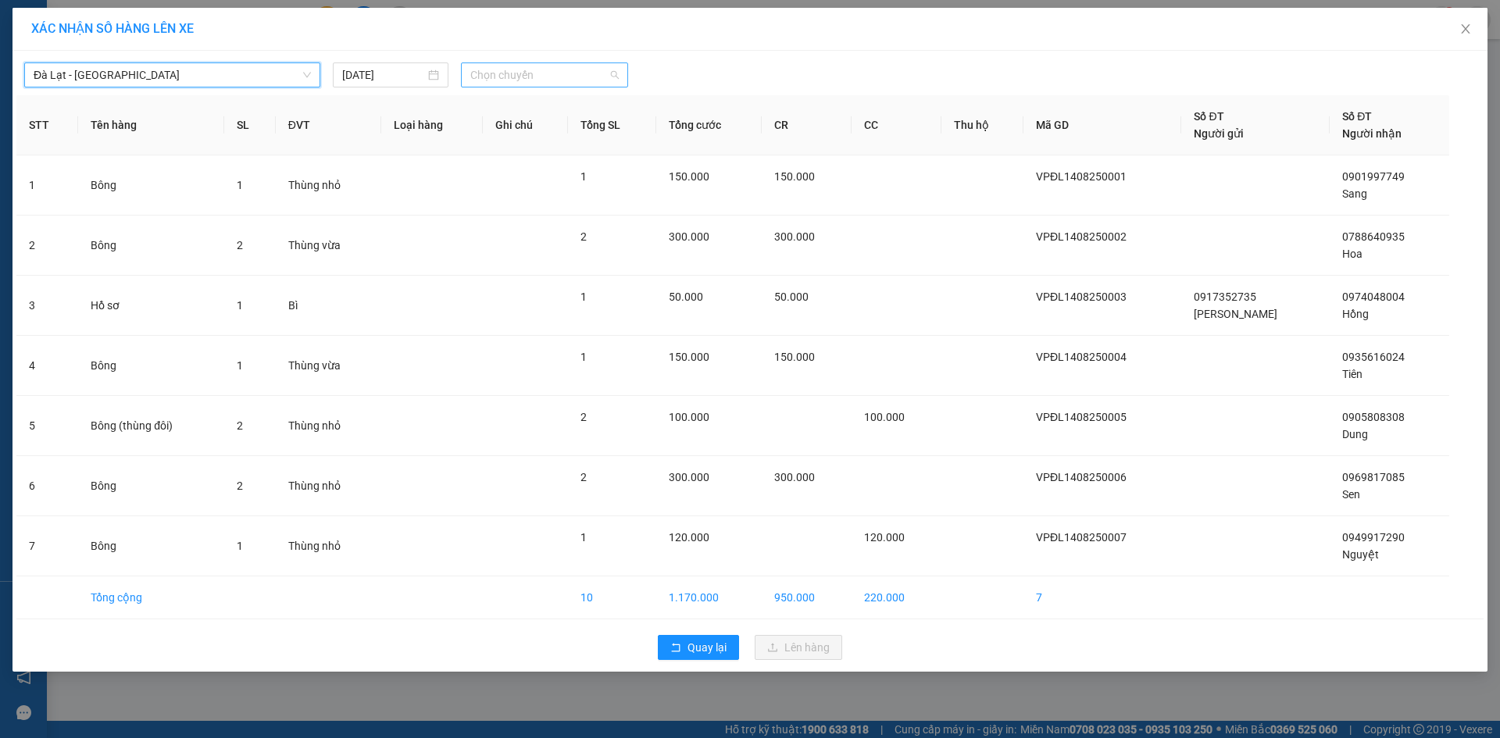
click at [520, 71] on span "Chọn chuyến" at bounding box center [544, 74] width 148 height 23
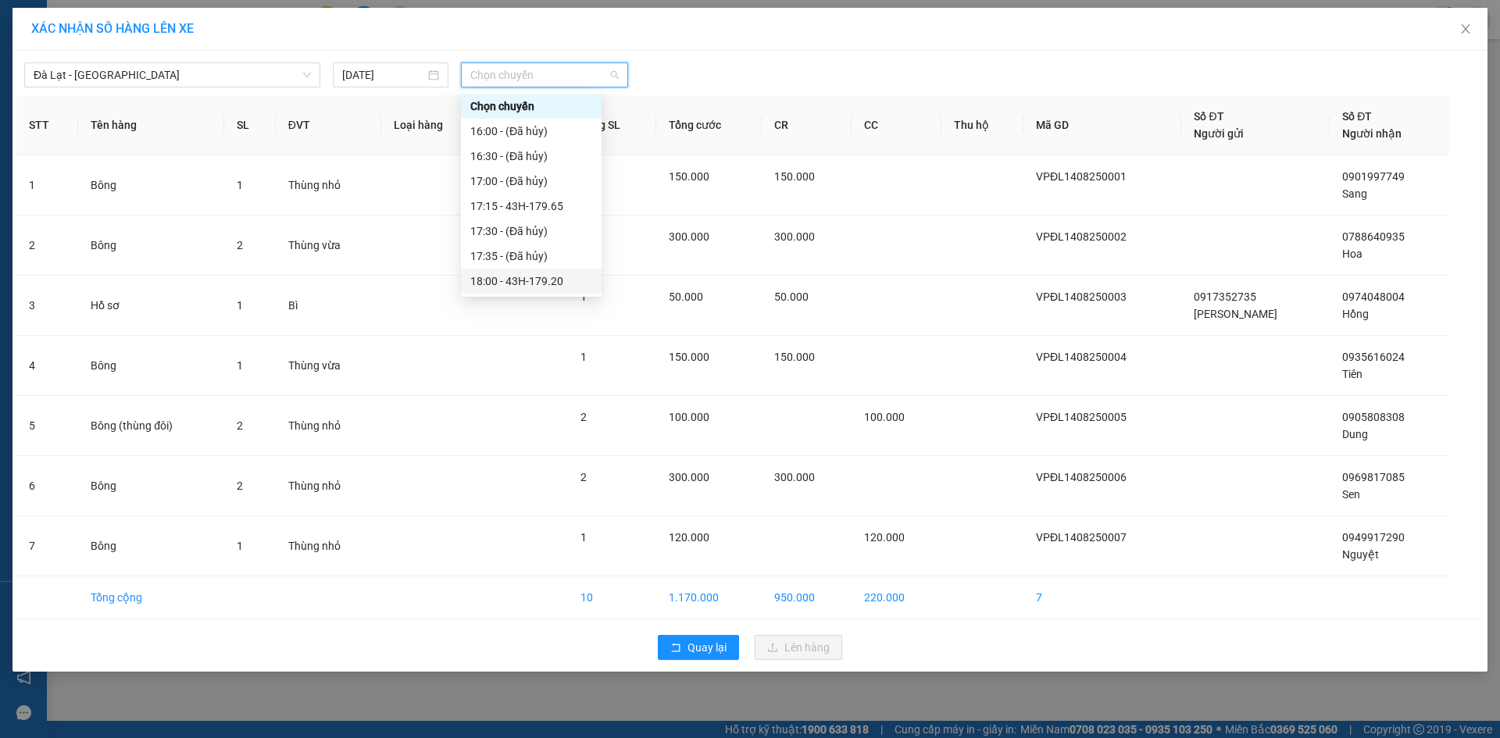
click at [548, 275] on div "18:00 - 43H-179.20" at bounding box center [531, 281] width 122 height 17
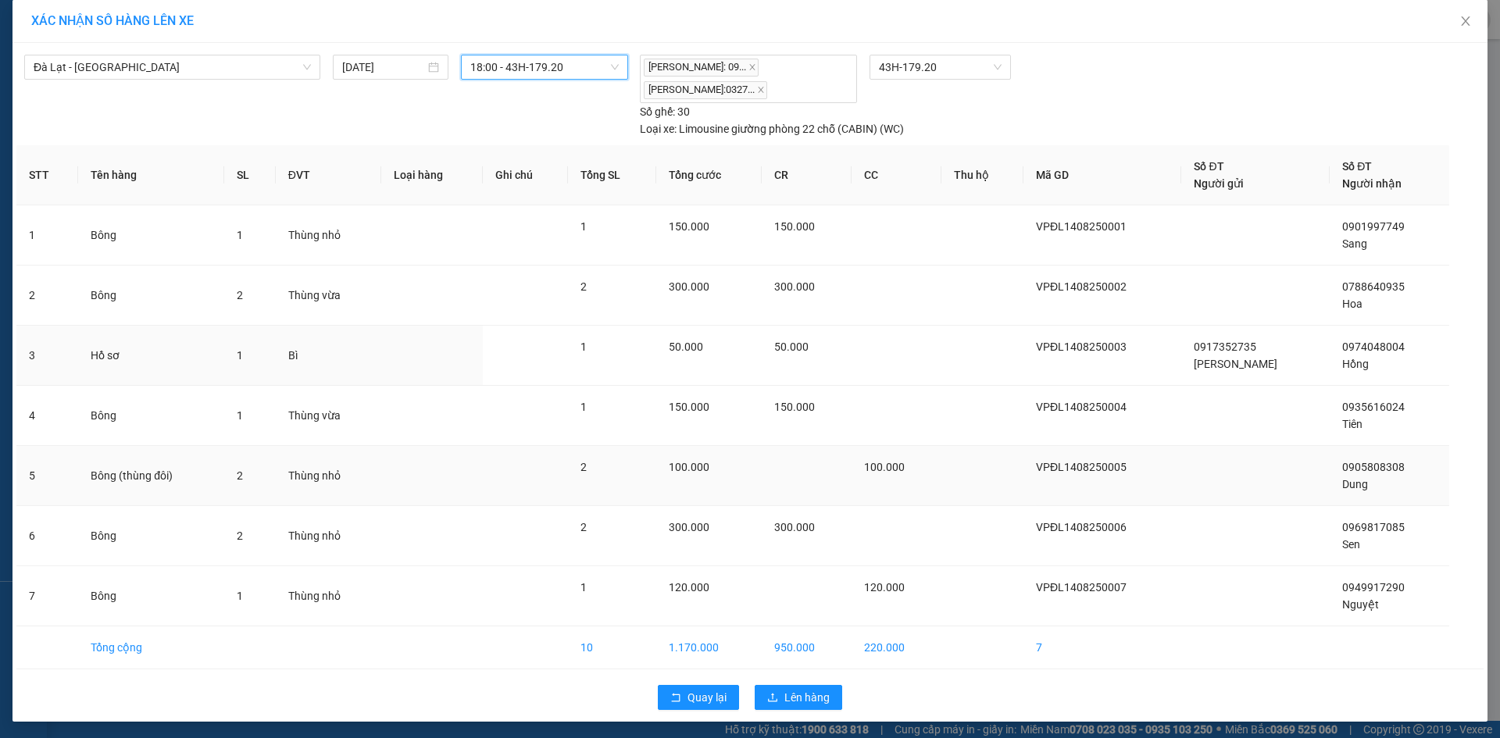
scroll to position [10, 0]
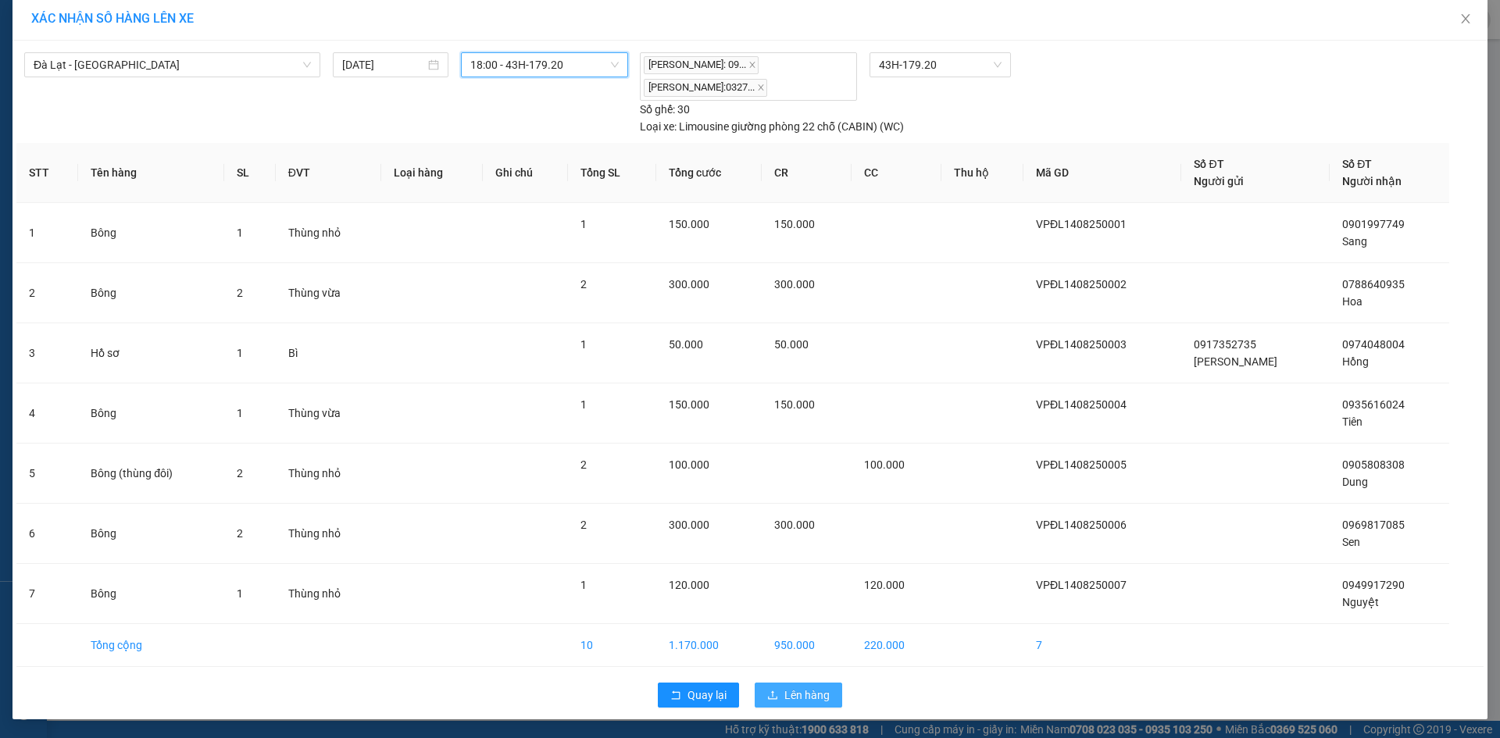
click at [799, 695] on span "Lên hàng" at bounding box center [807, 695] width 45 height 17
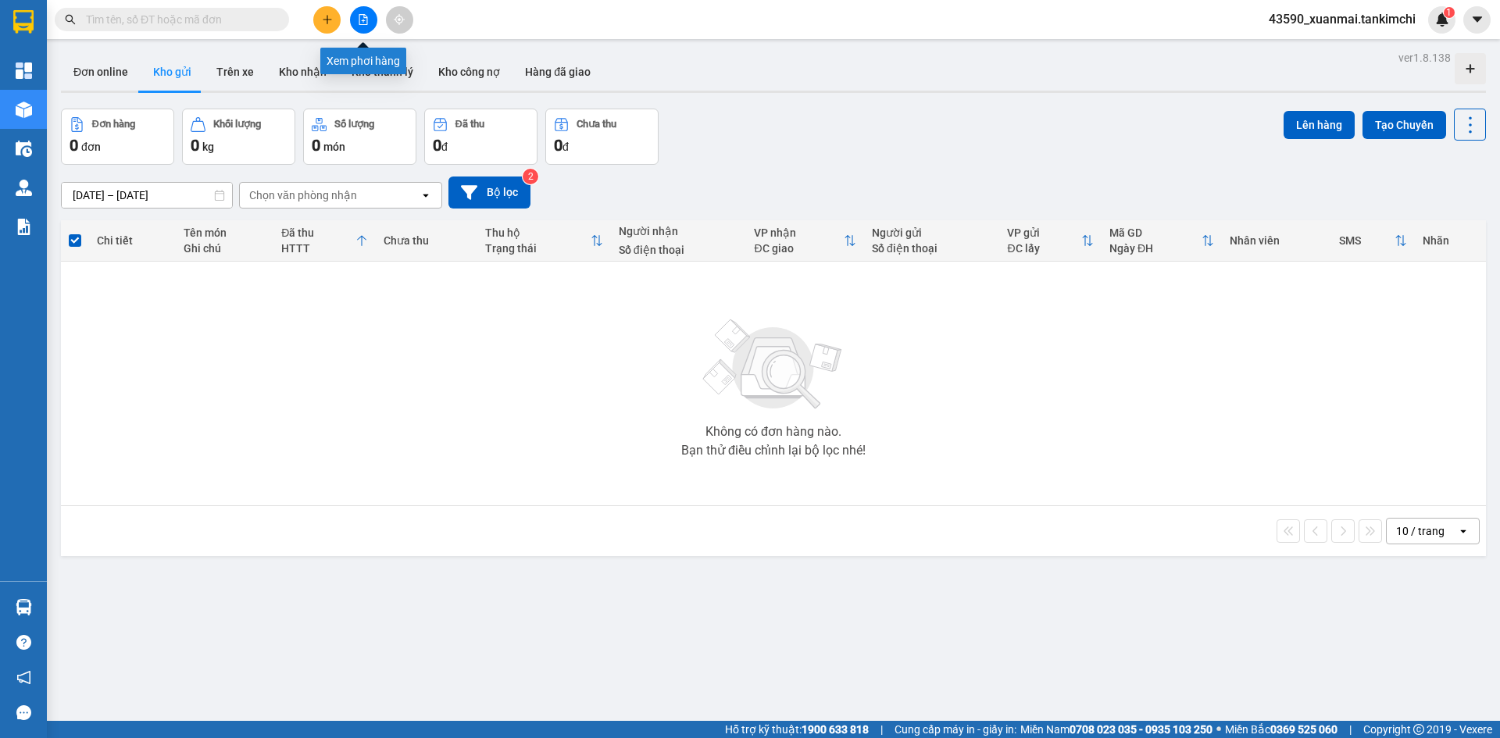
click at [370, 15] on button at bounding box center [363, 19] width 27 height 27
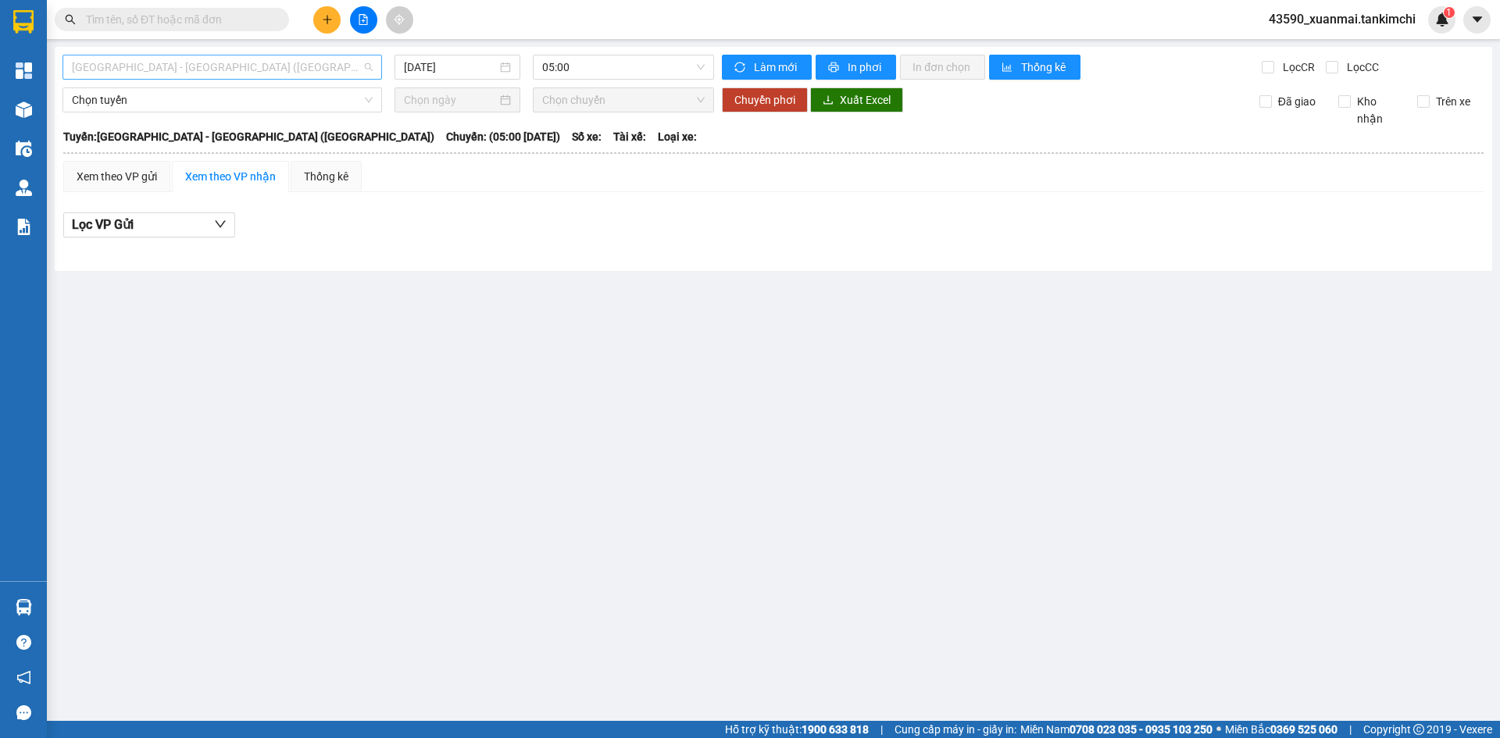
click at [248, 74] on span "Đà Nẵng - Hà Nội (Hàng)" at bounding box center [222, 66] width 301 height 23
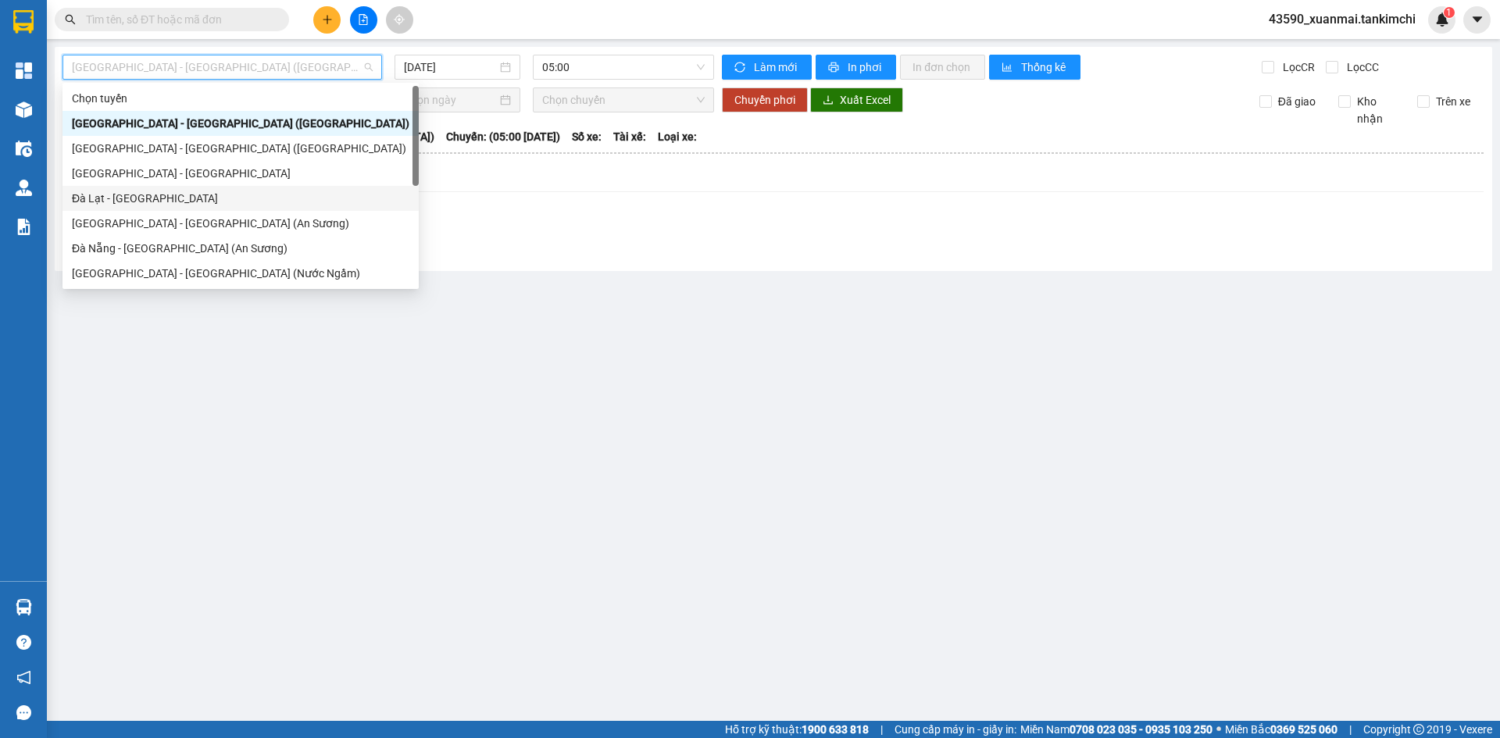
click at [160, 198] on div "Đà Lạt - Đà Nẵng" at bounding box center [241, 198] width 338 height 17
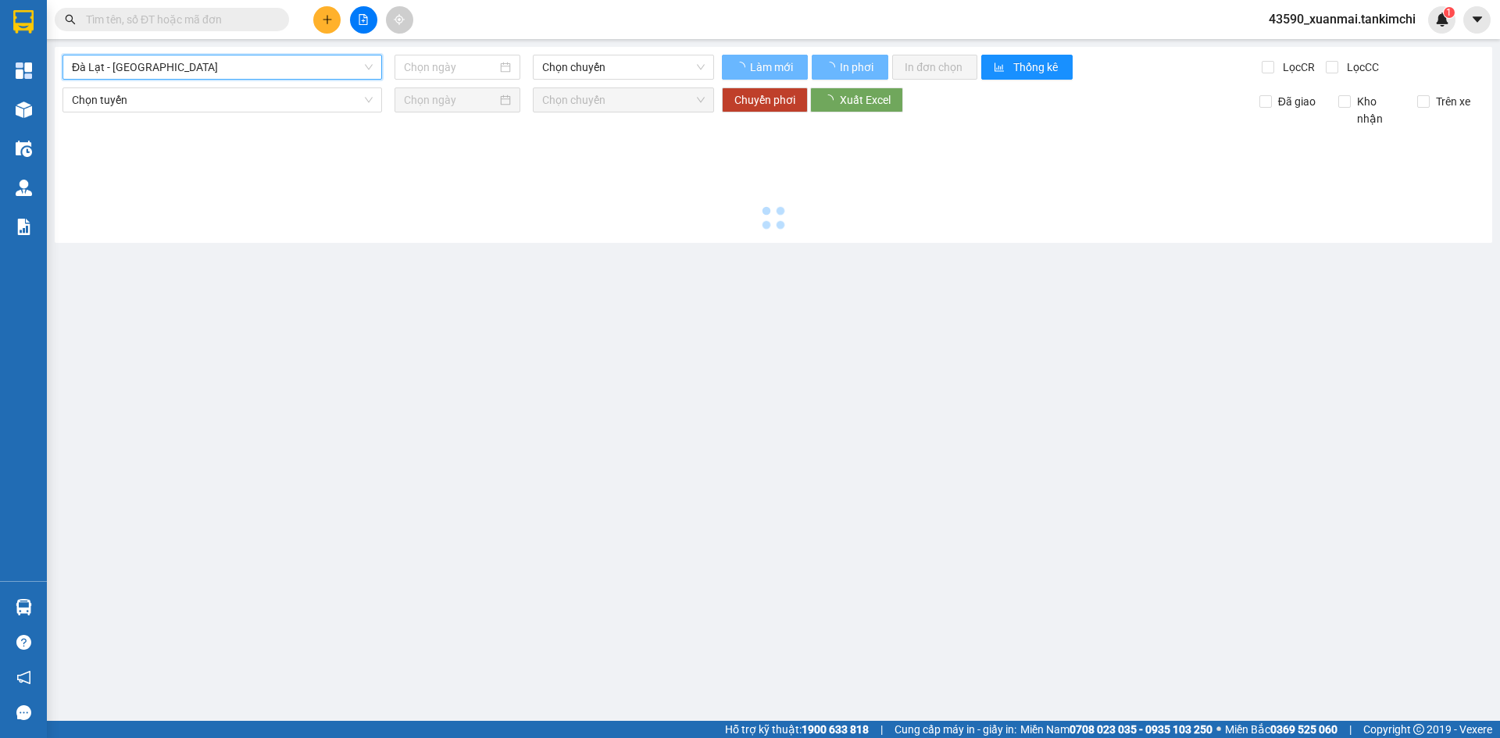
type input "14/08/2025"
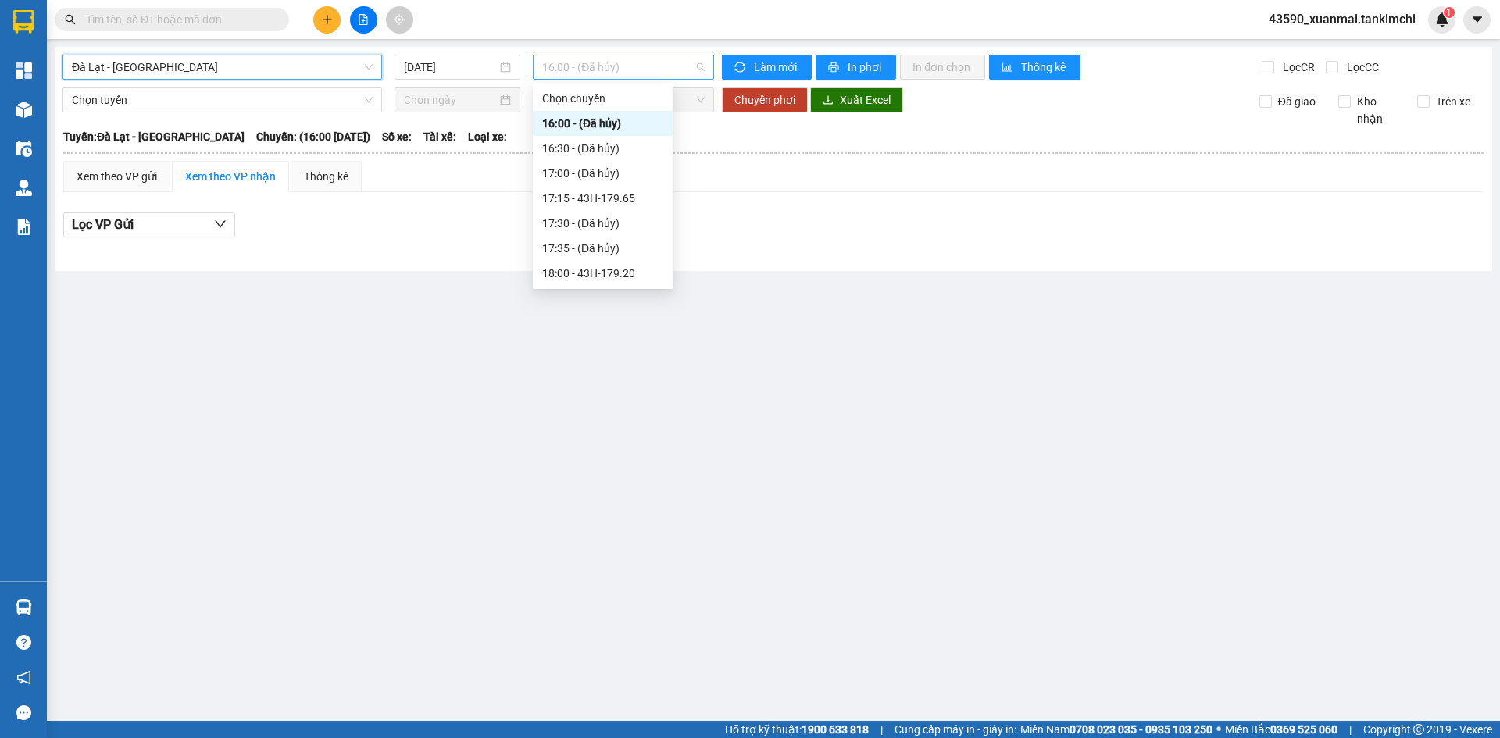
click at [620, 61] on span "16:00 - (Đã hủy)" at bounding box center [623, 66] width 163 height 23
click at [629, 275] on div "18:00 - 43H-179.20" at bounding box center [603, 273] width 122 height 17
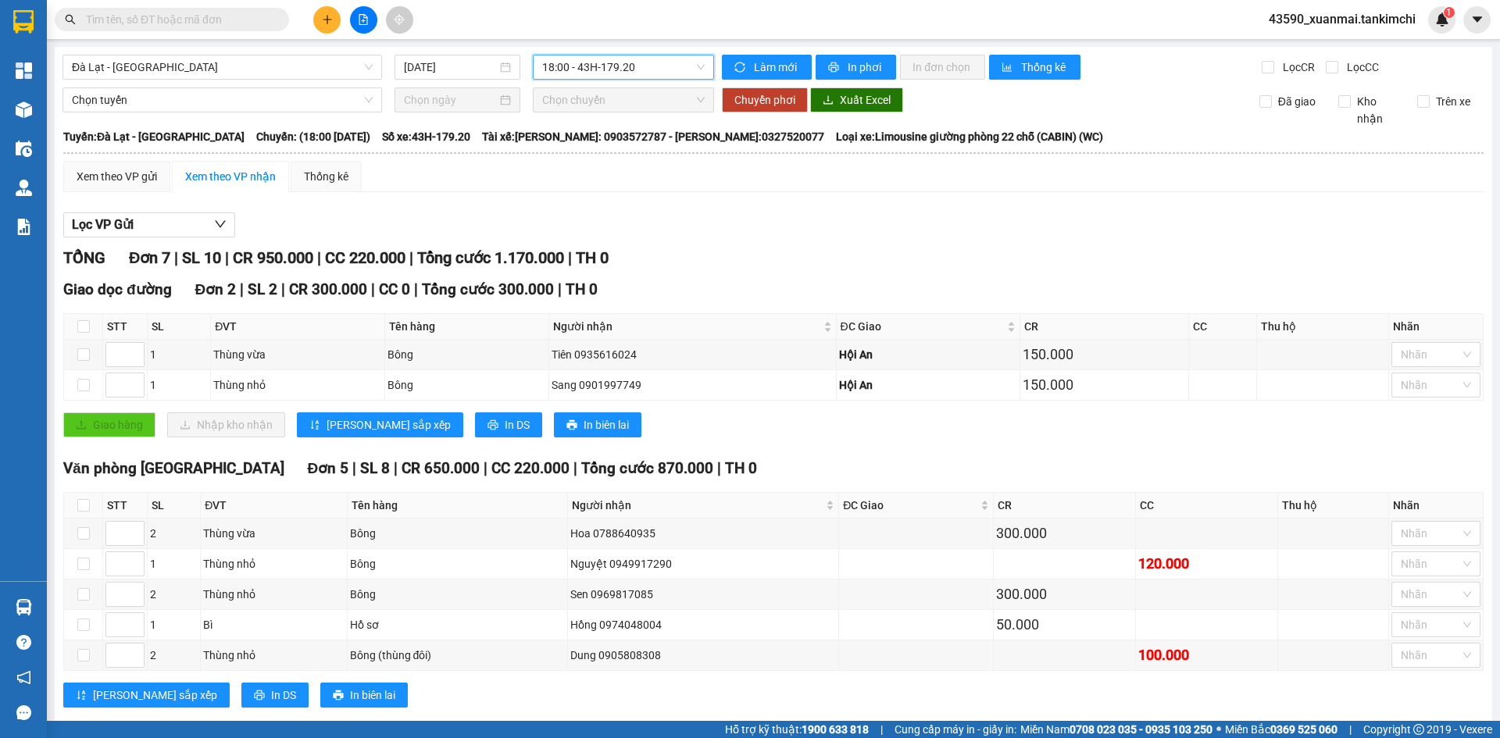
scroll to position [30, 0]
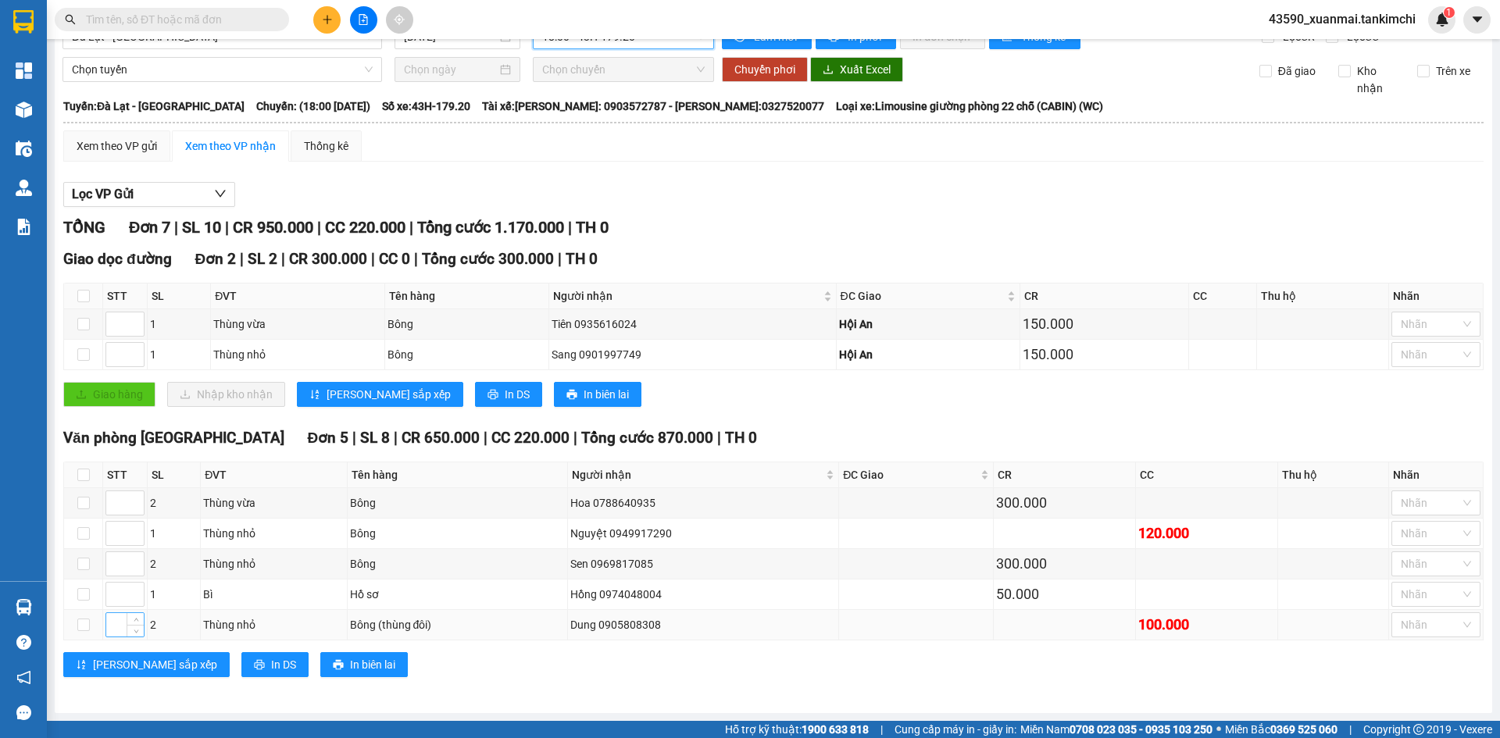
click at [123, 624] on input at bounding box center [125, 624] width 38 height 23
type input "1"
click at [113, 532] on input at bounding box center [125, 533] width 38 height 23
type input "2"
click at [116, 589] on input at bounding box center [125, 594] width 38 height 23
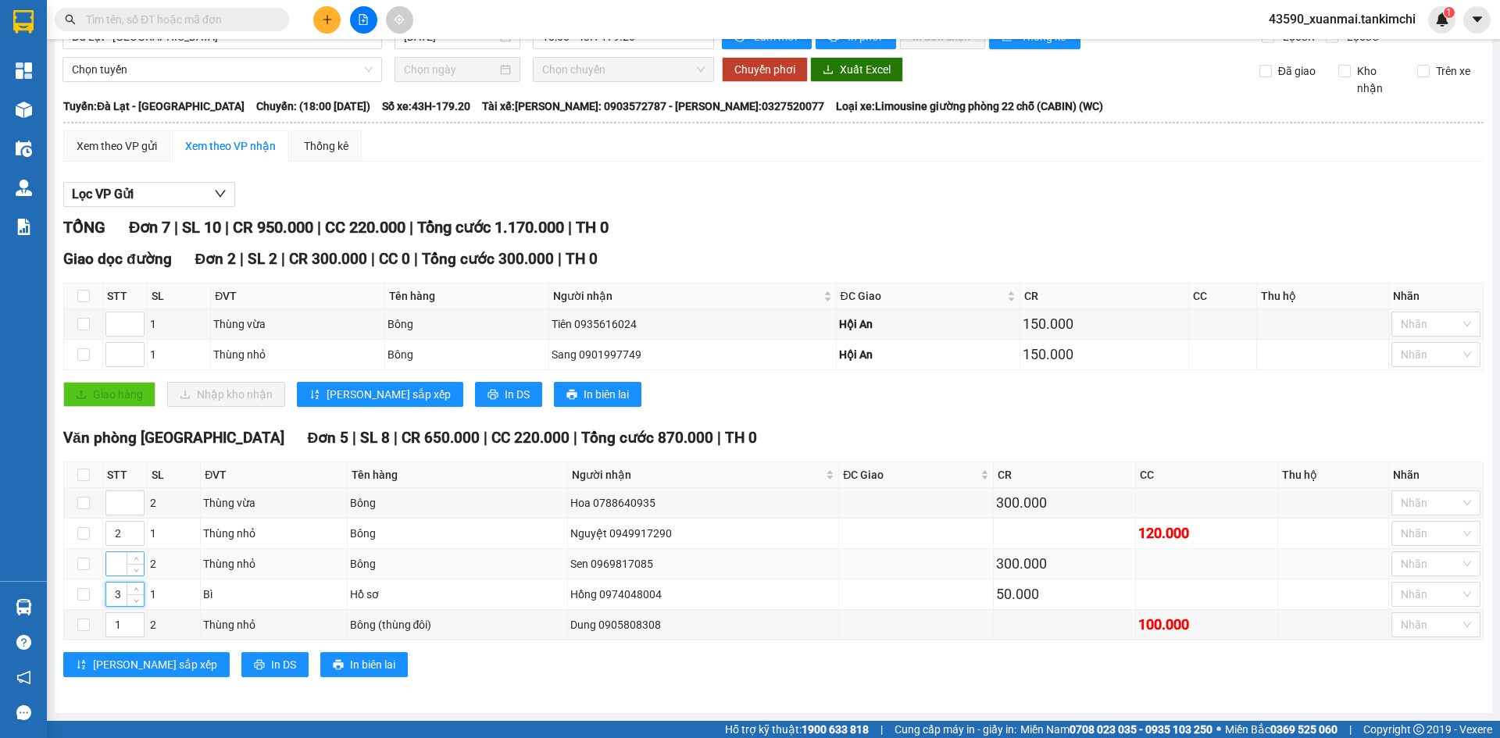
type input "3"
click at [113, 556] on input at bounding box center [125, 563] width 38 height 23
type input "4"
click at [119, 501] on input at bounding box center [125, 503] width 38 height 23
type input "5"
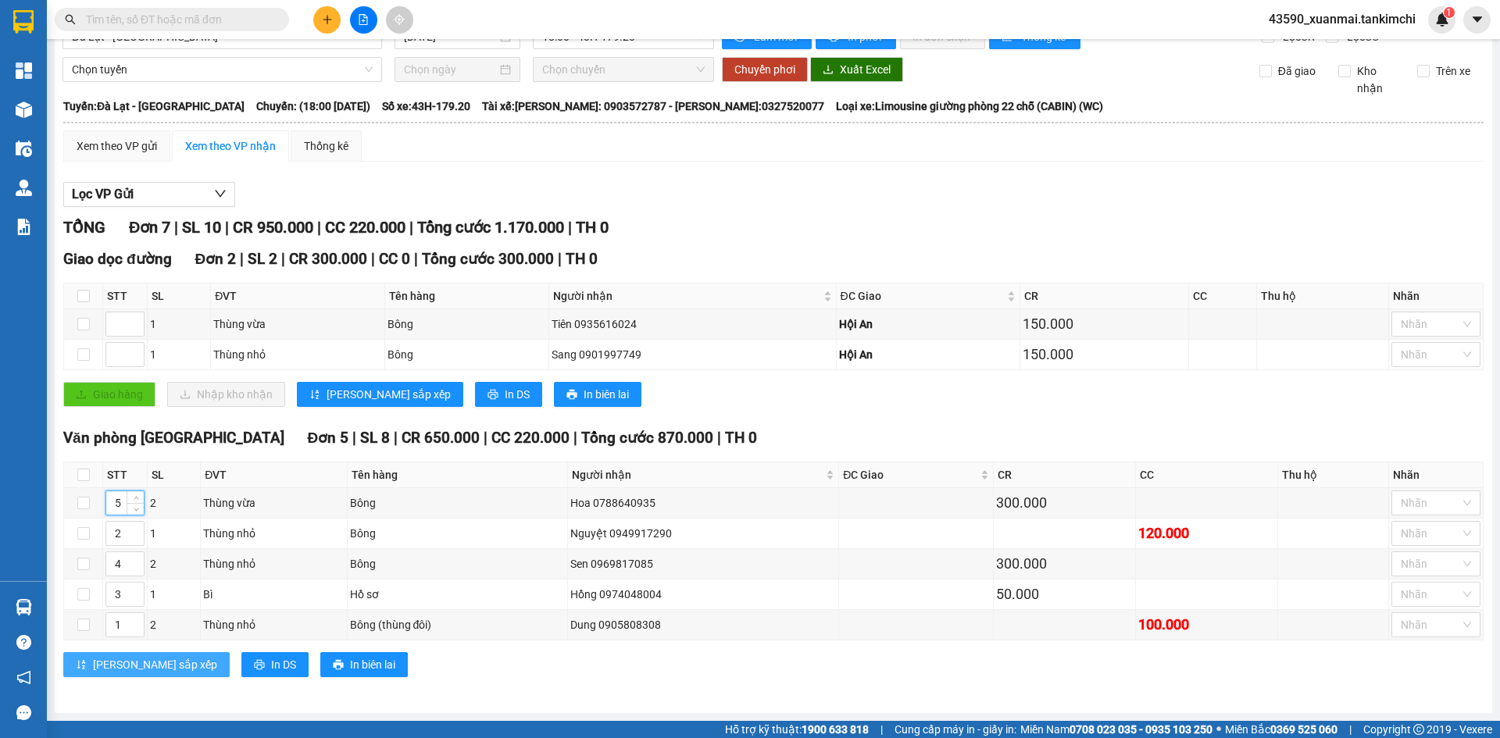
click at [114, 663] on span "[PERSON_NAME] sắp xếp" at bounding box center [155, 664] width 124 height 17
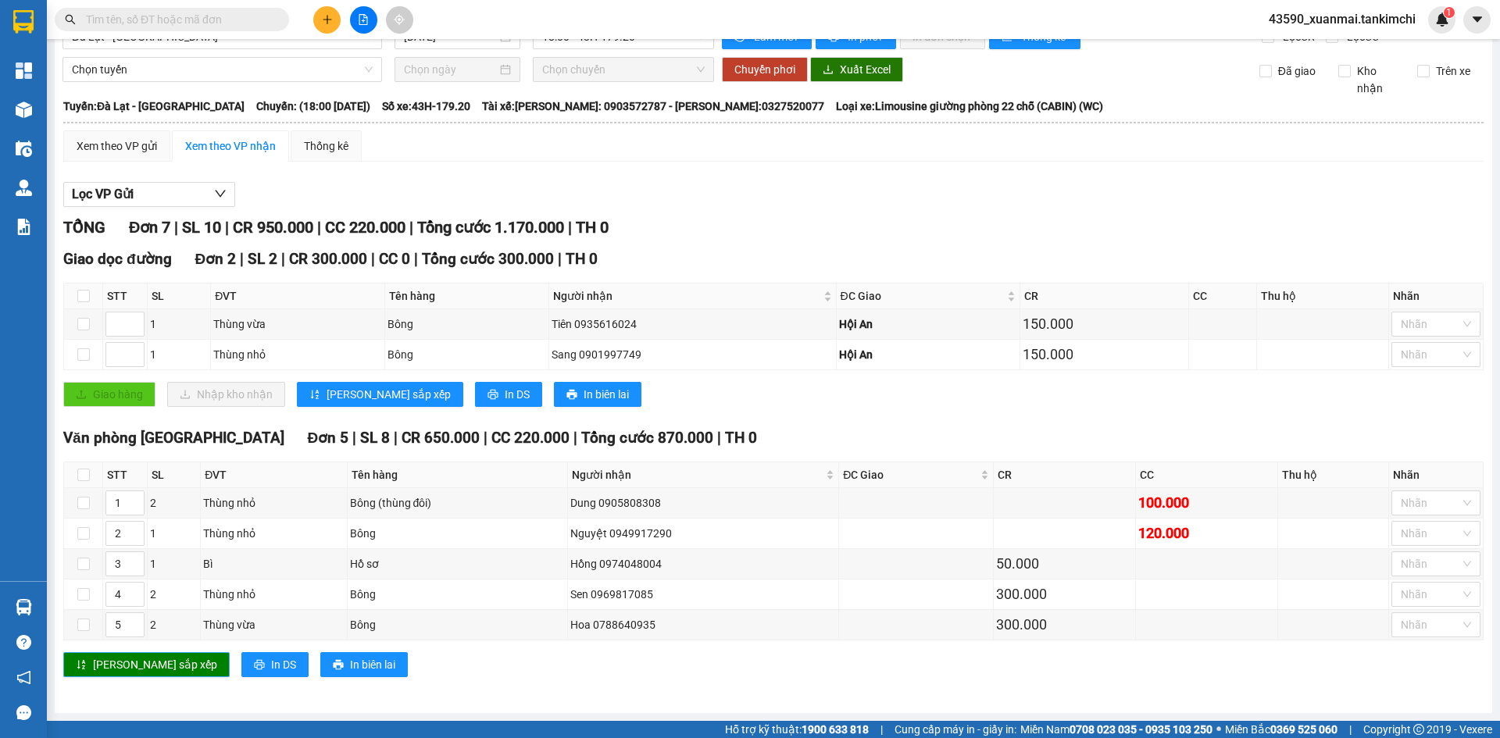
scroll to position [0, 0]
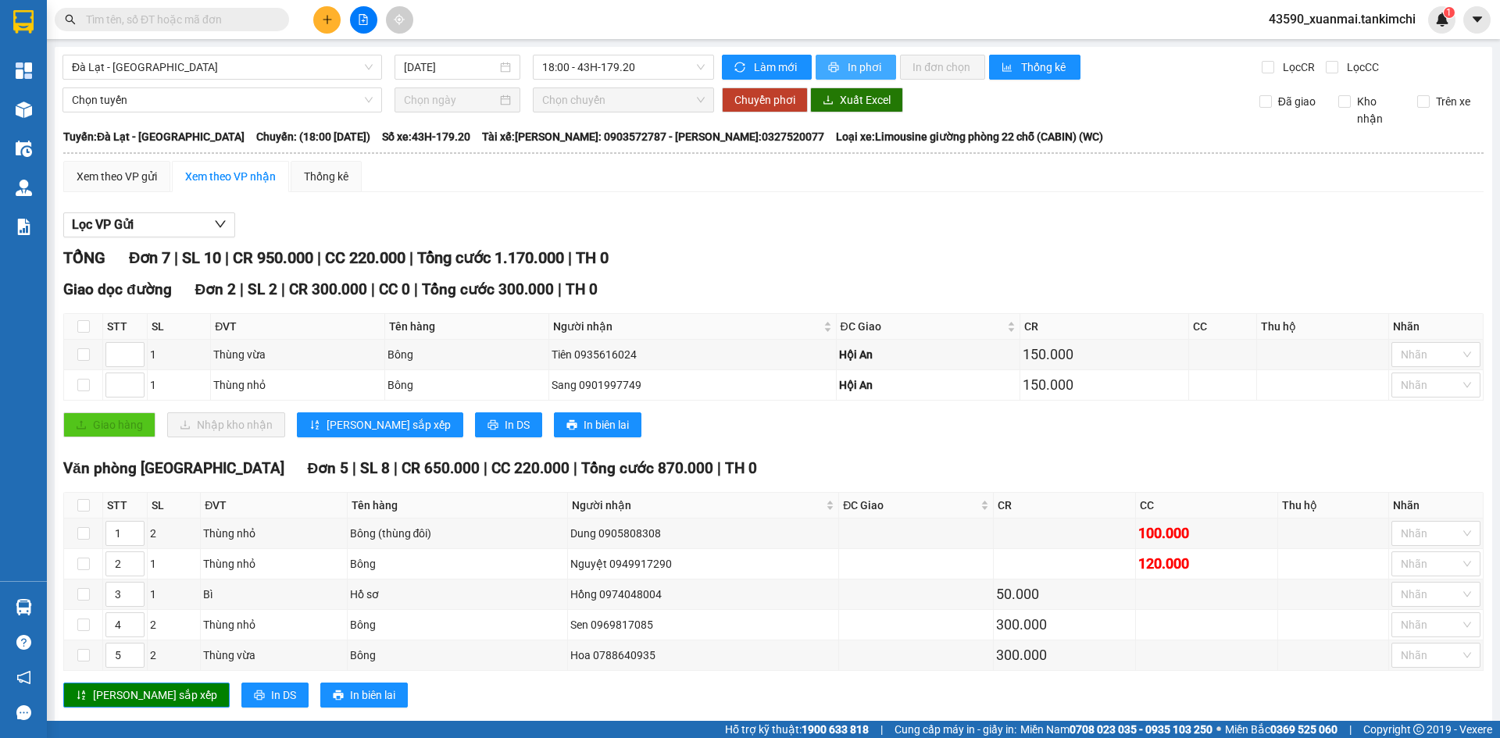
click at [863, 61] on span "In phơi" at bounding box center [866, 67] width 36 height 17
click at [864, 67] on span "In phơi" at bounding box center [866, 67] width 36 height 17
click at [859, 69] on span "In phơi" at bounding box center [866, 67] width 36 height 17
